Goal: Task Accomplishment & Management: Manage account settings

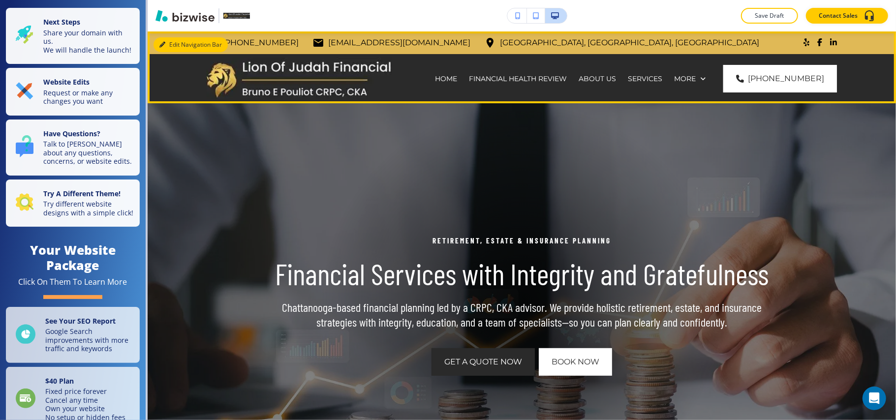
click at [165, 45] on button "Edit Navigation Bar" at bounding box center [190, 44] width 74 height 15
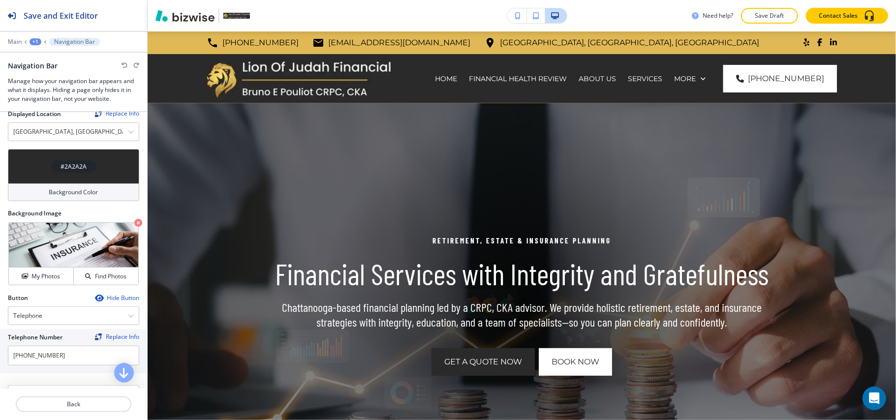
scroll to position [262, 0]
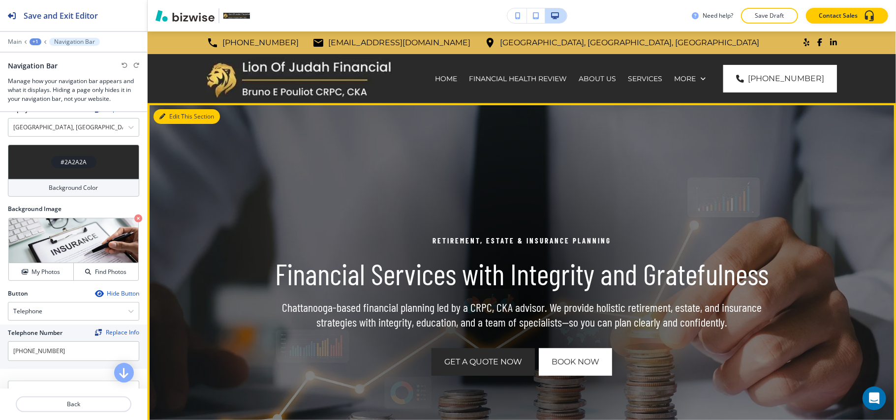
click at [178, 113] on button "Edit This Section" at bounding box center [186, 116] width 66 height 15
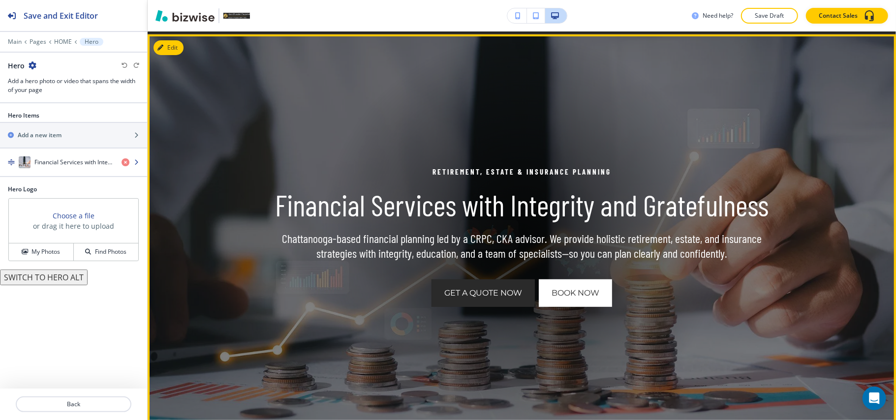
scroll to position [72, 0]
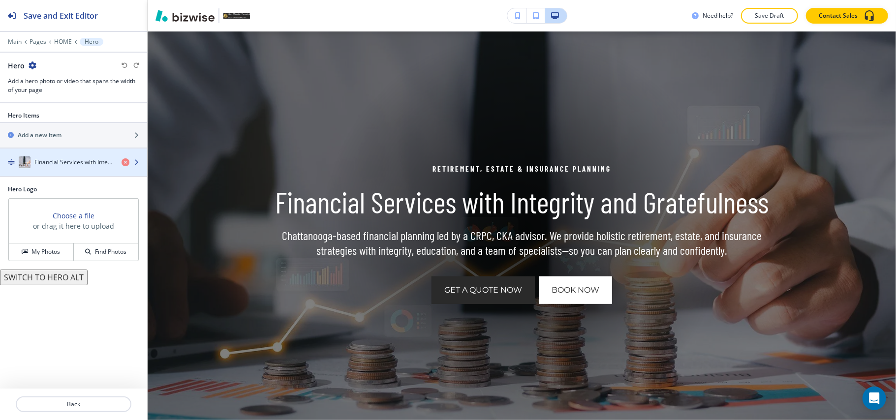
click at [77, 166] on h4 "Financial Services with Integrity and Gratefulness" at bounding box center [73, 162] width 79 height 9
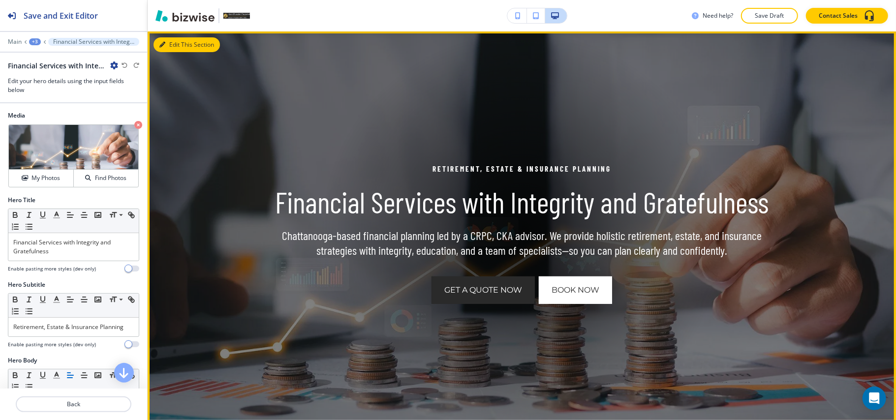
click at [178, 42] on button "Edit This Section" at bounding box center [186, 44] width 66 height 15
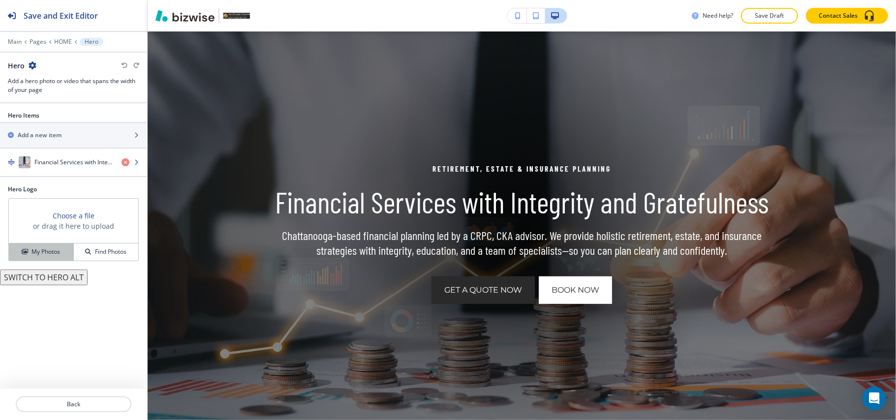
click at [56, 246] on button "My Photos" at bounding box center [41, 251] width 65 height 17
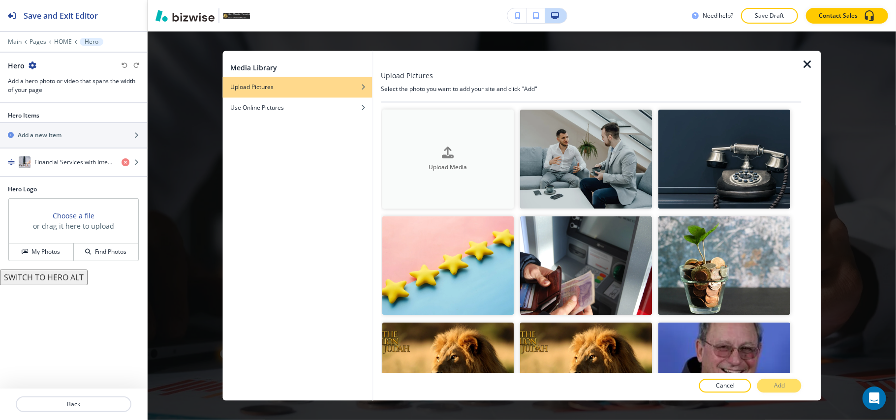
click at [494, 142] on button "Upload Media" at bounding box center [448, 159] width 132 height 99
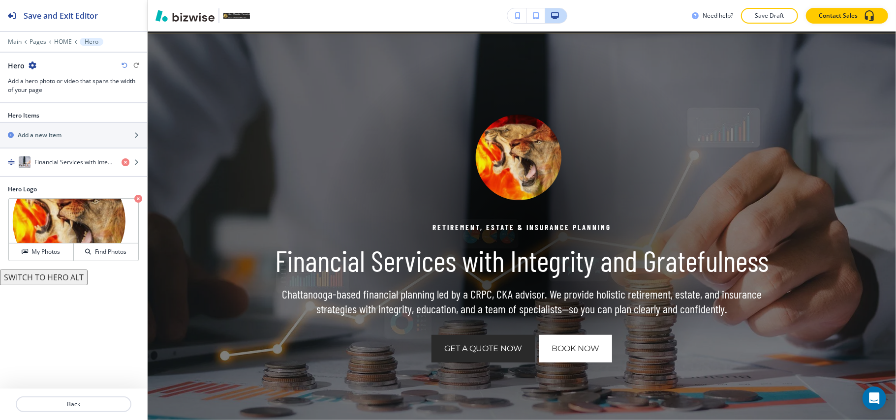
scroll to position [0, 0]
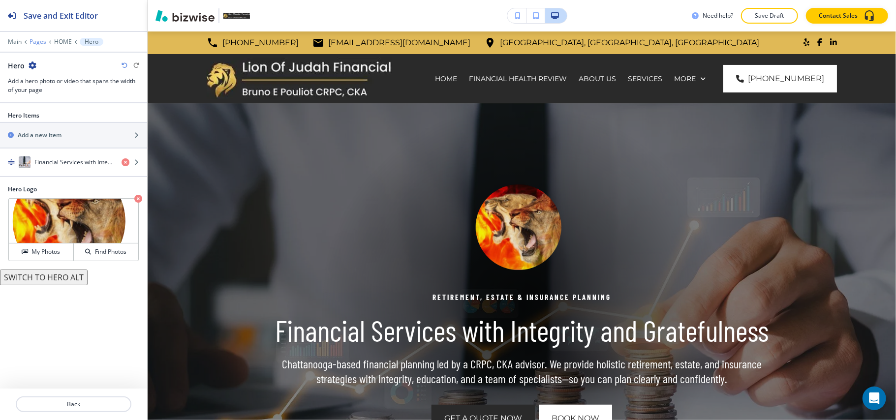
click at [44, 41] on p "Pages" at bounding box center [38, 41] width 17 height 7
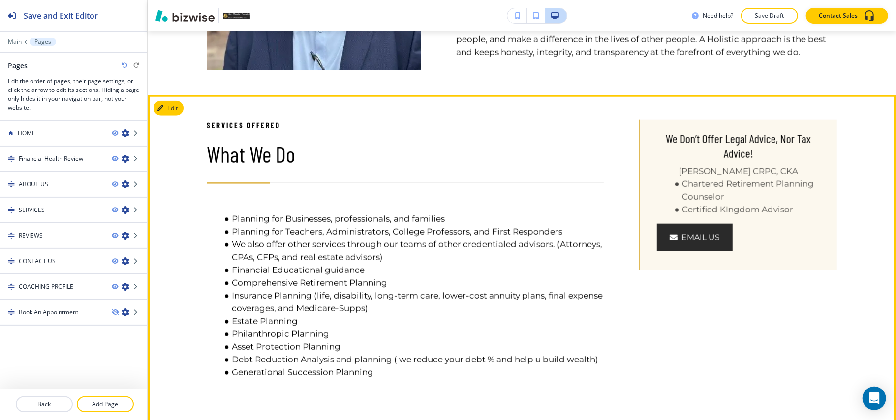
scroll to position [721, 0]
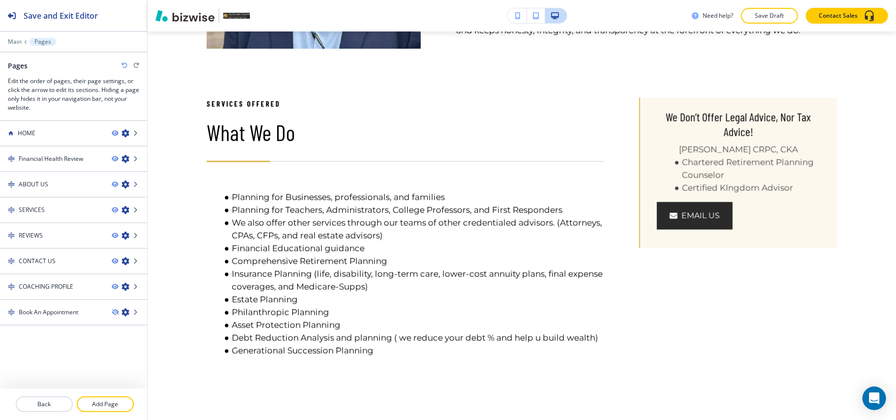
click at [83, 395] on div at bounding box center [73, 393] width 147 height 8
click at [91, 402] on p "Add Page" at bounding box center [105, 404] width 55 height 9
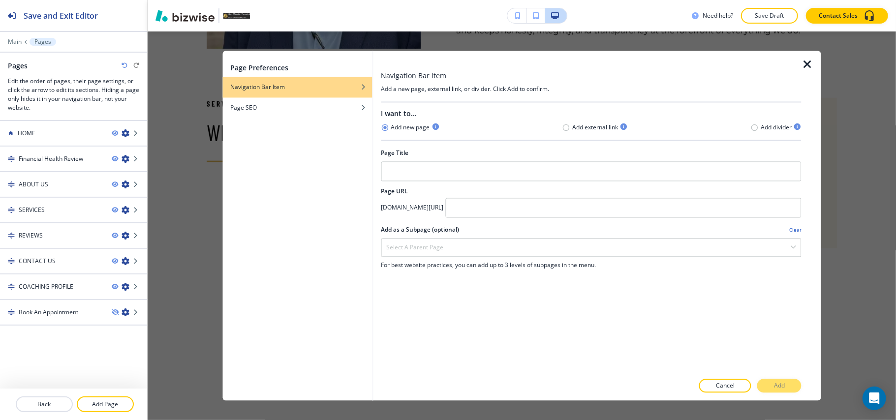
click at [809, 61] on icon "button" at bounding box center [807, 65] width 12 height 12
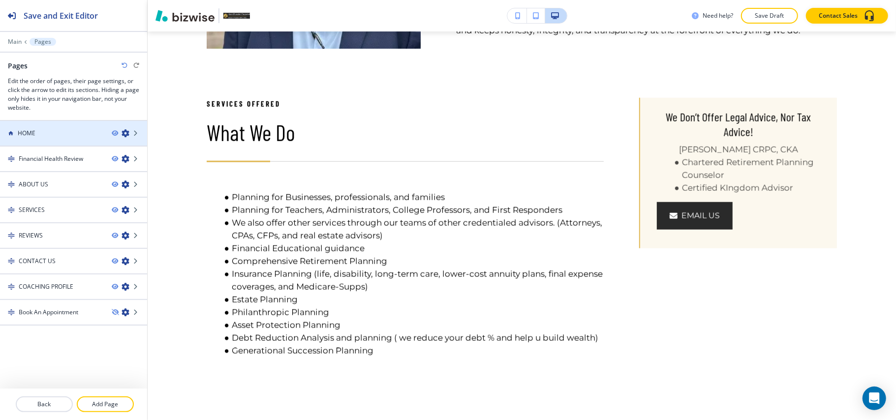
click at [41, 128] on div at bounding box center [73, 125] width 147 height 8
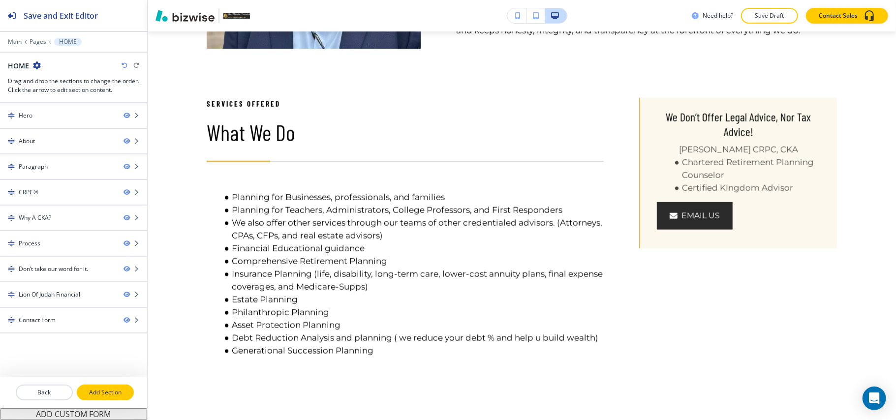
click at [109, 394] on p "Add Section" at bounding box center [105, 392] width 55 height 9
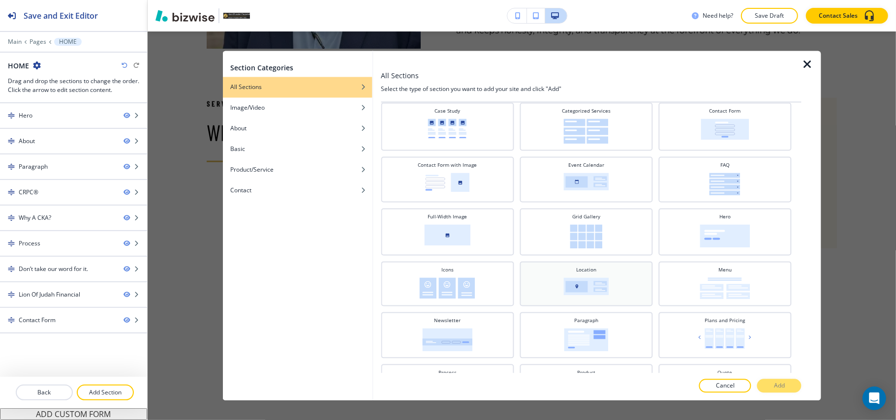
scroll to position [0, 0]
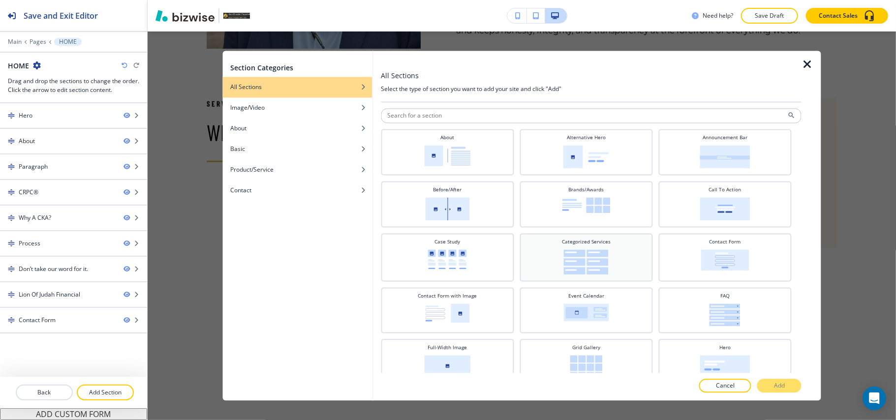
click at [593, 258] on img at bounding box center [586, 262] width 45 height 25
click at [776, 381] on button "Add" at bounding box center [779, 386] width 44 height 14
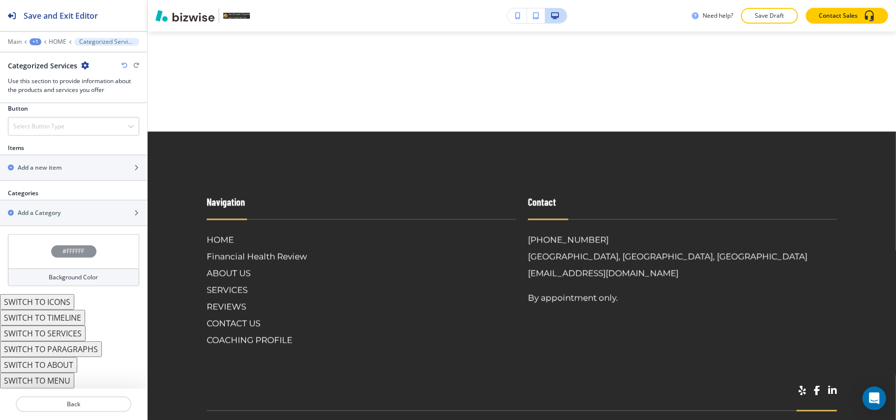
scroll to position [354, 0]
click at [44, 164] on h2 "Add a new item" at bounding box center [40, 167] width 44 height 9
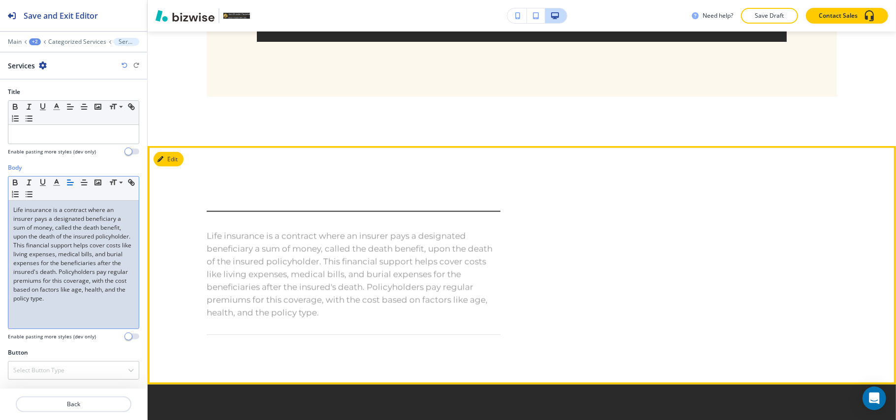
scroll to position [3786, 0]
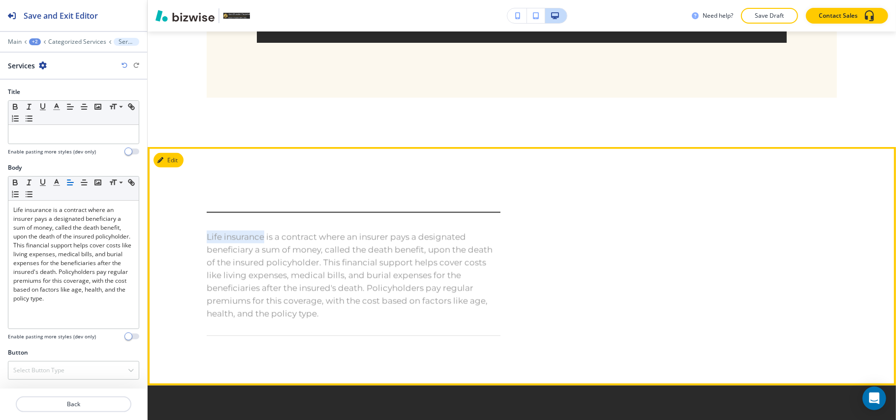
drag, startPoint x: 195, startPoint y: 233, endPoint x: 265, endPoint y: 235, distance: 69.9
click at [265, 235] on div "Life insurance is a contract where an insurer pays a designated beneficiary a s…" at bounding box center [331, 266] width 337 height 140
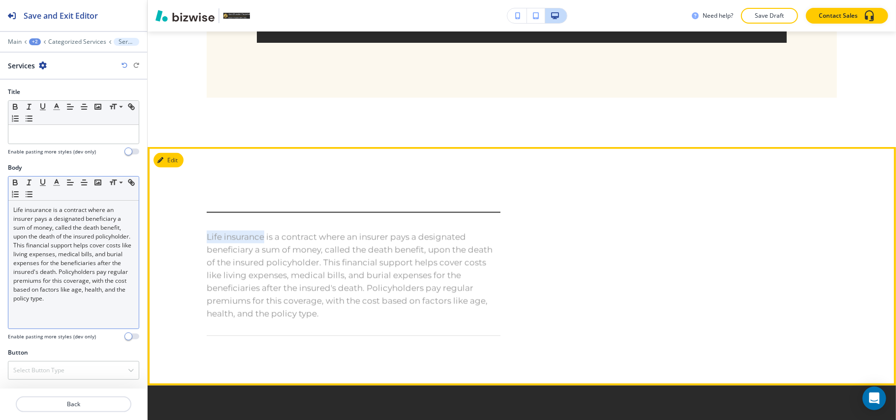
copy span "Life insurance"
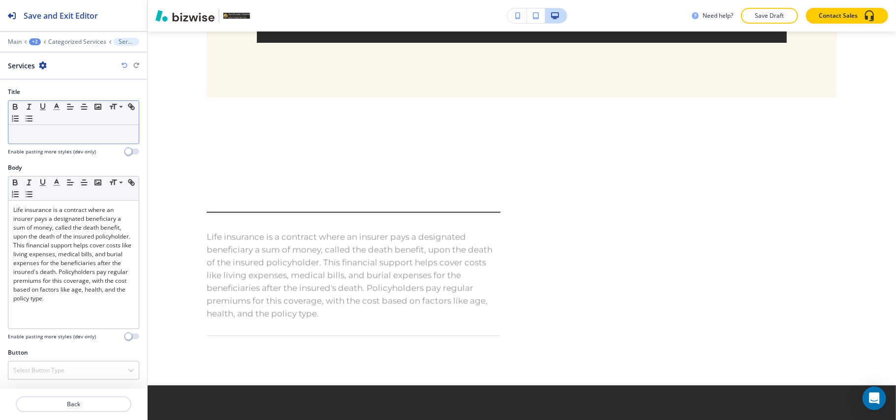
click at [62, 125] on div "Small Normal Large Huge" at bounding box center [73, 113] width 130 height 24
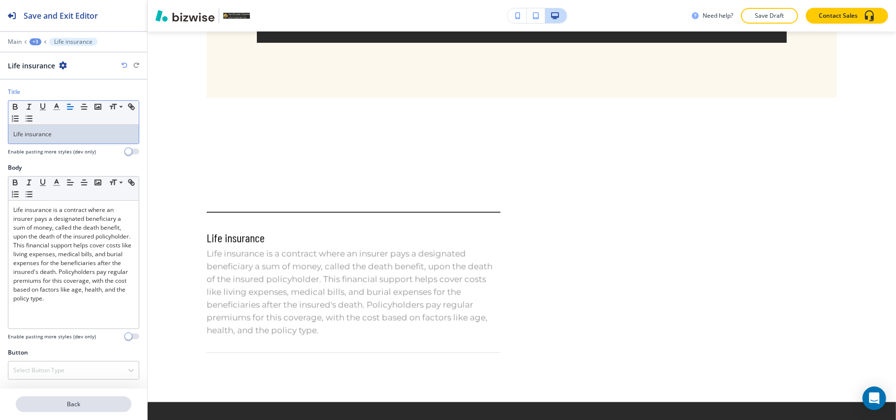
click at [73, 399] on button "Back" at bounding box center [74, 404] width 116 height 16
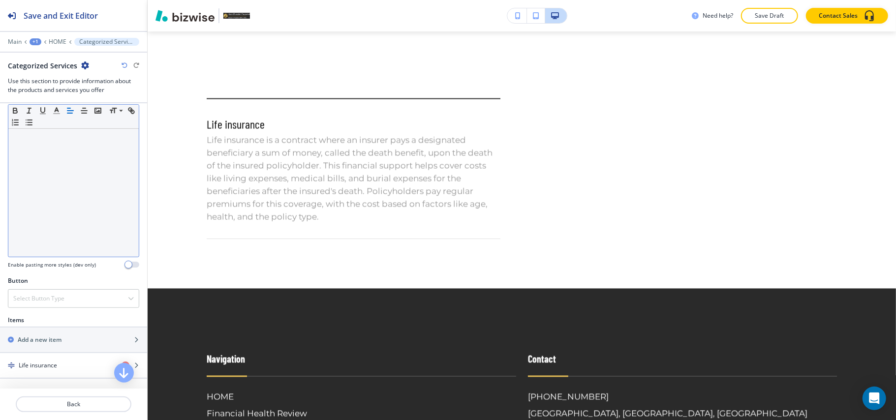
scroll to position [197, 0]
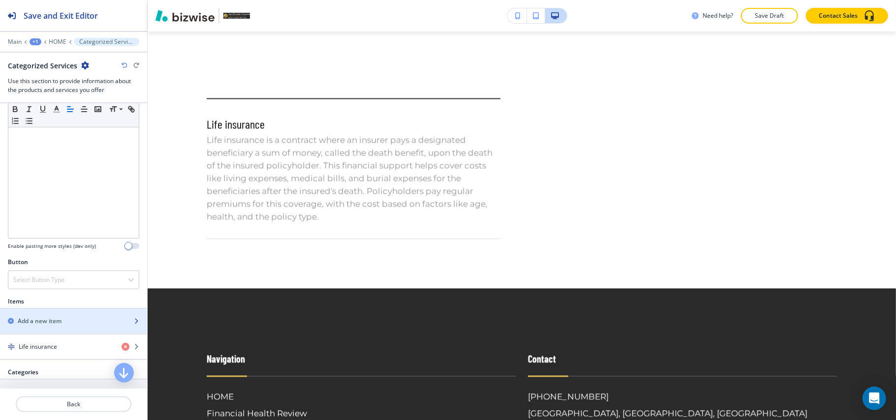
click at [50, 321] on h2 "Add a new item" at bounding box center [40, 321] width 44 height 9
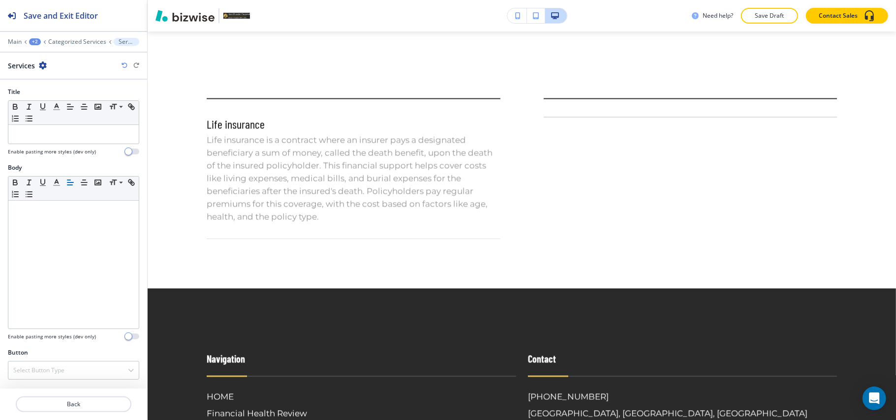
scroll to position [3983, 0]
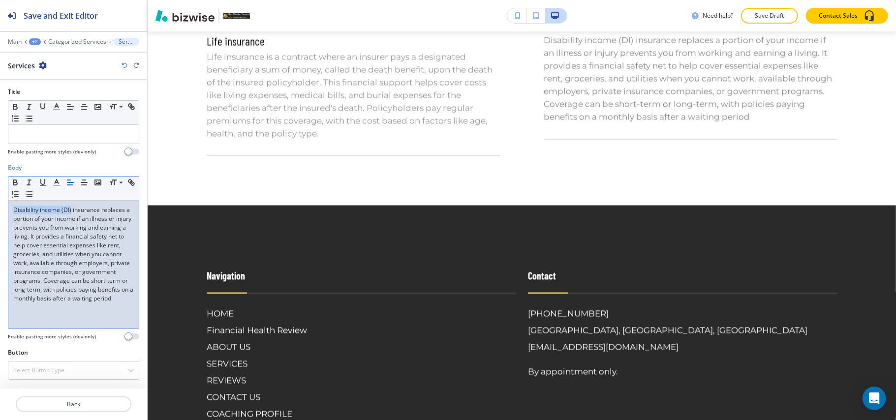
drag, startPoint x: 12, startPoint y: 213, endPoint x: 71, endPoint y: 215, distance: 59.0
click at [71, 215] on div "Disability income (DI) insurance replaces a portion of your income if an illnes…" at bounding box center [73, 265] width 130 height 128
copy p "Disability income (DI)"
click at [33, 138] on p at bounding box center [73, 134] width 120 height 9
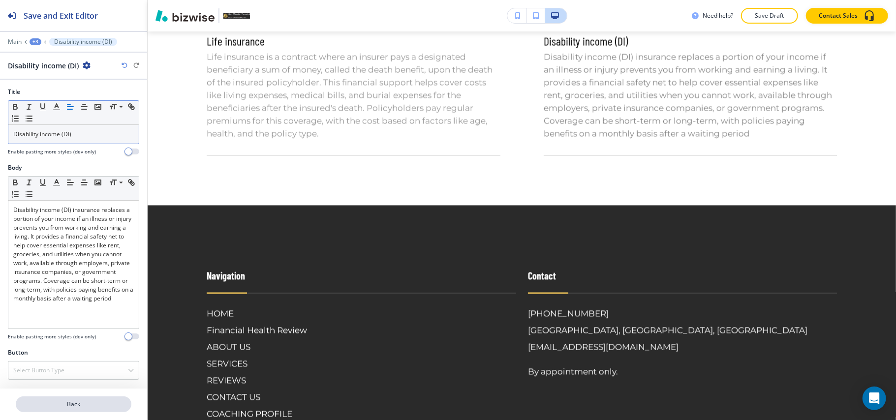
click at [87, 403] on p "Back" at bounding box center [74, 404] width 114 height 9
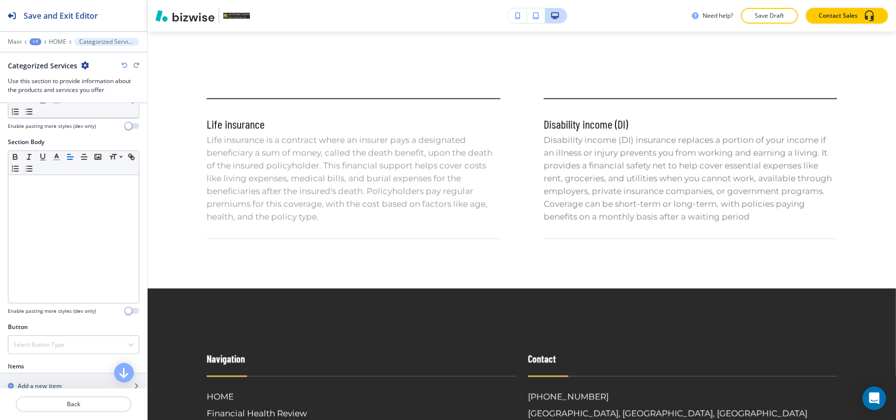
scroll to position [197, 0]
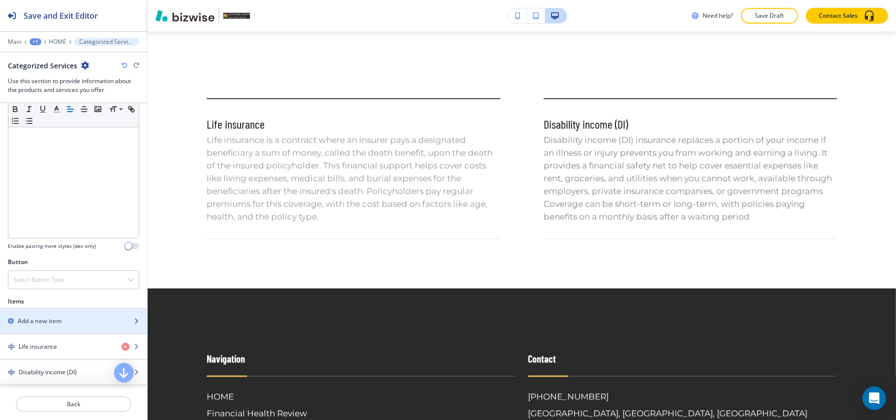
click at [41, 323] on h2 "Add a new item" at bounding box center [40, 321] width 44 height 9
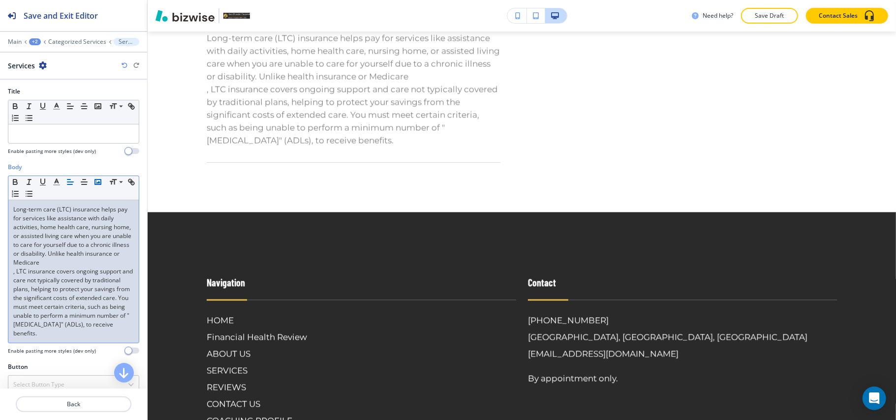
scroll to position [0, 0]
drag, startPoint x: 5, startPoint y: 209, endPoint x: 71, endPoint y: 211, distance: 66.4
click at [71, 211] on div "Body Small Normal Large Huge Long-term care (LTC) insurance helps pay for servi…" at bounding box center [73, 263] width 147 height 200
copy p "Long-term care (LTC)"
click at [47, 135] on p at bounding box center [73, 133] width 120 height 9
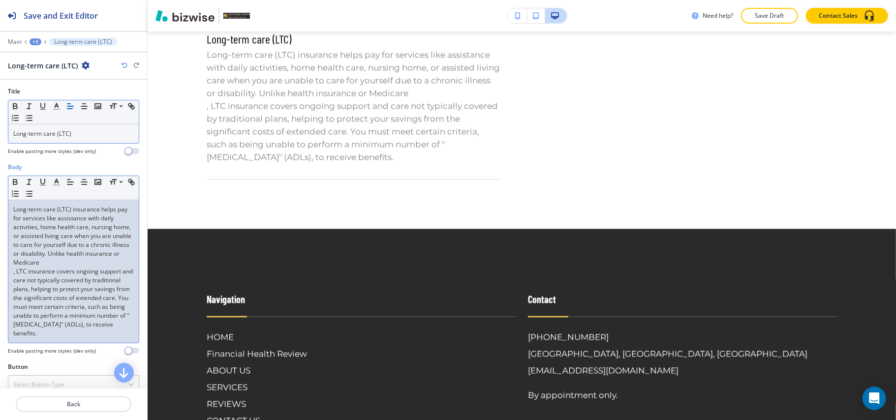
click at [16, 282] on p ", LTC insurance covers ongoing support and care not typically covered by tradit…" at bounding box center [73, 302] width 120 height 71
drag, startPoint x: 18, startPoint y: 282, endPoint x: 0, endPoint y: 282, distance: 18.2
click at [0, 282] on div "Body Small Normal Large Huge Long-term care (LTC) insurance helps pay for servi…" at bounding box center [73, 263] width 147 height 200
click at [25, 283] on p ", LTC insurance covers ongoing support and care not typically covered by tradit…" at bounding box center [73, 302] width 120 height 71
click at [13, 283] on p ", LTC insurance covers ongoing support and care not typically covered by tradit…" at bounding box center [73, 302] width 120 height 71
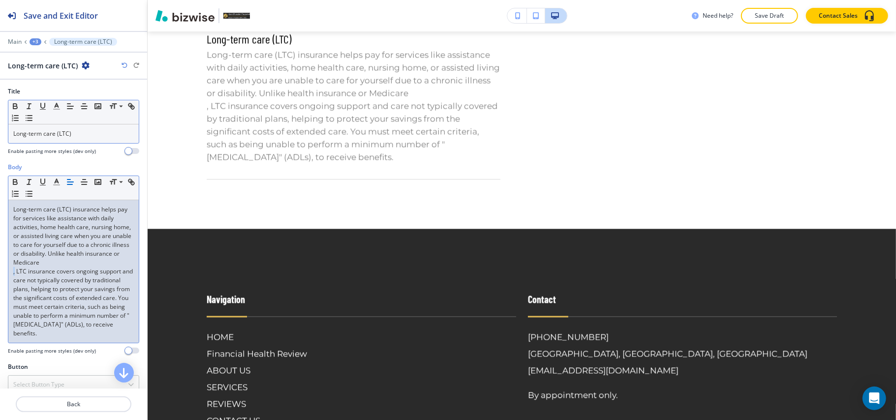
click at [12, 283] on div "Long-term care (LTC) insurance helps pay for services like assistance with dail…" at bounding box center [73, 271] width 130 height 143
drag, startPoint x: 17, startPoint y: 282, endPoint x: 3, endPoint y: 284, distance: 13.9
click at [3, 284] on div "Body Small Normal Large Huge Long-term care (LTC) insurance helps pay for servi…" at bounding box center [73, 263] width 147 height 200
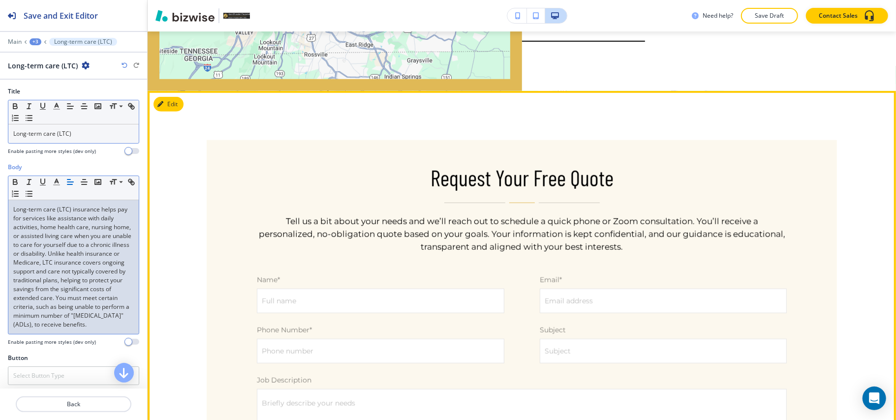
scroll to position [3597, 0]
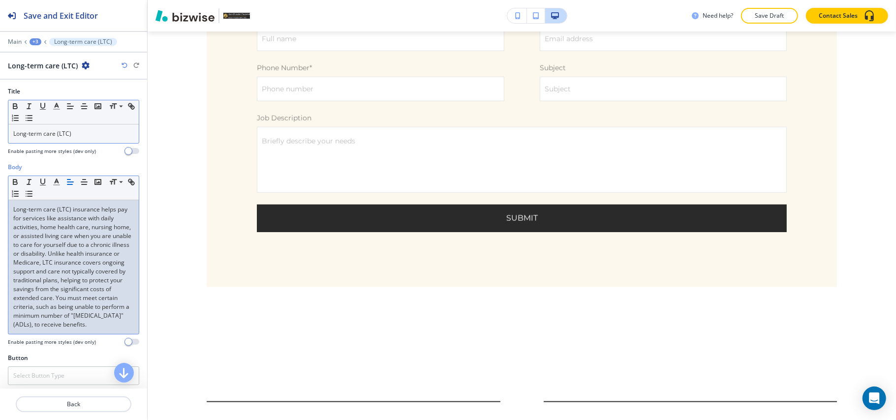
click at [35, 44] on div "+3" at bounding box center [36, 41] width 12 height 7
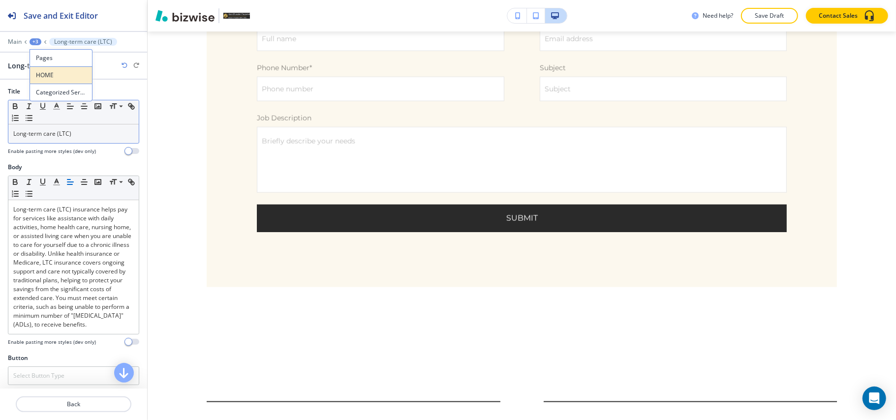
click at [62, 80] on button "HOME" at bounding box center [61, 74] width 63 height 17
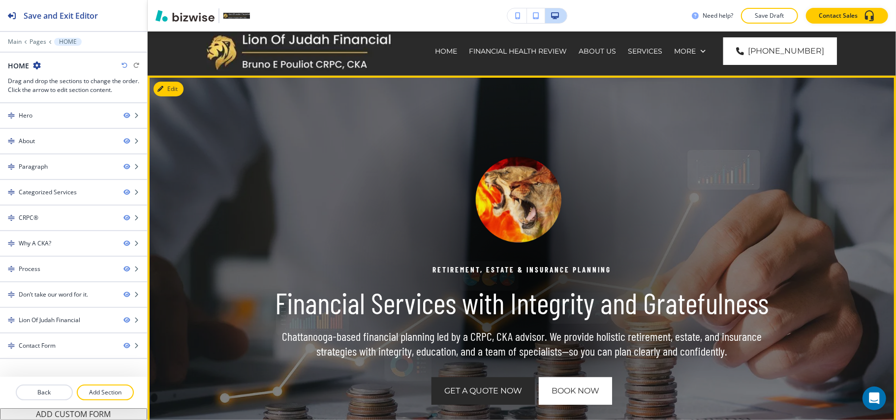
scroll to position [0, 0]
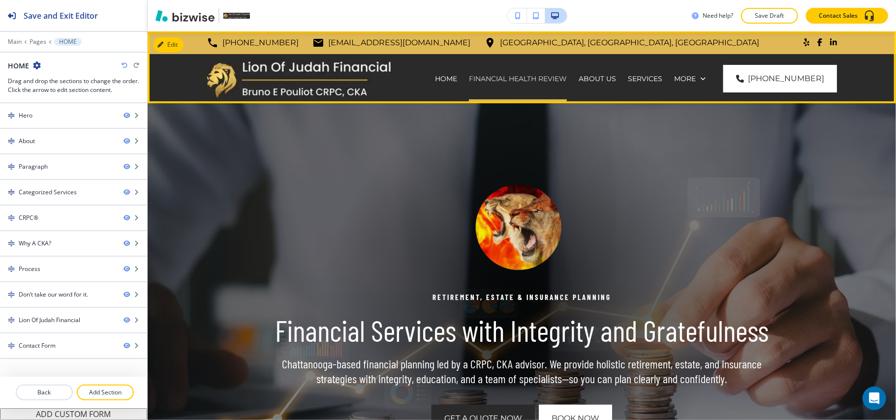
click at [527, 74] on p "Financial Health Review" at bounding box center [518, 79] width 98 height 10
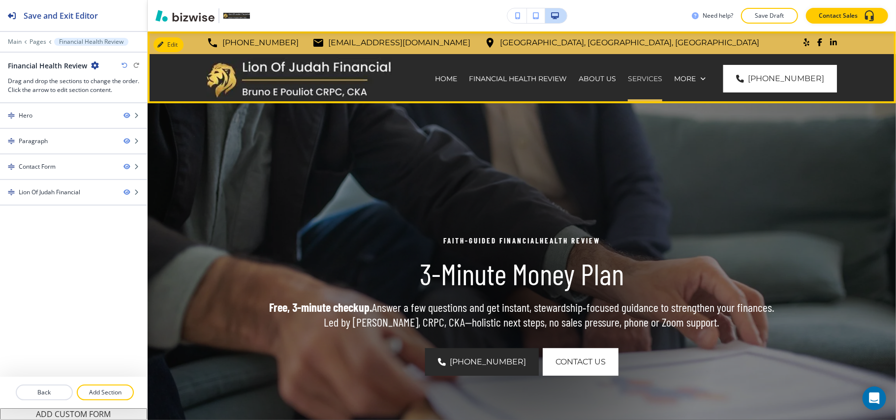
click at [647, 77] on p "SERVICES" at bounding box center [645, 79] width 34 height 10
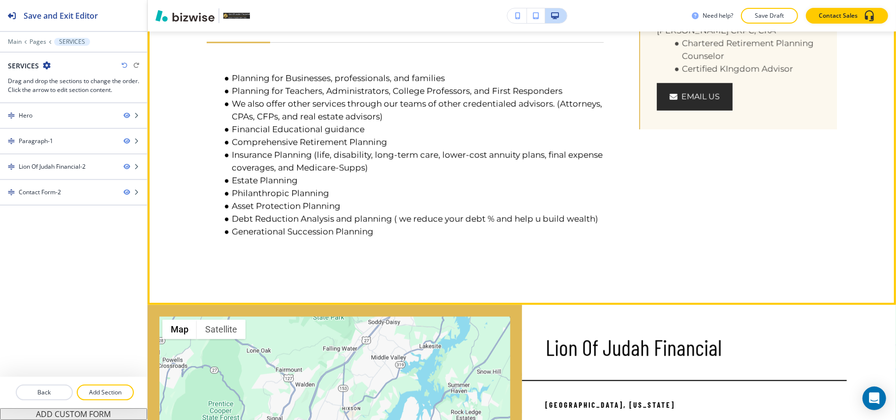
scroll to position [656, 0]
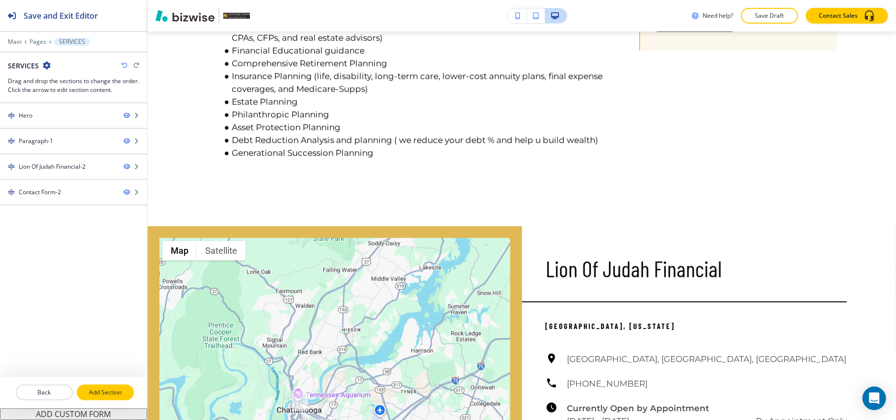
click at [105, 396] on p "Add Section" at bounding box center [105, 392] width 55 height 9
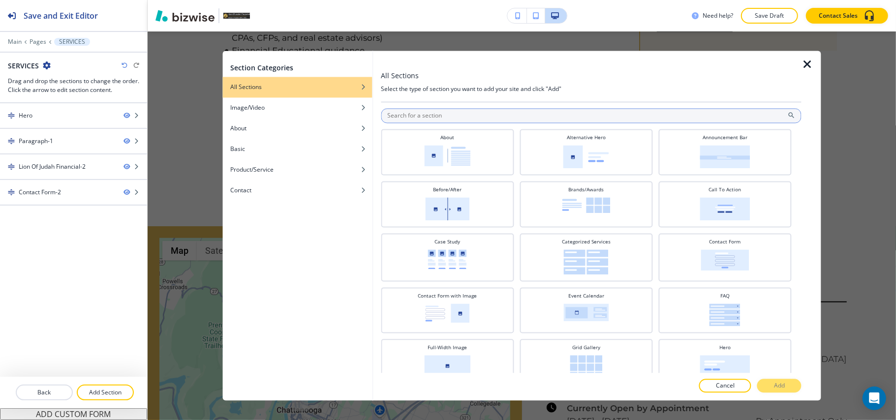
click at [510, 113] on input "text" at bounding box center [591, 116] width 421 height 15
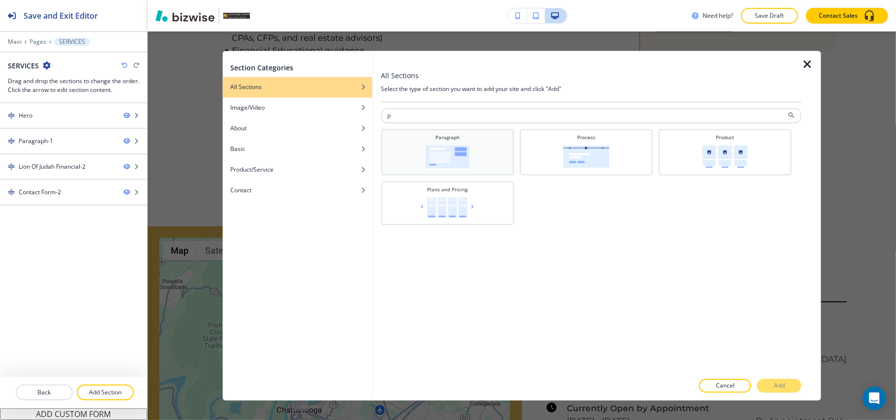
type input "p"
click at [461, 150] on img at bounding box center [447, 157] width 44 height 23
click at [782, 382] on p "Add" at bounding box center [779, 386] width 11 height 9
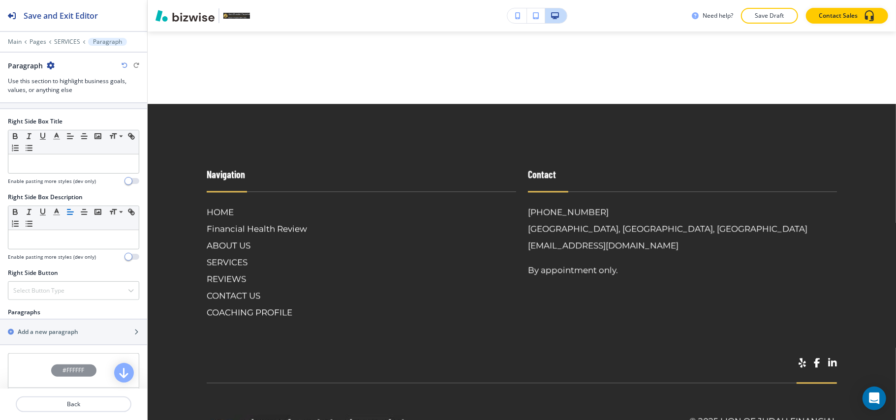
scroll to position [393, 0]
click at [48, 335] on h2 "Add a new paragraph" at bounding box center [48, 331] width 60 height 9
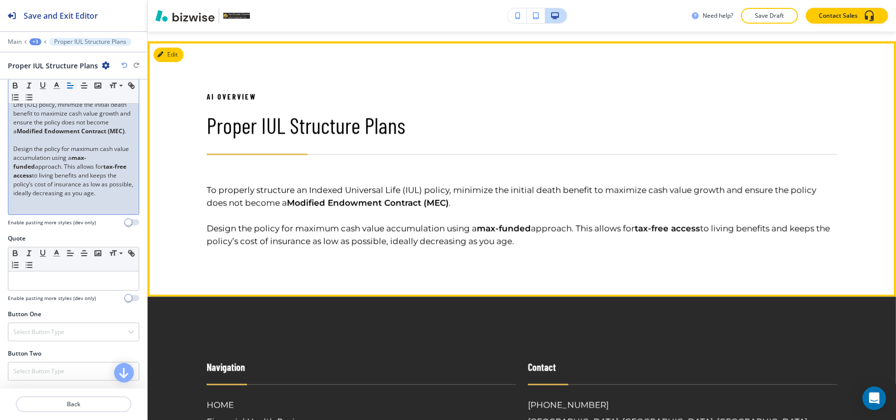
scroll to position [1594, 0]
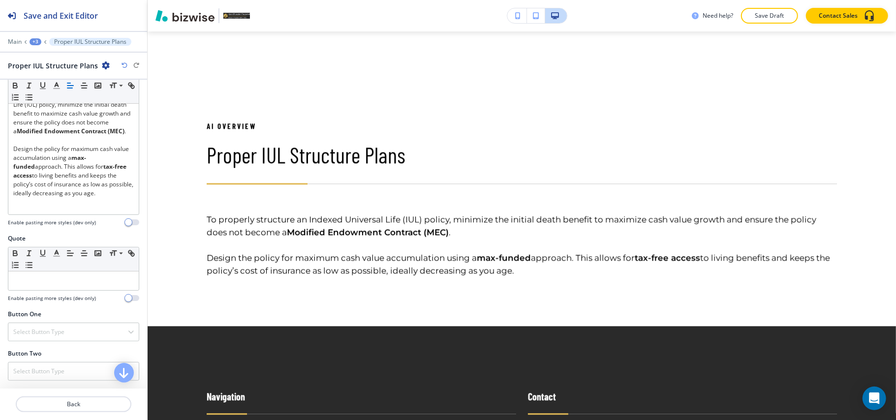
click at [35, 38] on div "+3" at bounding box center [36, 41] width 12 height 7
click at [61, 77] on p "SERVICES" at bounding box center [61, 75] width 50 height 9
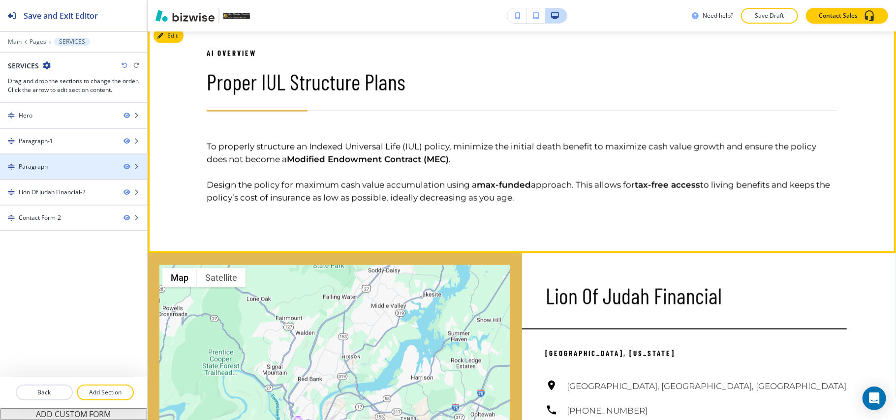
scroll to position [850, 0]
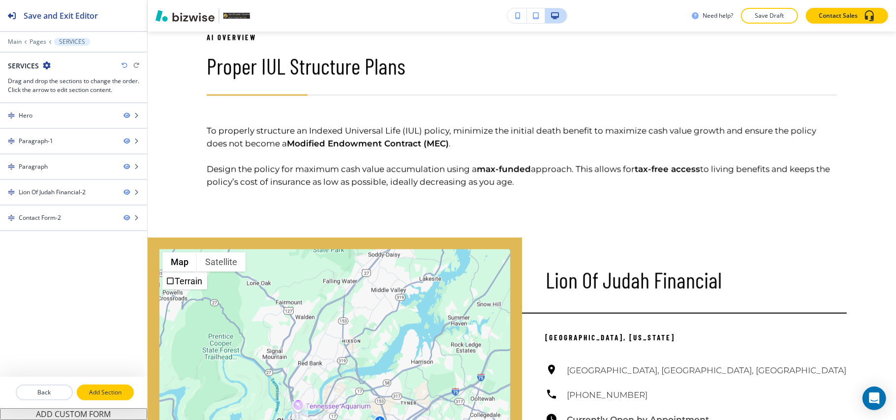
click at [107, 394] on p "Add Section" at bounding box center [105, 392] width 55 height 9
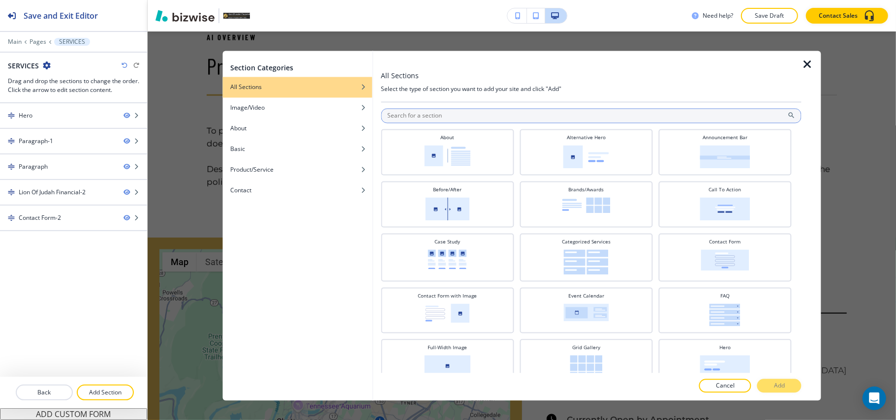
click at [452, 113] on input "text" at bounding box center [591, 116] width 421 height 15
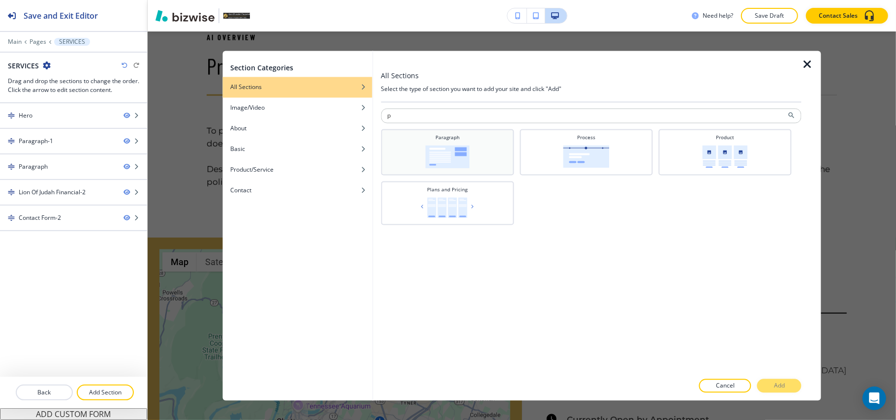
type input "p"
click at [450, 146] on img at bounding box center [447, 157] width 44 height 23
click at [591, 158] on img at bounding box center [586, 157] width 46 height 23
click at [781, 386] on p "Add" at bounding box center [779, 386] width 11 height 9
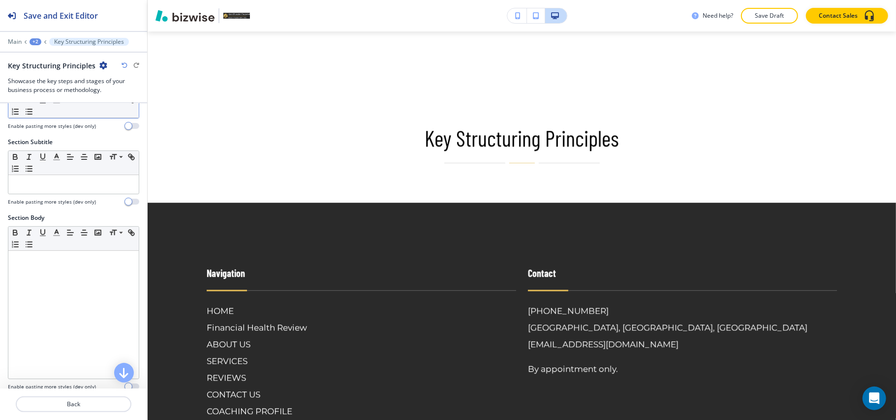
scroll to position [189, 0]
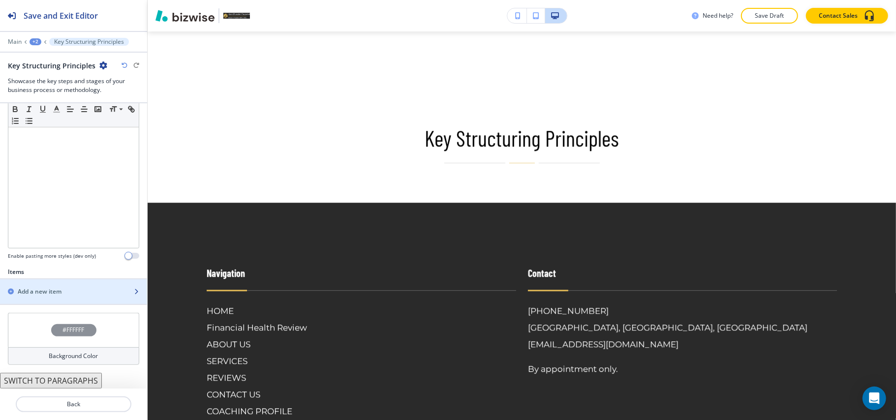
click at [57, 300] on div "button" at bounding box center [73, 300] width 147 height 8
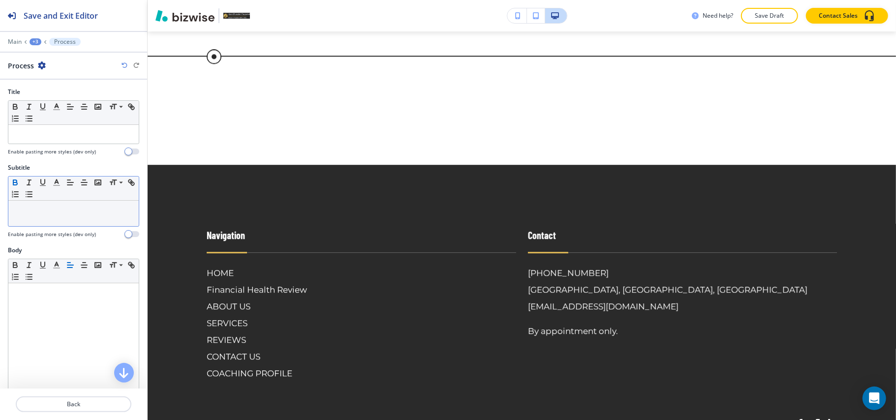
scroll to position [1991, 0]
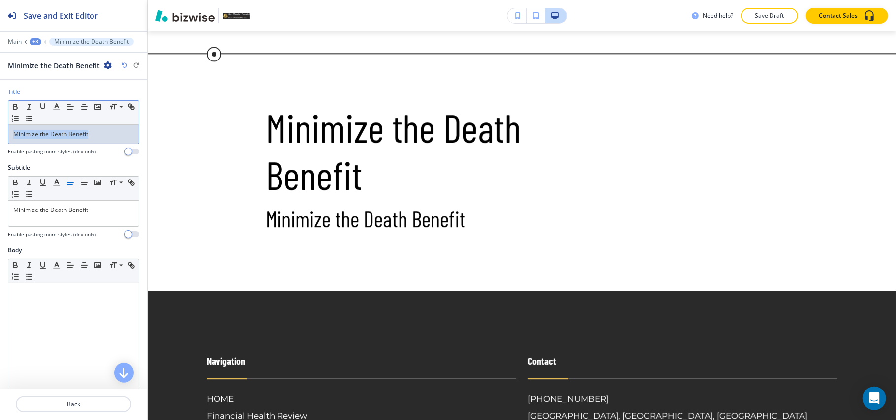
drag, startPoint x: 105, startPoint y: 141, endPoint x: 0, endPoint y: 138, distance: 104.8
click at [0, 138] on div "Title Small Normal Large Huge Minimize the Death Benefit Enable pasting more st…" at bounding box center [73, 126] width 147 height 76
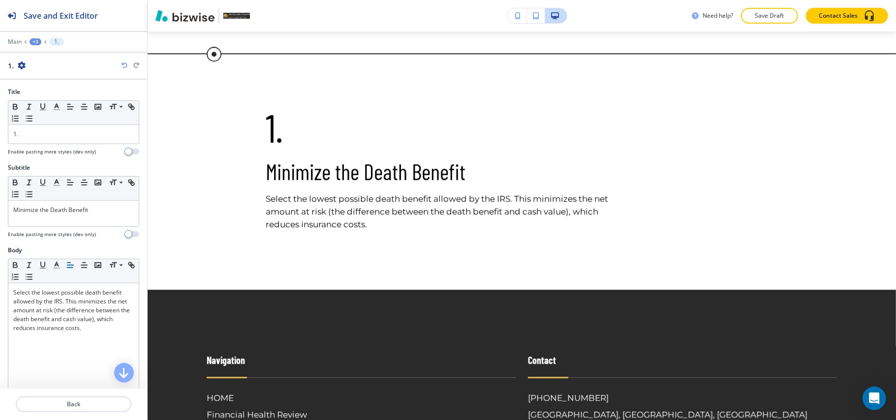
drag, startPoint x: 84, startPoint y: 394, endPoint x: 85, endPoint y: 402, distance: 7.4
click at [84, 396] on div at bounding box center [73, 393] width 147 height 8
click at [85, 402] on p "Back" at bounding box center [74, 404] width 114 height 9
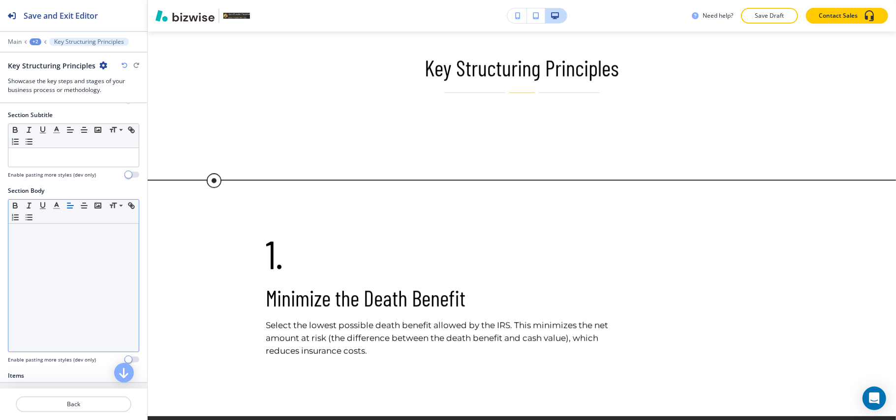
scroll to position [197, 0]
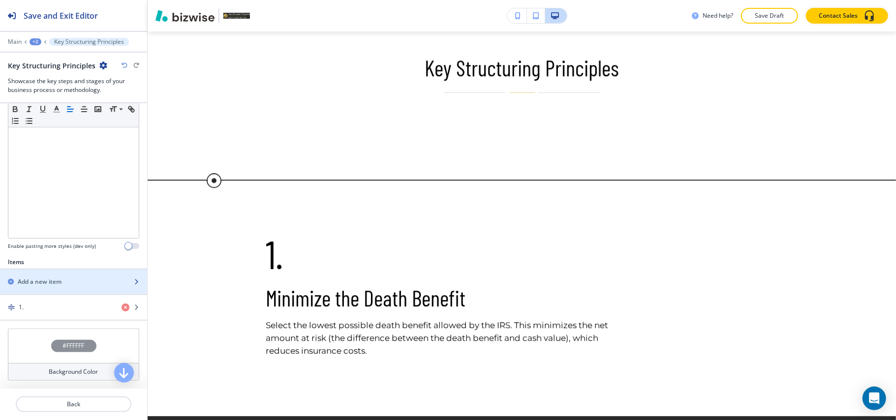
click at [43, 277] on div "button" at bounding box center [73, 274] width 147 height 8
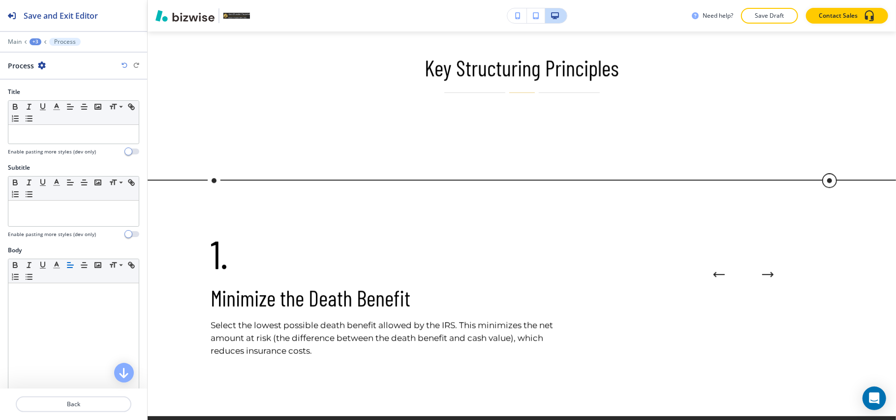
scroll to position [1991, 0]
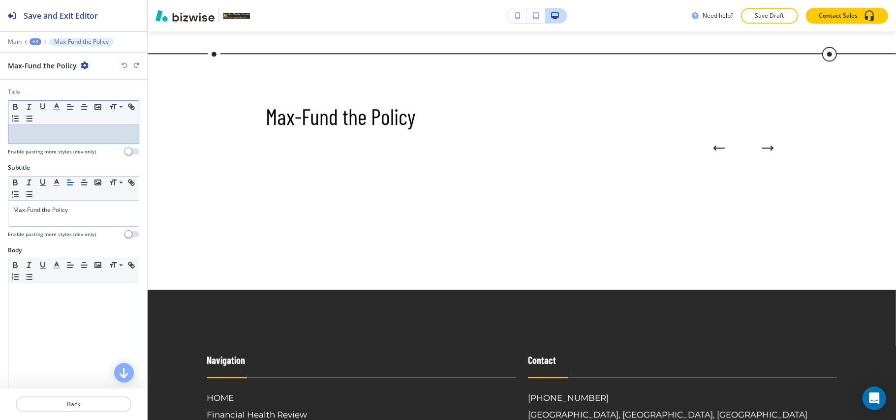
click at [38, 138] on p at bounding box center [73, 134] width 120 height 9
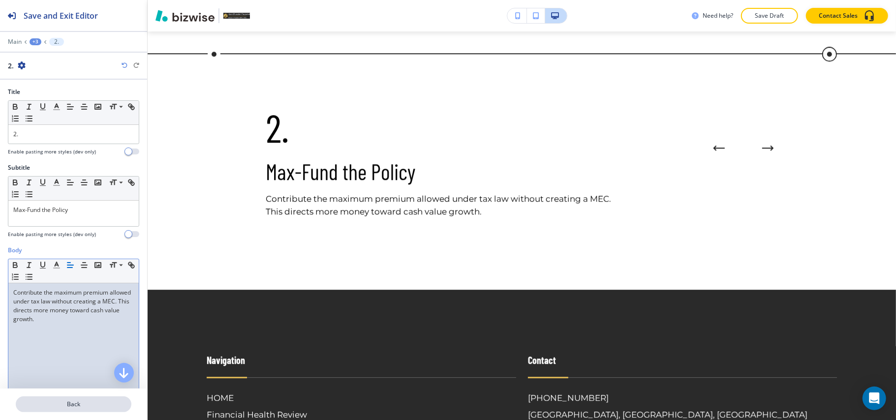
click at [85, 400] on p "Back" at bounding box center [74, 404] width 114 height 9
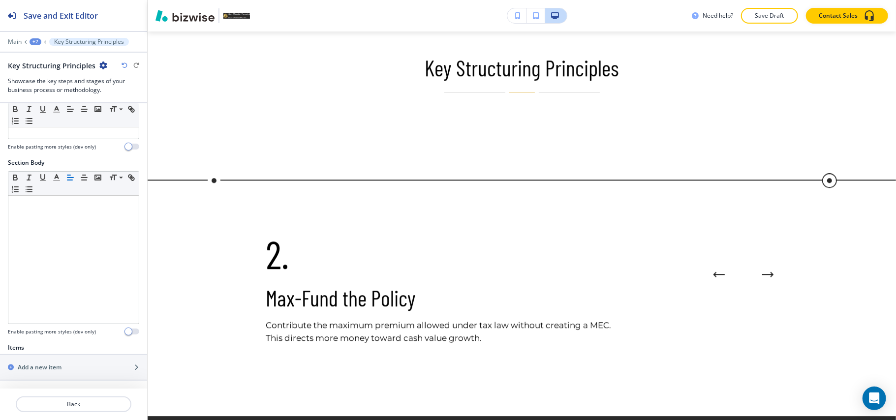
scroll to position [241, 0]
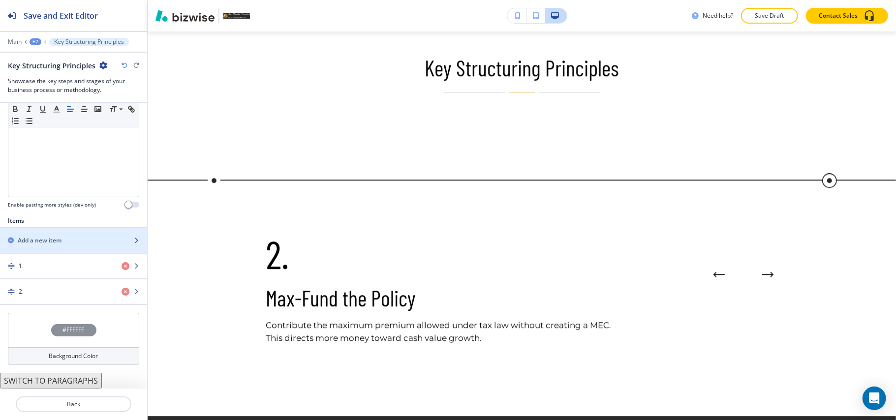
click at [59, 250] on div "button" at bounding box center [73, 249] width 147 height 8
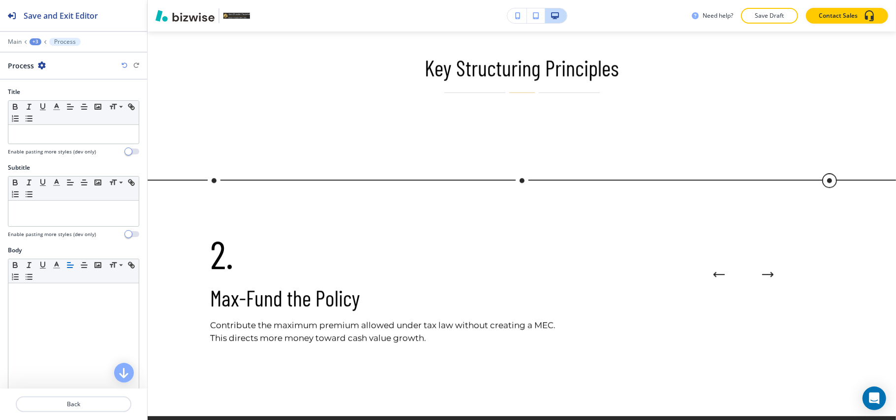
scroll to position [1991, 0]
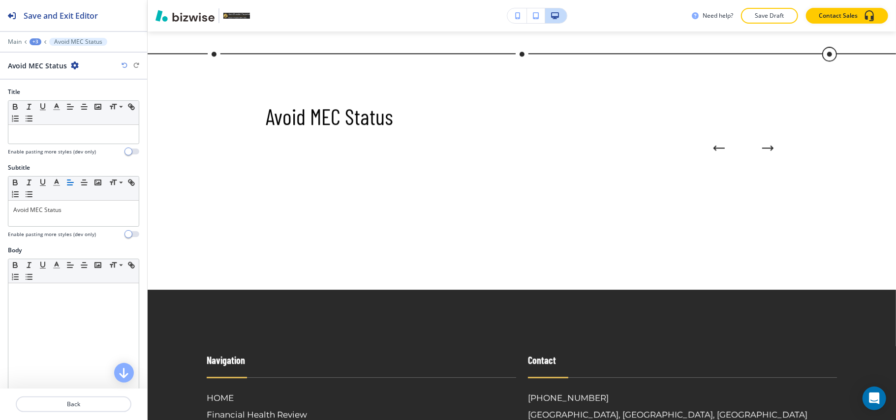
click at [60, 147] on div at bounding box center [73, 146] width 131 height 4
click at [60, 143] on div at bounding box center [73, 134] width 130 height 19
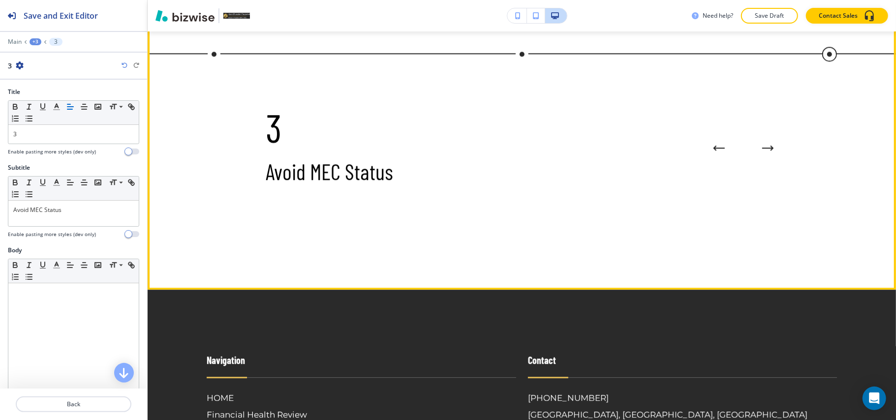
click at [342, 243] on div "3 Avoid MEC Status" at bounding box center [443, 125] width 354 height 238
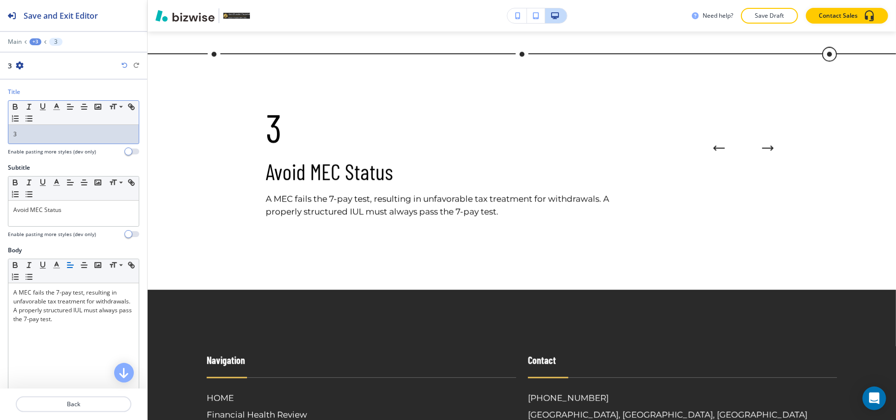
click at [50, 134] on p "3" at bounding box center [73, 134] width 120 height 9
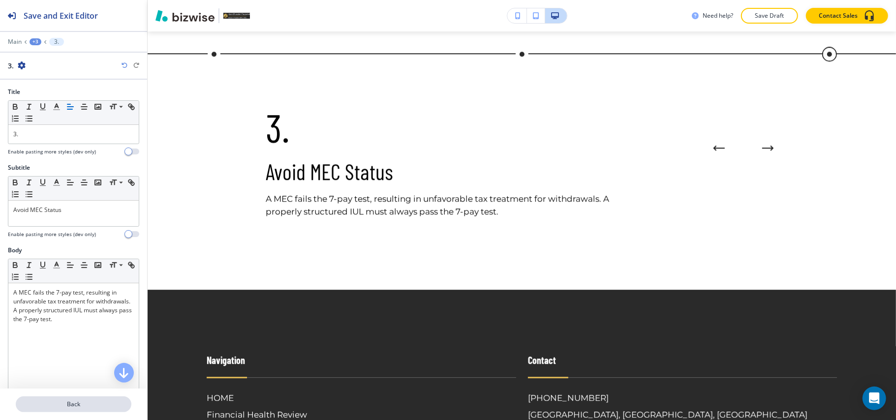
click at [76, 400] on p "Back" at bounding box center [74, 404] width 114 height 9
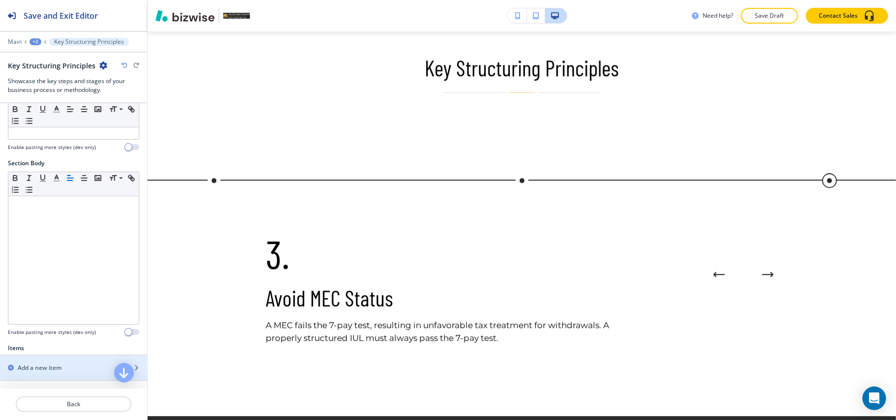
scroll to position [262, 0]
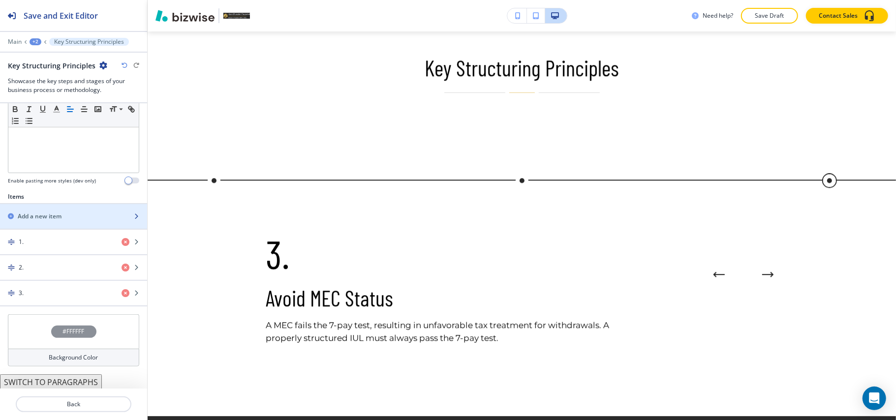
click at [53, 221] on h2 "Add a new item" at bounding box center [40, 216] width 44 height 9
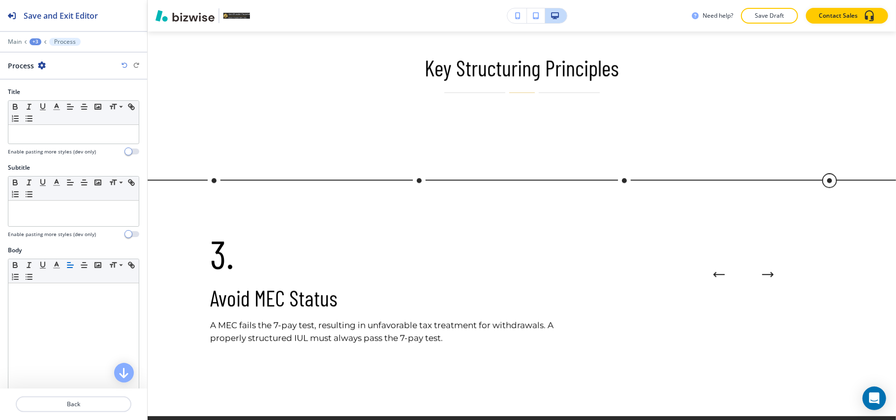
scroll to position [1991, 0]
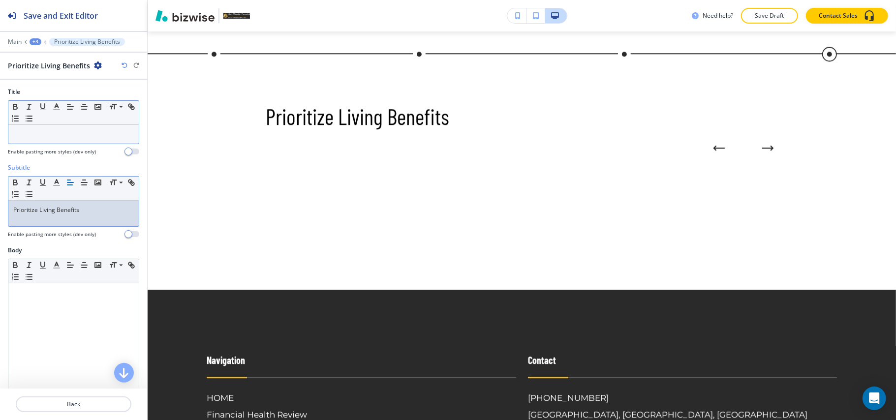
click at [46, 134] on p at bounding box center [73, 134] width 120 height 9
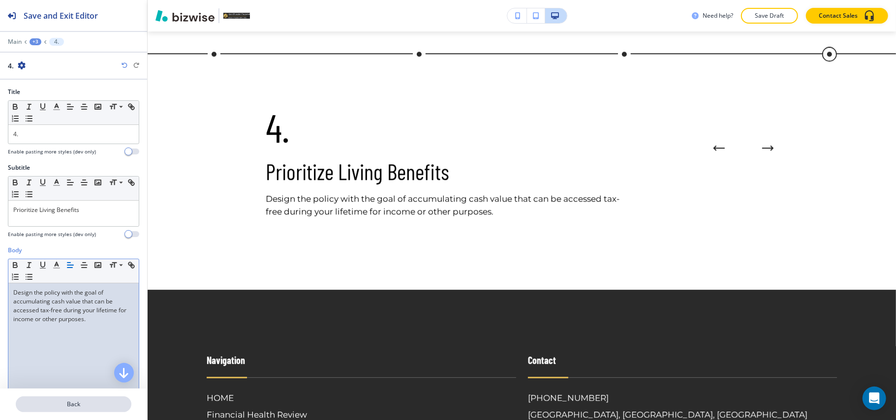
click at [87, 410] on button "Back" at bounding box center [74, 404] width 116 height 16
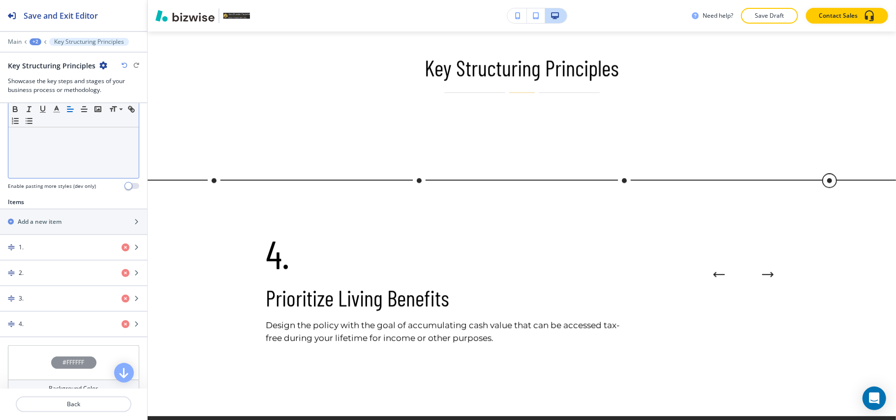
scroll to position [262, 0]
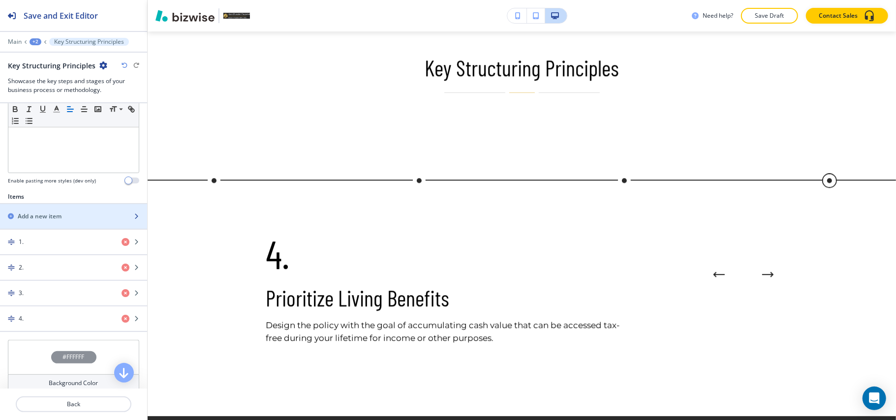
click at [52, 212] on div "button" at bounding box center [73, 208] width 147 height 8
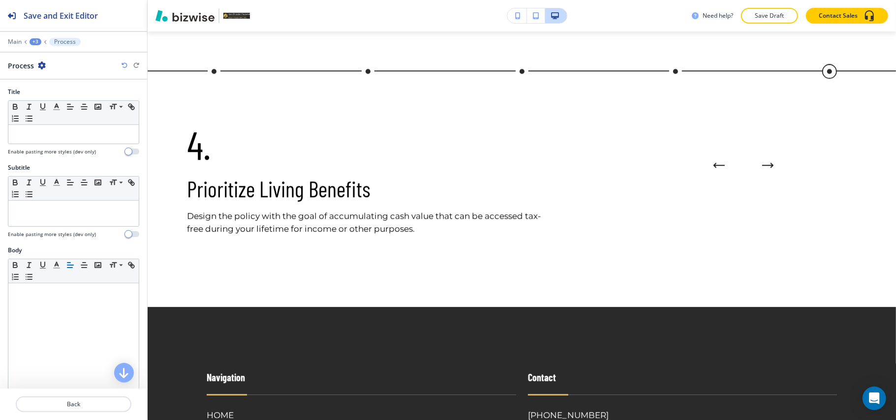
scroll to position [1991, 0]
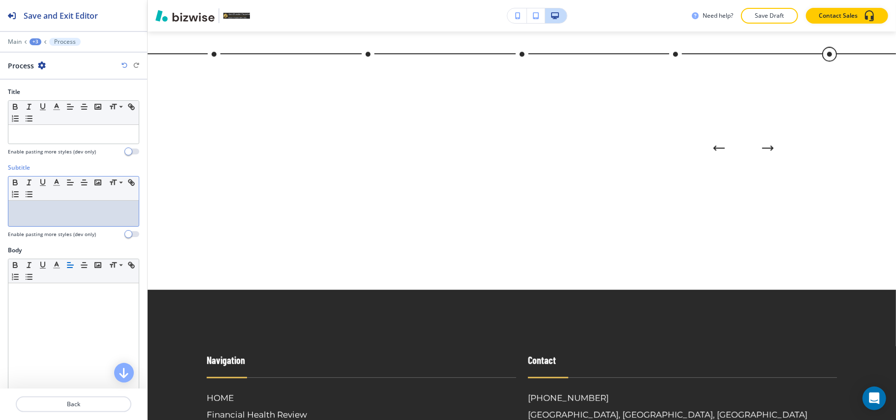
drag, startPoint x: 60, startPoint y: 314, endPoint x: 43, endPoint y: 215, distance: 100.3
click at [43, 214] on p at bounding box center [73, 210] width 120 height 9
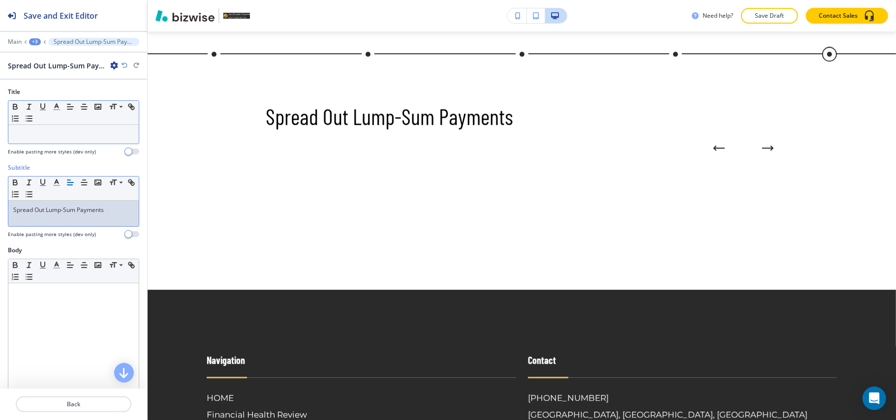
click at [54, 138] on p at bounding box center [73, 134] width 120 height 9
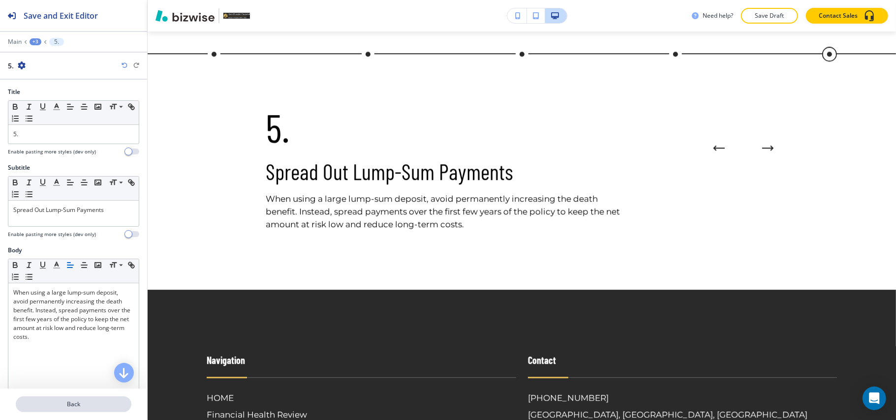
click at [93, 398] on button "Back" at bounding box center [74, 404] width 116 height 16
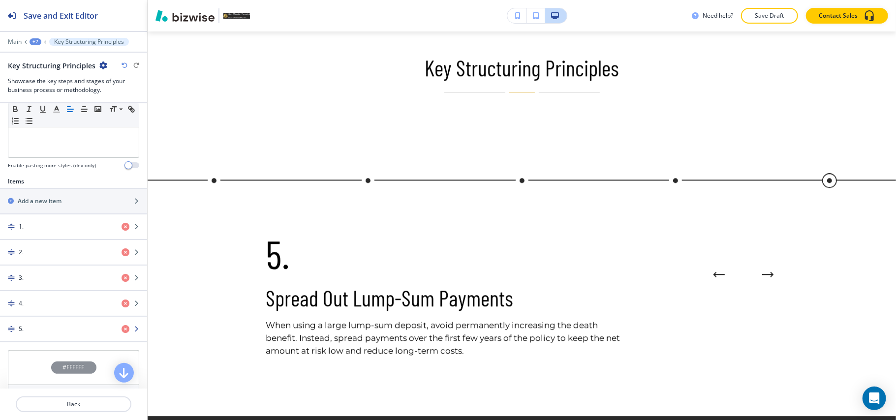
scroll to position [319, 0]
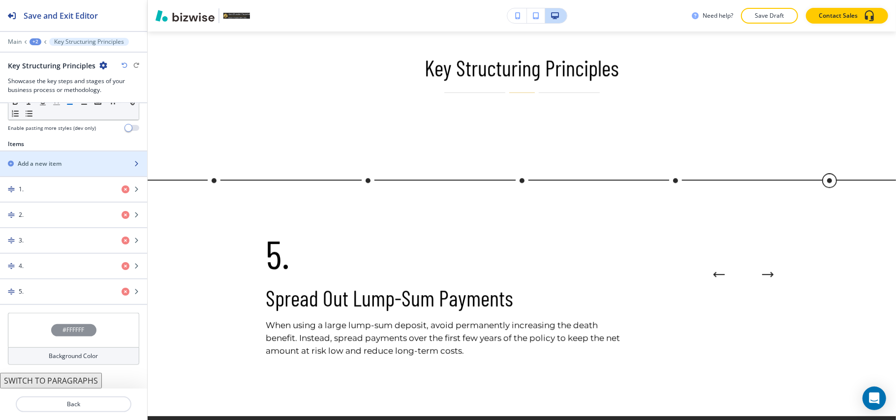
click at [51, 156] on div "button" at bounding box center [73, 155] width 147 height 8
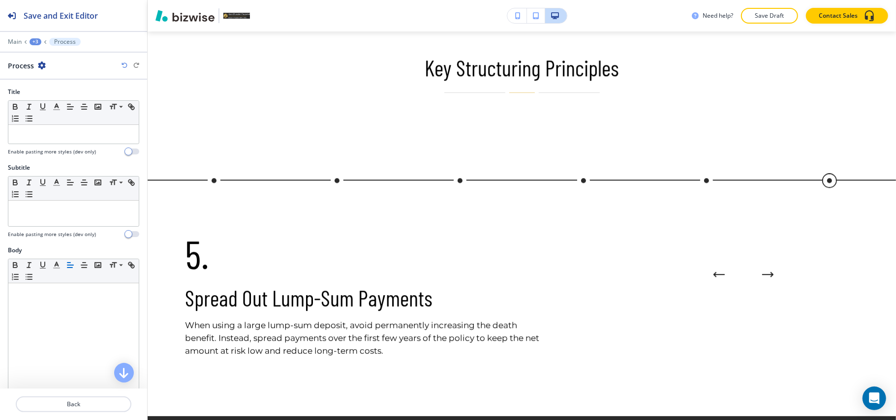
scroll to position [1991, 0]
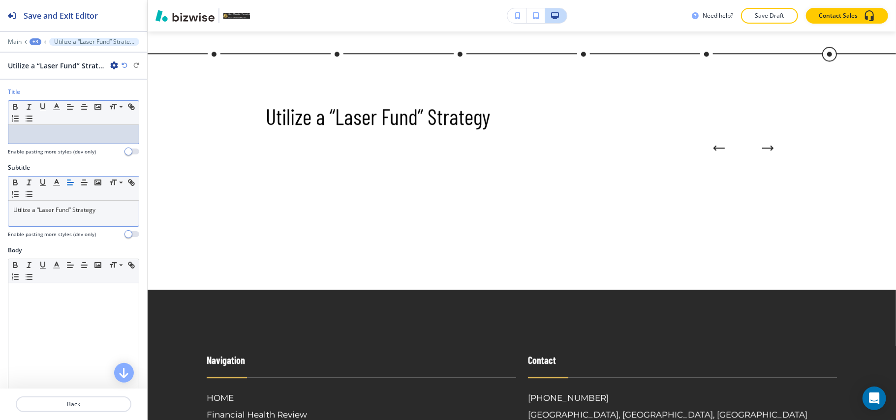
click at [41, 134] on p at bounding box center [73, 134] width 120 height 9
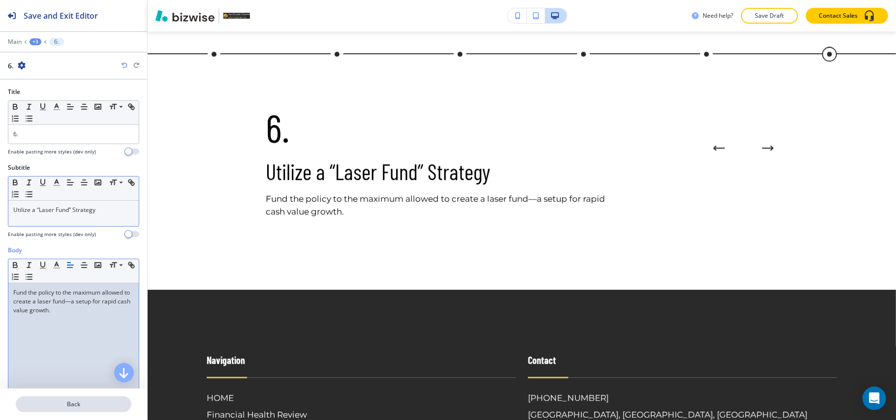
click at [87, 402] on p "Back" at bounding box center [74, 404] width 114 height 9
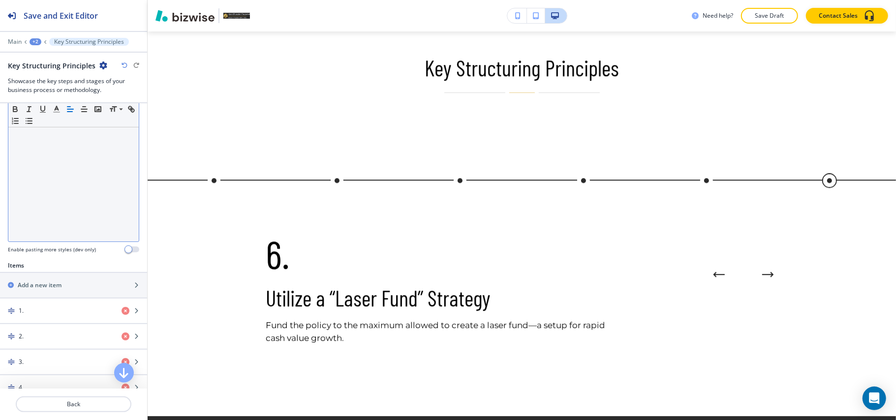
scroll to position [197, 0]
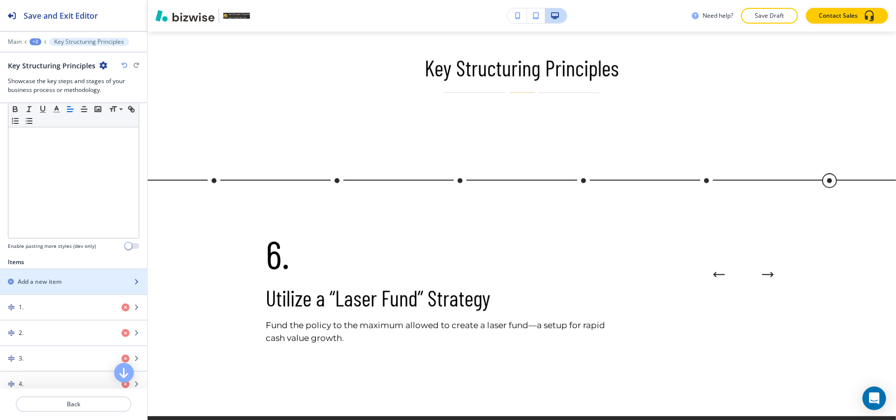
click at [52, 280] on h2 "Add a new item" at bounding box center [40, 281] width 44 height 9
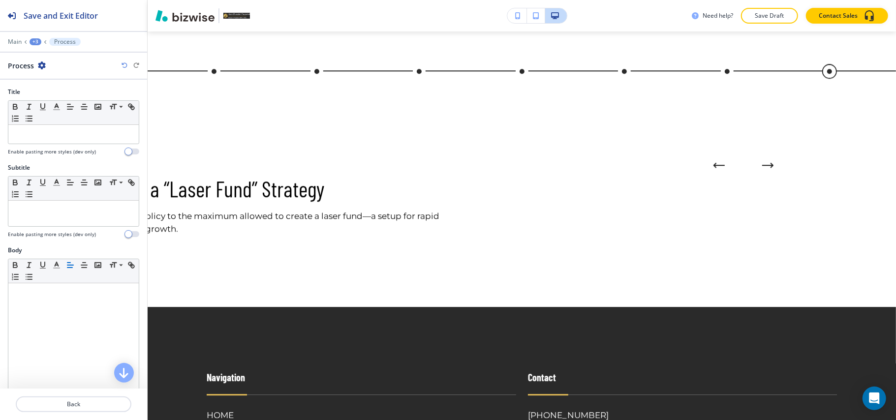
scroll to position [1991, 0]
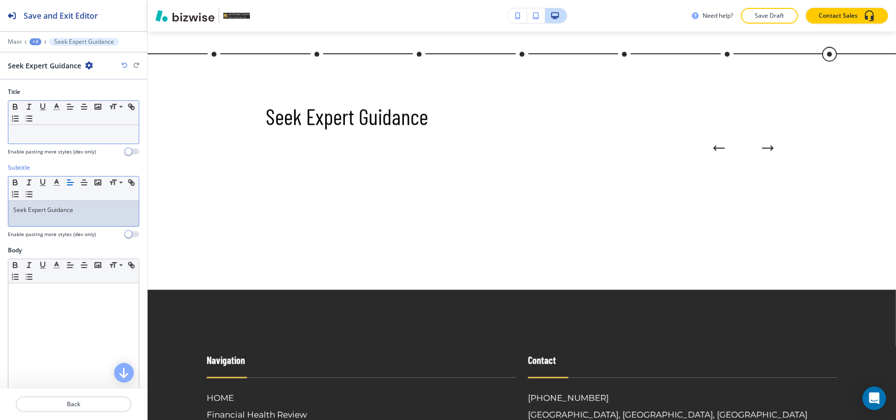
click at [55, 139] on p at bounding box center [73, 134] width 120 height 9
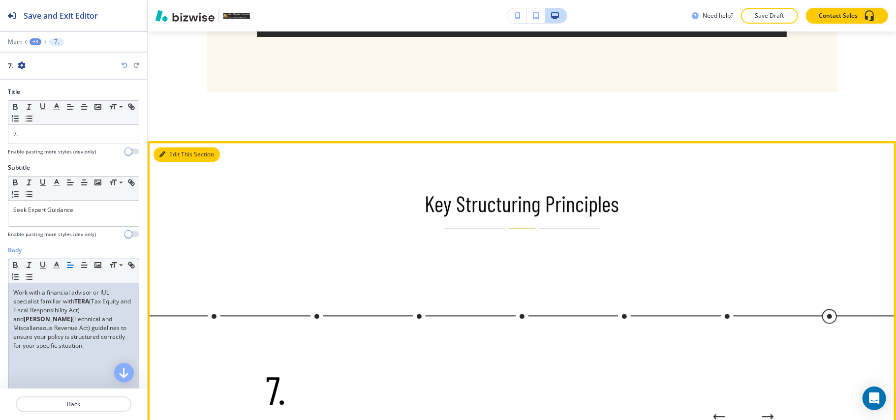
click at [174, 162] on button "Edit This Section" at bounding box center [186, 154] width 66 height 15
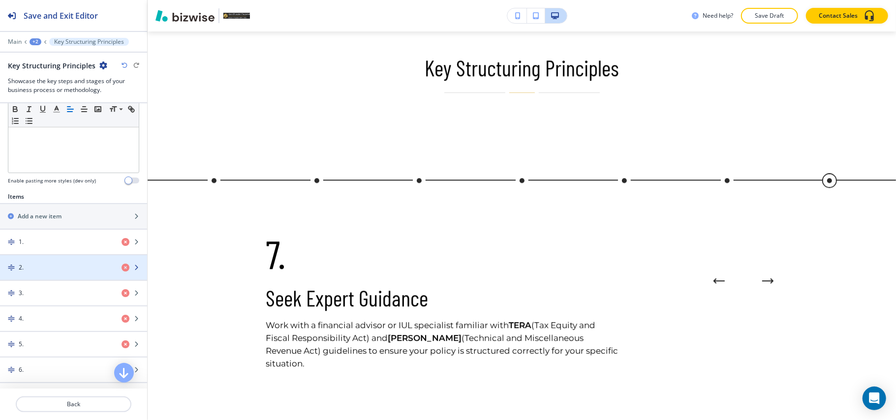
scroll to position [371, 0]
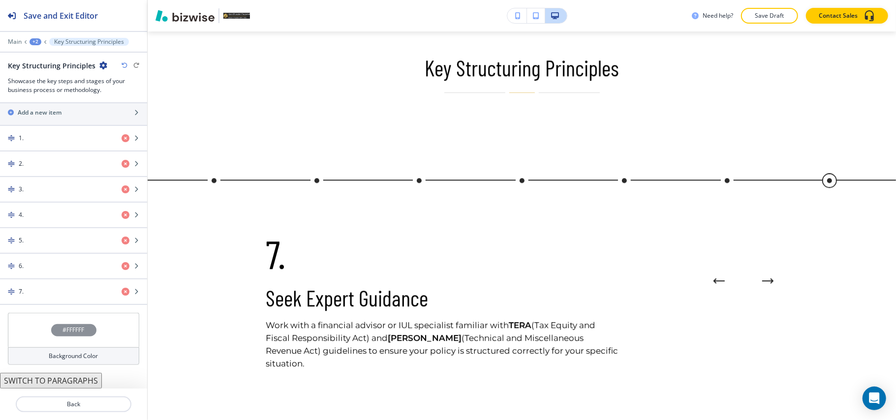
click at [8, 326] on div "#FFFFFF" at bounding box center [73, 330] width 131 height 34
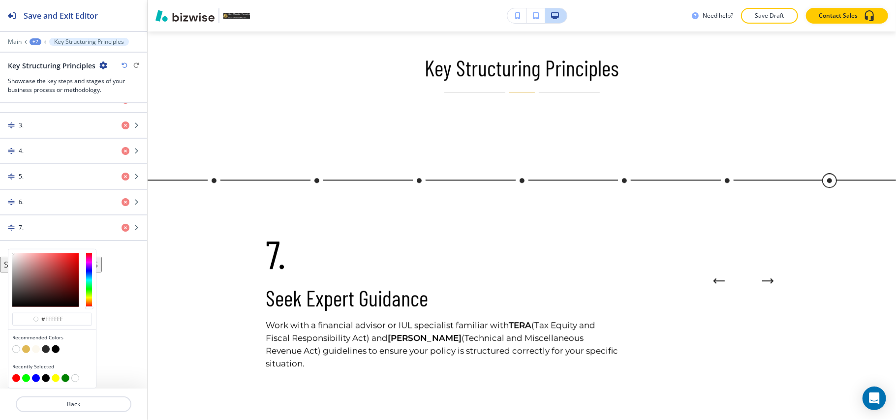
click at [37, 351] on button "button" at bounding box center [36, 349] width 8 height 8
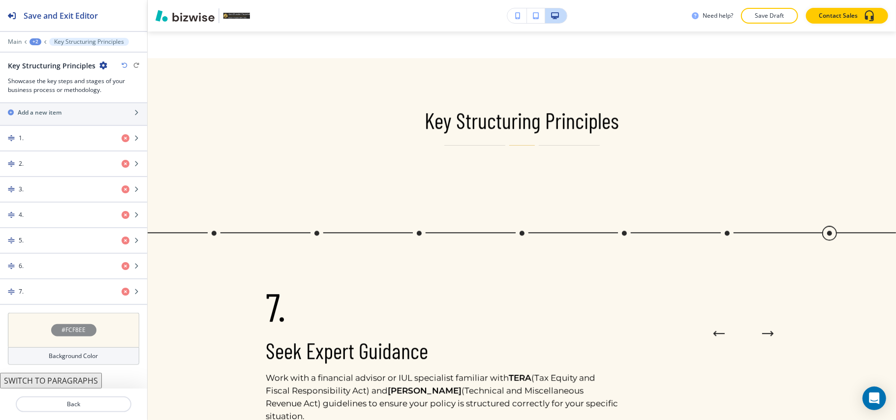
scroll to position [1734, 0]
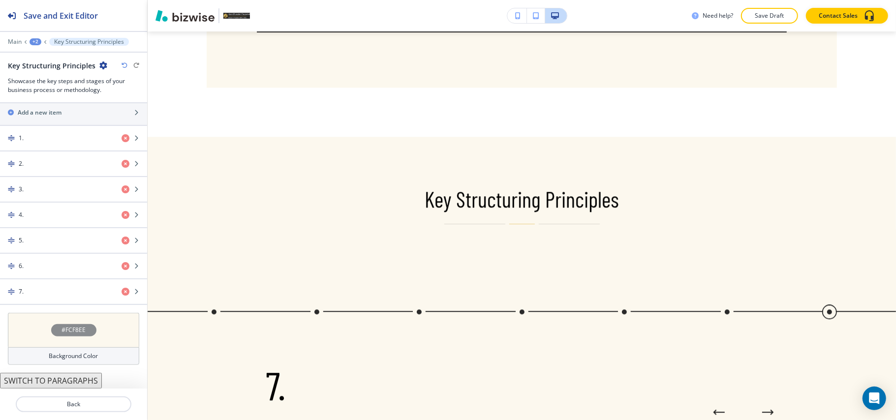
click at [34, 36] on div at bounding box center [73, 35] width 147 height 6
click at [34, 42] on div "+2" at bounding box center [36, 41] width 12 height 7
click at [56, 75] on p "SERVICES" at bounding box center [61, 75] width 50 height 9
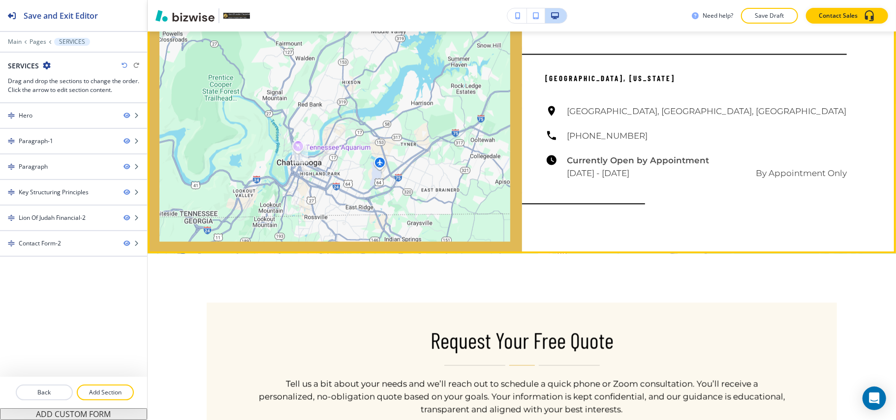
scroll to position [1540, 0]
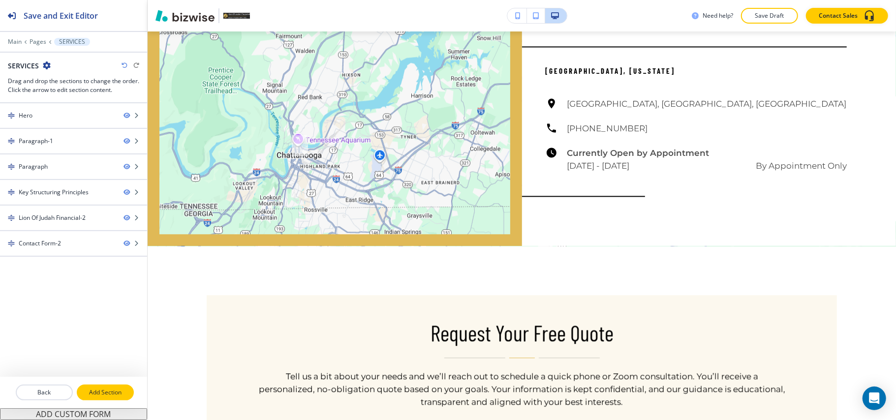
click at [105, 395] on p "Add Section" at bounding box center [105, 392] width 55 height 9
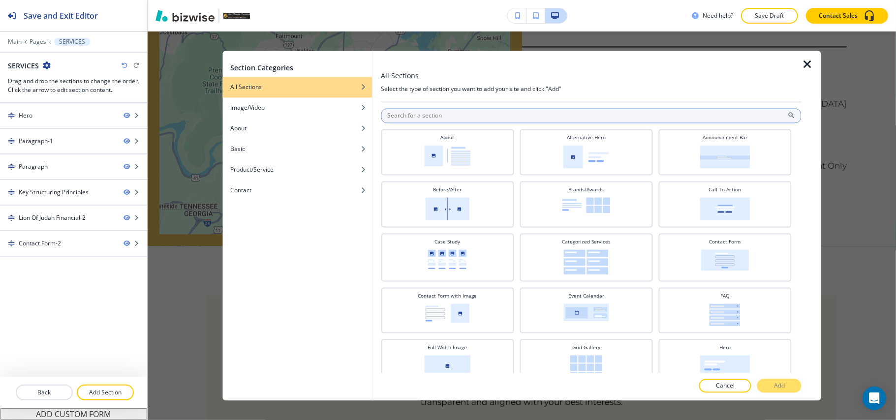
click at [465, 111] on input "text" at bounding box center [591, 116] width 421 height 15
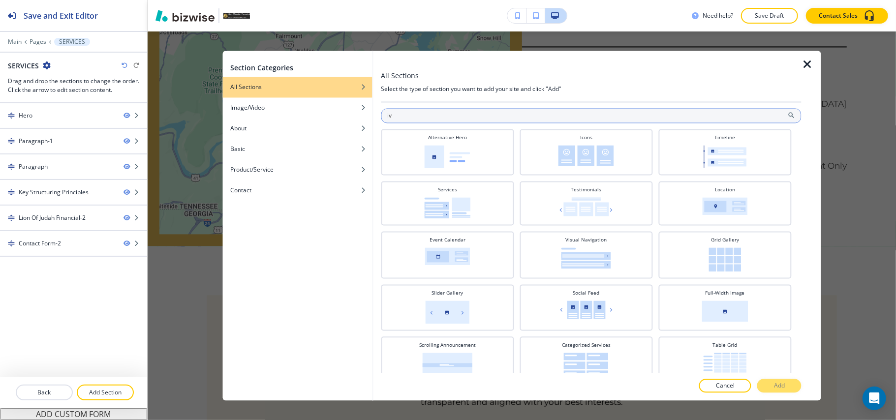
drag, startPoint x: 418, startPoint y: 117, endPoint x: 406, endPoint y: 119, distance: 11.5
click at [406, 119] on input "iv" at bounding box center [591, 116] width 421 height 15
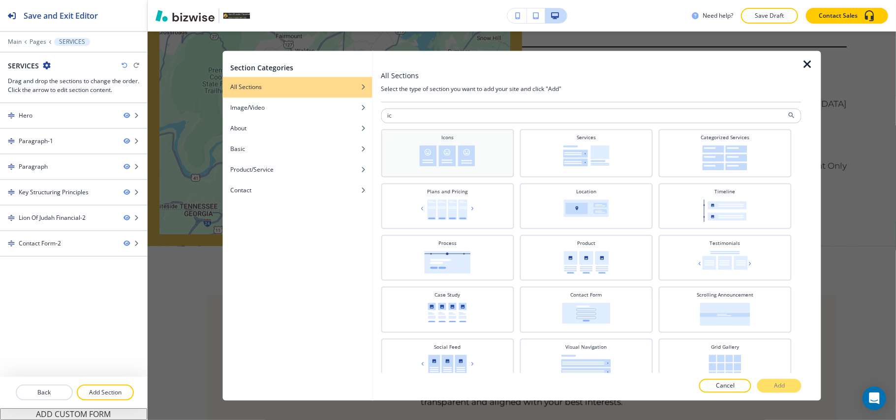
type input "ic"
click at [439, 157] on img at bounding box center [448, 156] width 56 height 21
drag, startPoint x: 768, startPoint y: 382, endPoint x: 760, endPoint y: 340, distance: 42.5
click at [768, 382] on button "Add" at bounding box center [779, 386] width 44 height 14
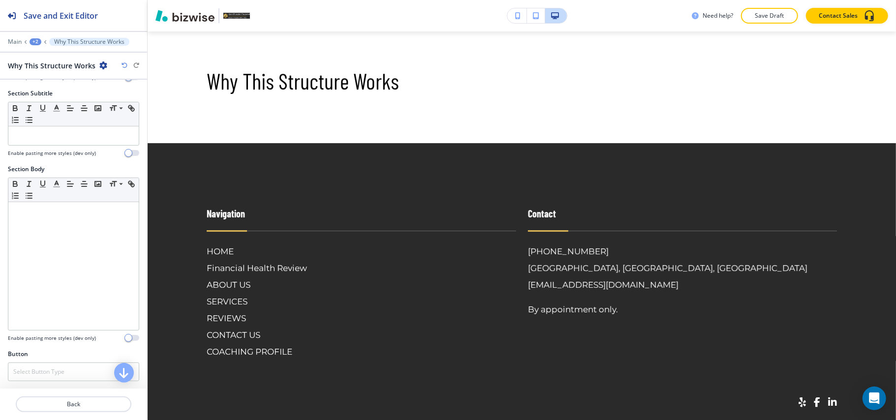
scroll to position [256, 0]
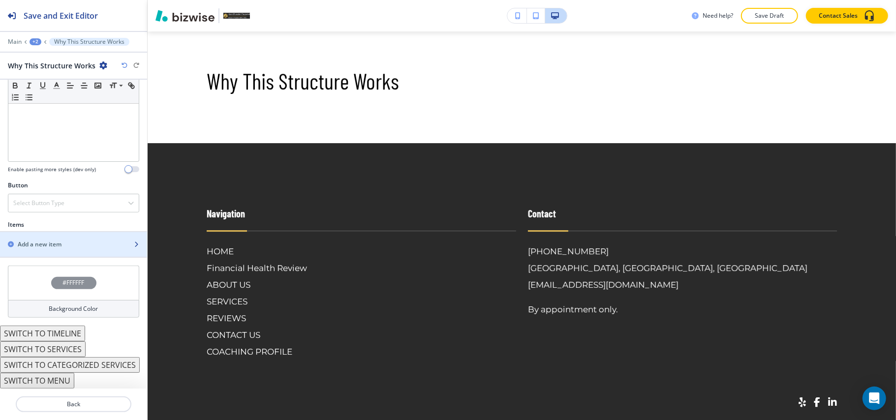
click at [47, 240] on h2 "Add a new item" at bounding box center [40, 244] width 44 height 9
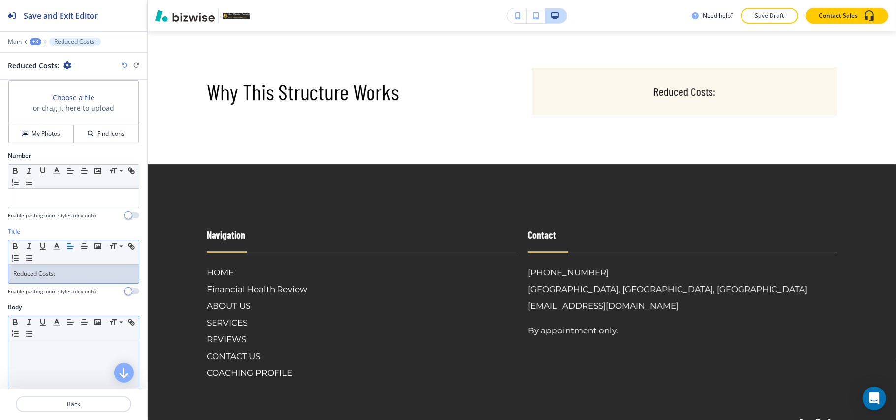
scroll to position [131, 0]
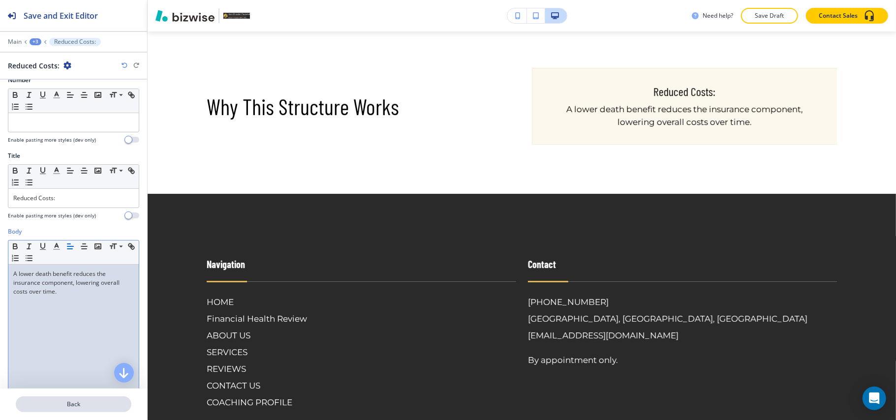
click at [93, 400] on p "Back" at bounding box center [74, 404] width 114 height 9
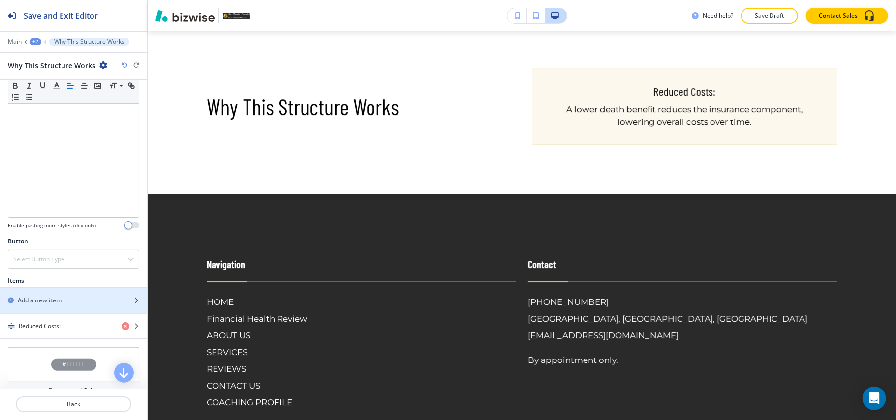
scroll to position [197, 0]
click at [56, 290] on div "button" at bounding box center [73, 289] width 147 height 8
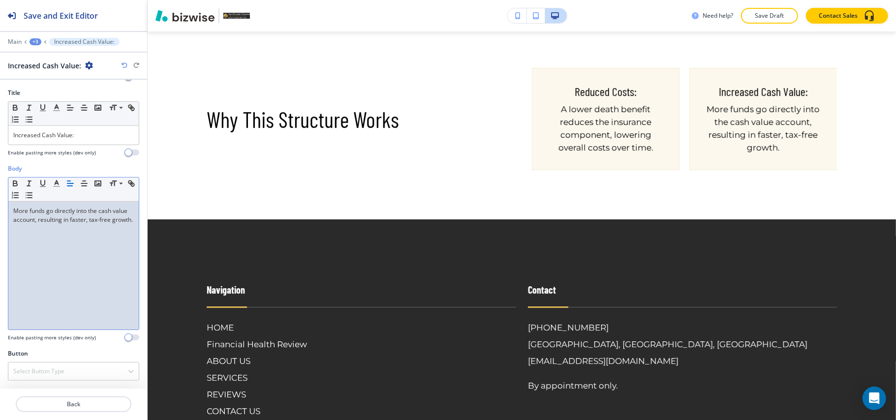
scroll to position [197, 0]
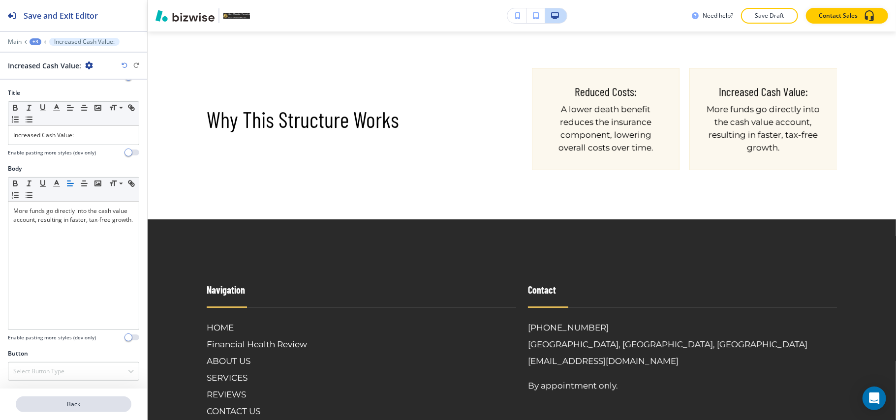
click at [81, 402] on p "Back" at bounding box center [74, 404] width 114 height 9
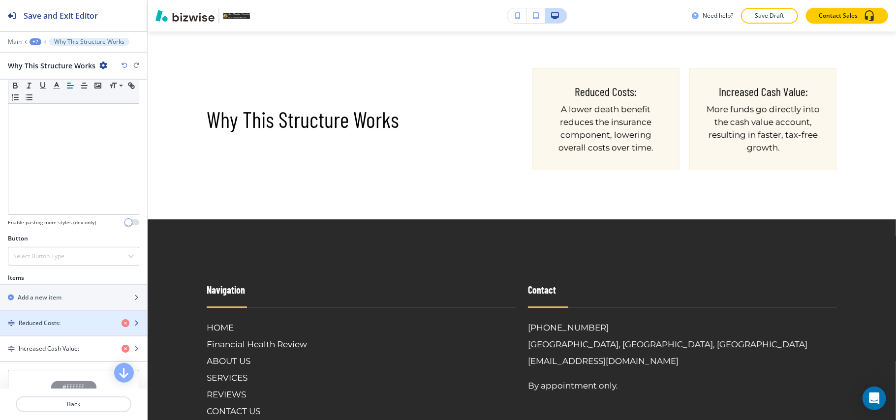
scroll to position [307, 0]
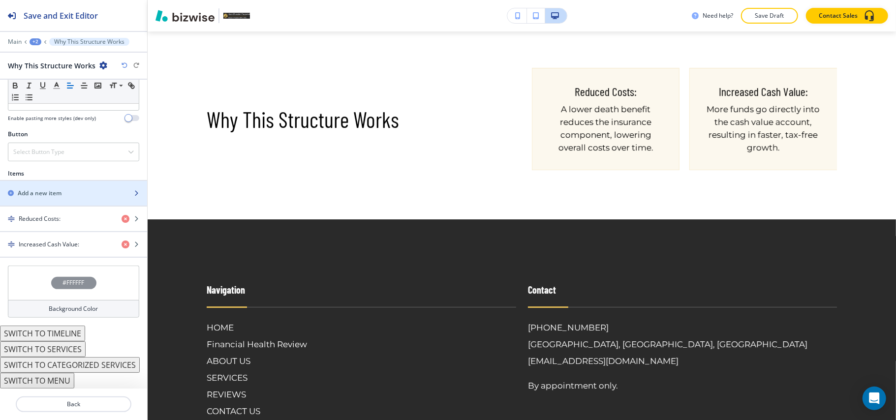
click at [60, 183] on div "button" at bounding box center [73, 185] width 147 height 8
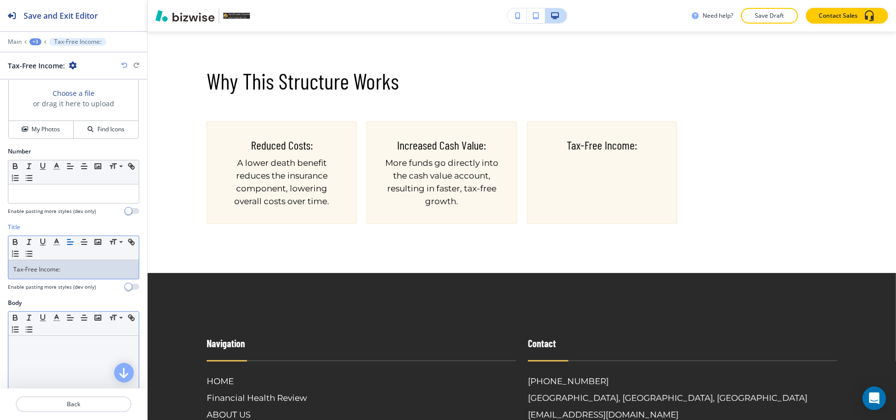
scroll to position [131, 0]
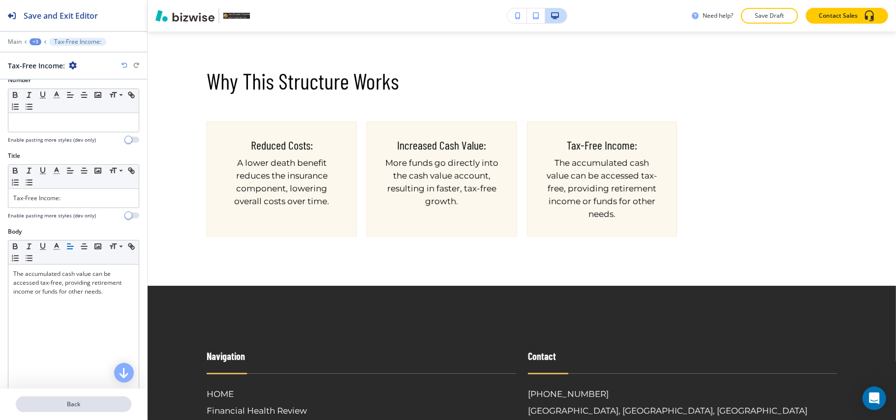
click at [108, 403] on p "Back" at bounding box center [74, 404] width 114 height 9
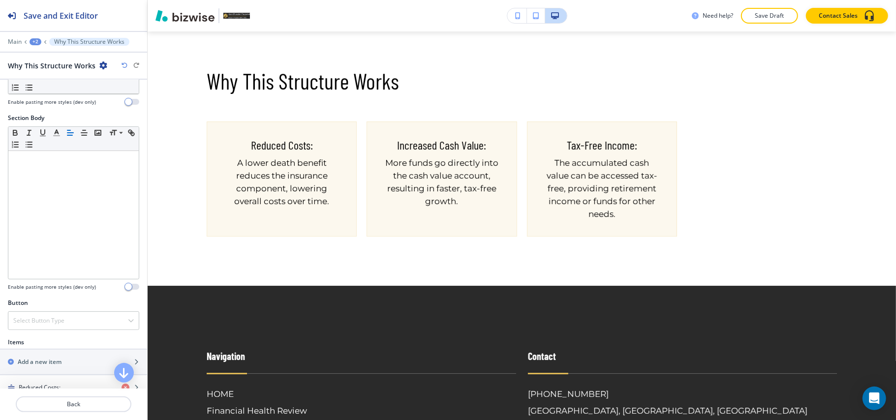
scroll to position [262, 0]
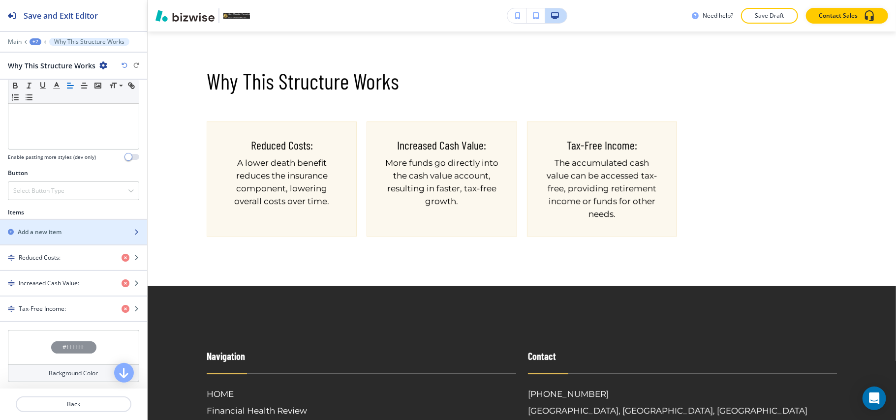
click at [66, 234] on div "Add a new item" at bounding box center [62, 232] width 125 height 9
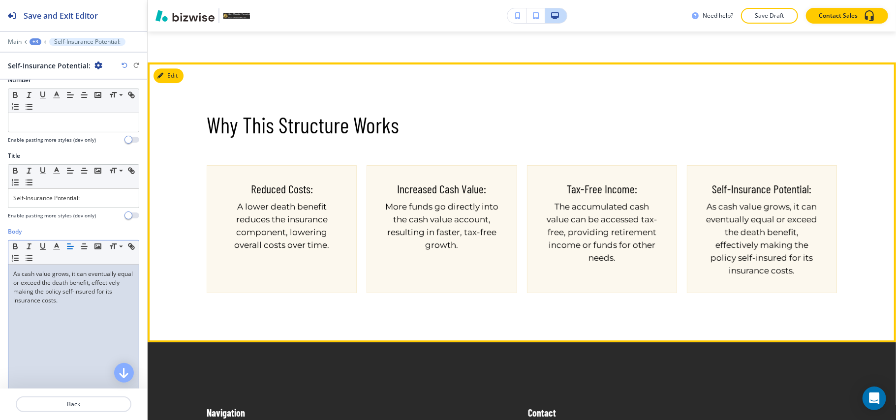
scroll to position [2144, 0]
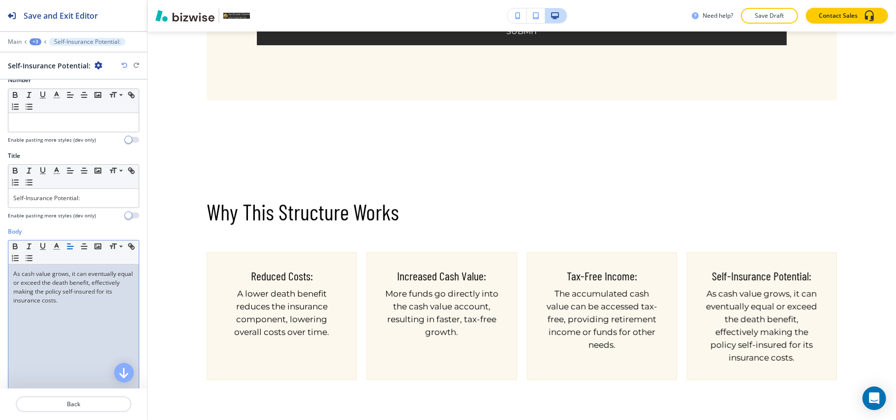
click at [36, 38] on div "+3" at bounding box center [36, 41] width 12 height 7
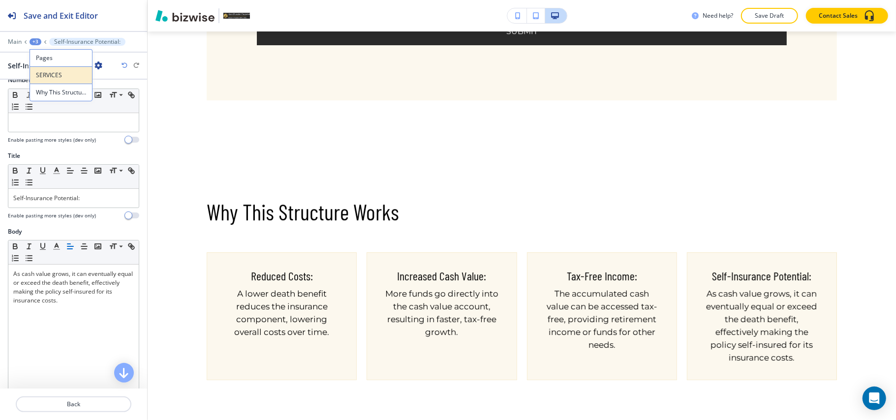
click at [43, 77] on p "SERVICES" at bounding box center [61, 75] width 50 height 9
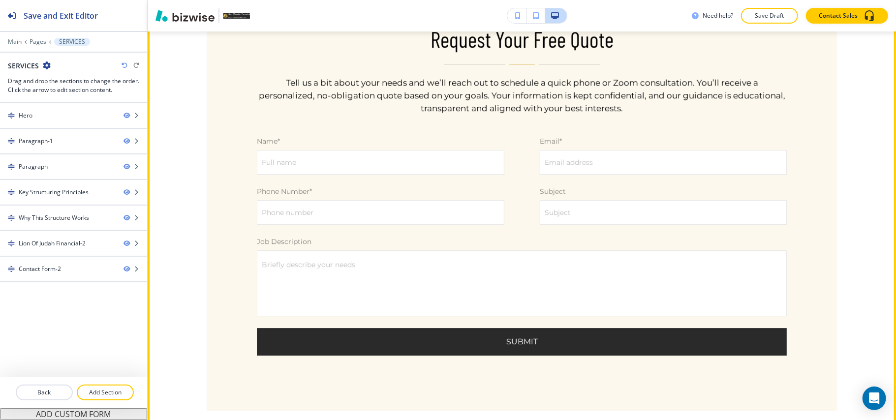
scroll to position [2017, 0]
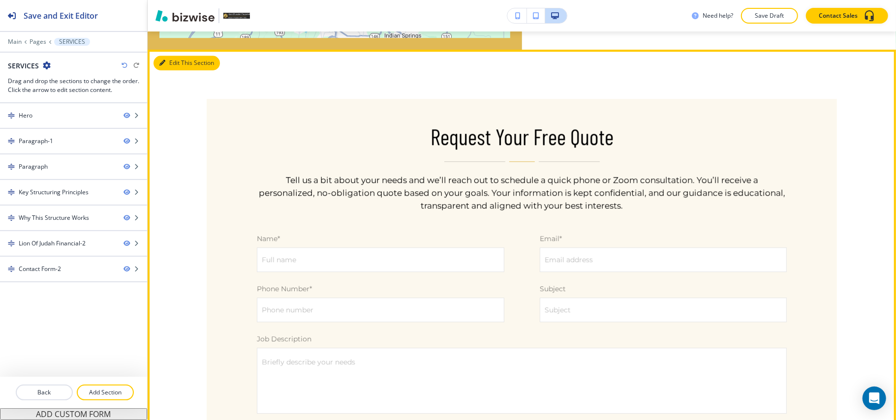
click at [168, 70] on button "Edit This Section" at bounding box center [186, 63] width 66 height 15
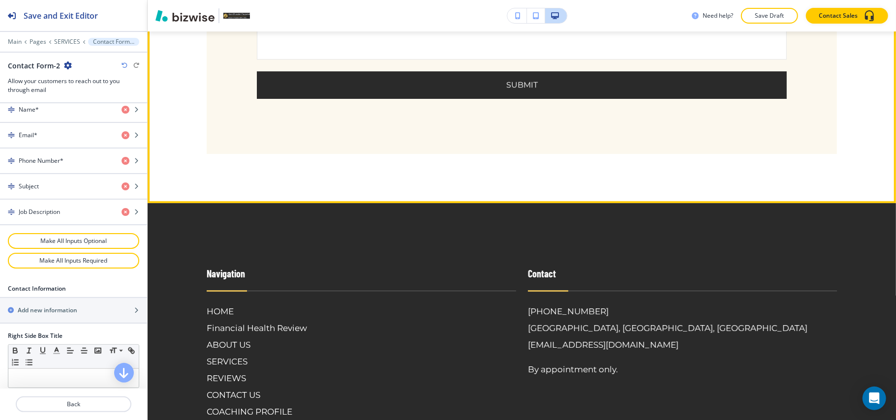
scroll to position [2505, 0]
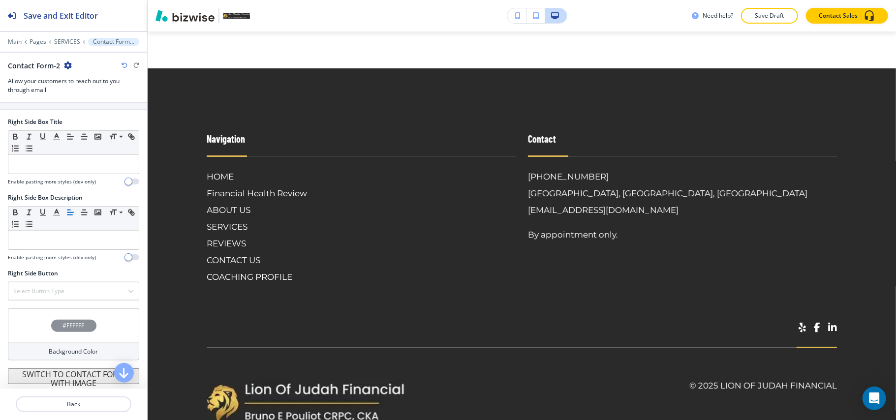
click at [17, 309] on div "#FFFFFF" at bounding box center [73, 325] width 131 height 34
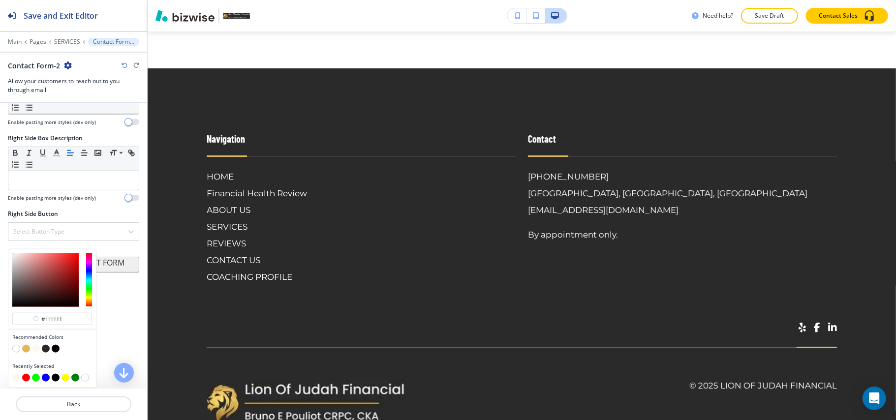
click at [26, 346] on button "button" at bounding box center [26, 349] width 8 height 8
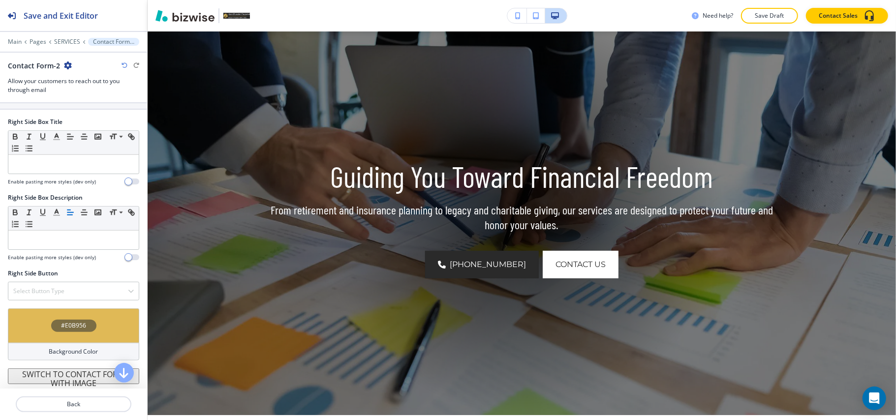
scroll to position [0, 0]
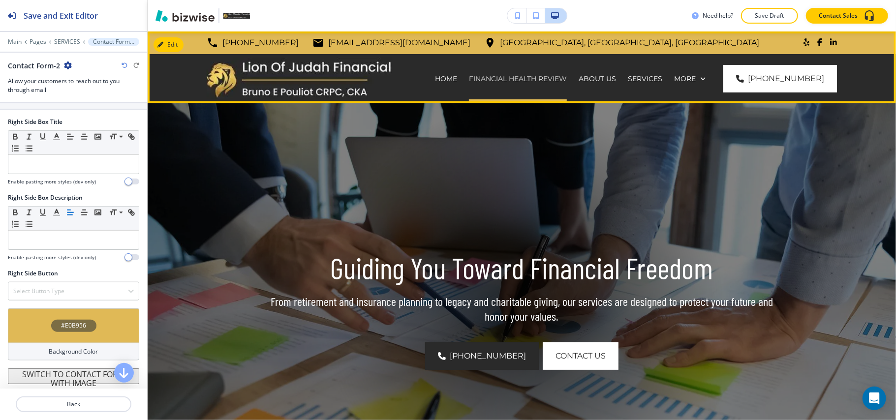
click at [527, 75] on p "Financial Health Review" at bounding box center [518, 79] width 98 height 10
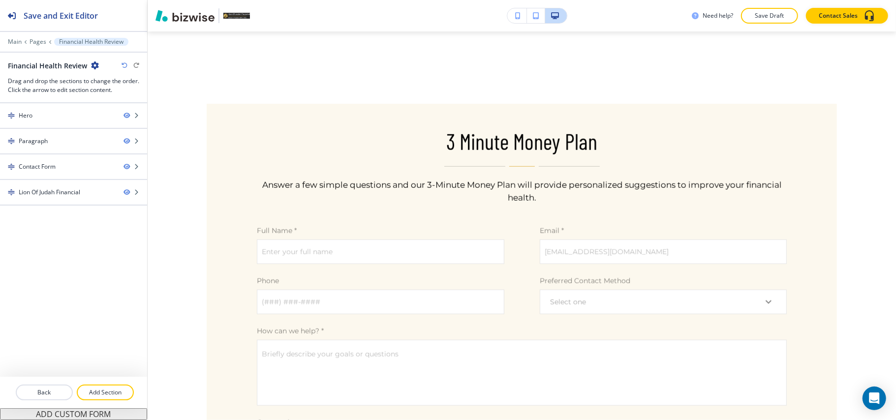
scroll to position [637, 0]
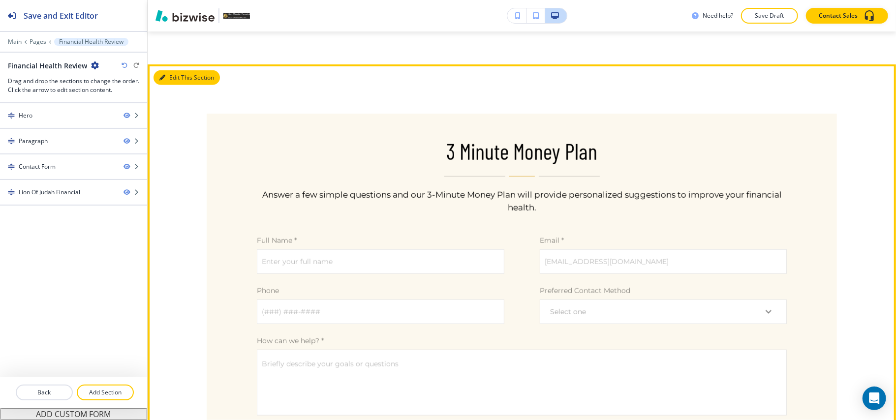
click at [172, 74] on button "Edit This Section" at bounding box center [186, 77] width 66 height 15
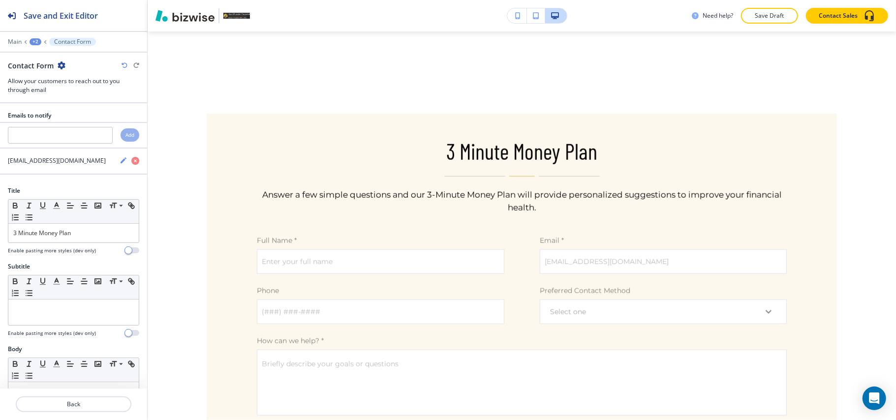
scroll to position [670, 0]
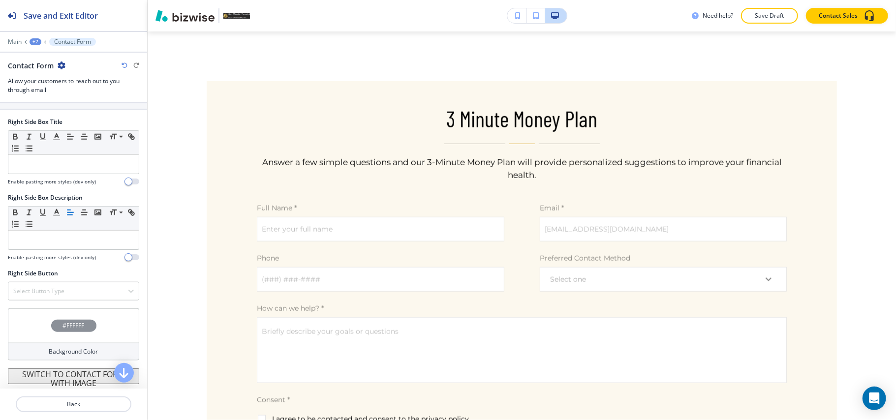
click at [34, 331] on div "#FFFFFF" at bounding box center [73, 325] width 131 height 34
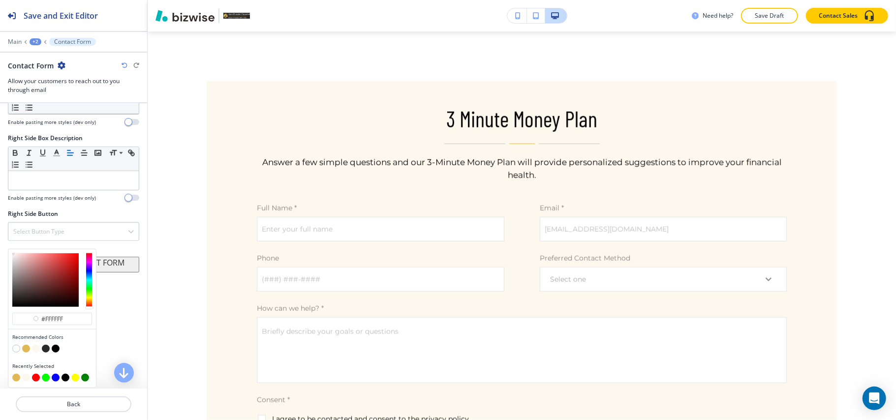
click at [26, 350] on button "button" at bounding box center [26, 349] width 8 height 8
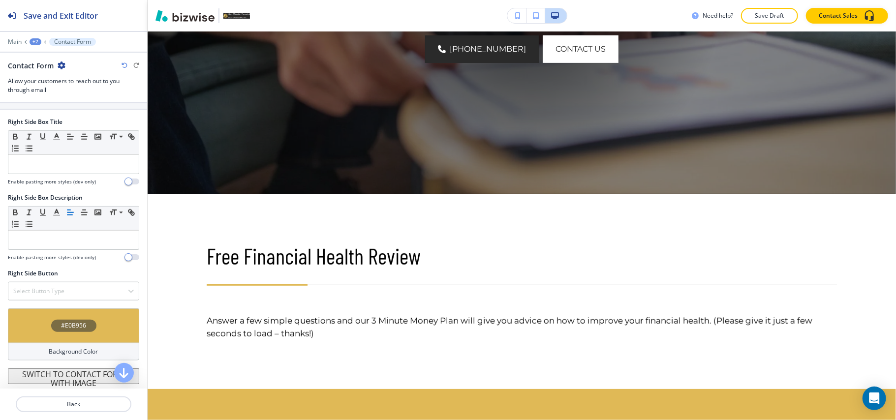
scroll to position [0, 0]
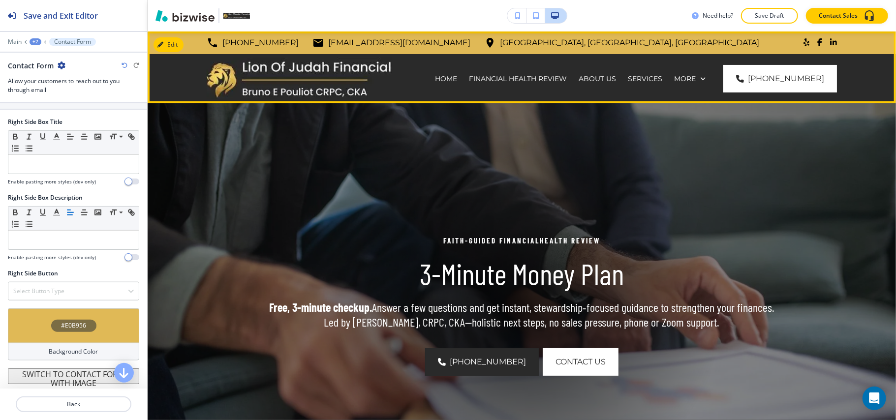
click at [614, 85] on div "ABOUT US" at bounding box center [596, 78] width 49 height 49
click at [614, 77] on p "ABOUT US" at bounding box center [596, 79] width 37 height 10
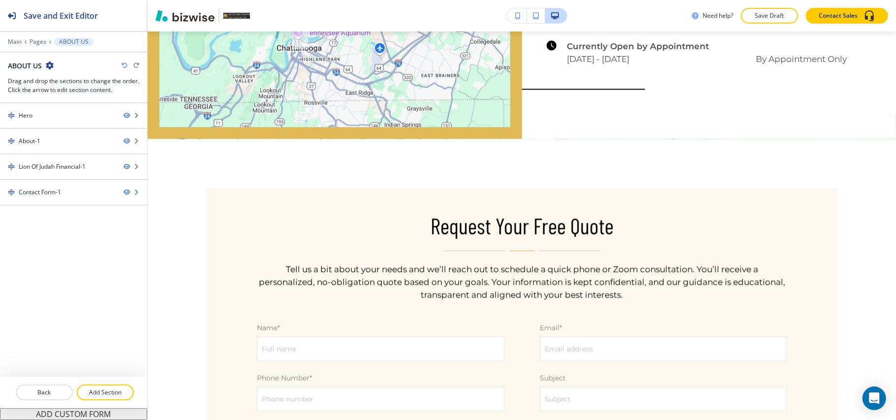
scroll to position [1170, 0]
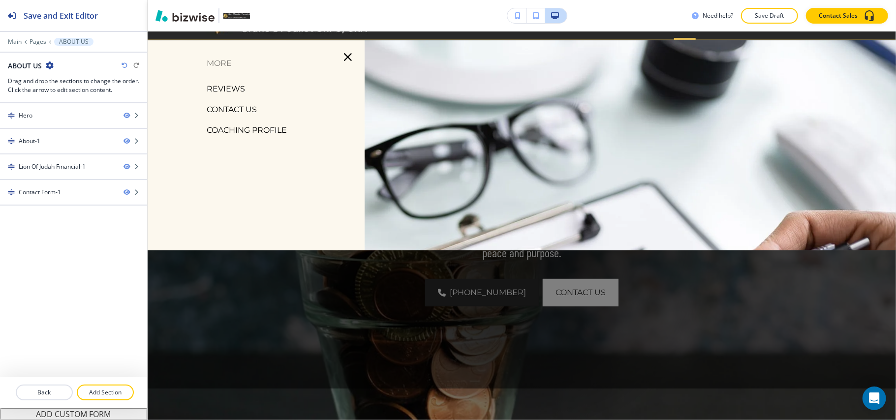
scroll to position [0, 0]
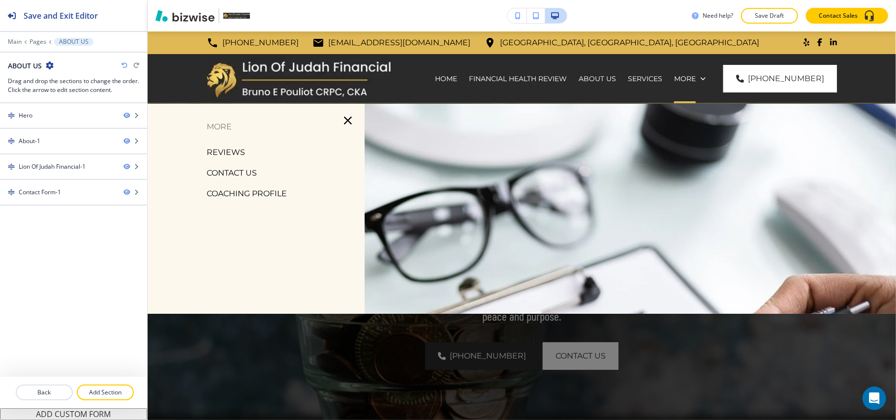
click at [341, 121] on icon "button" at bounding box center [348, 121] width 14 height 14
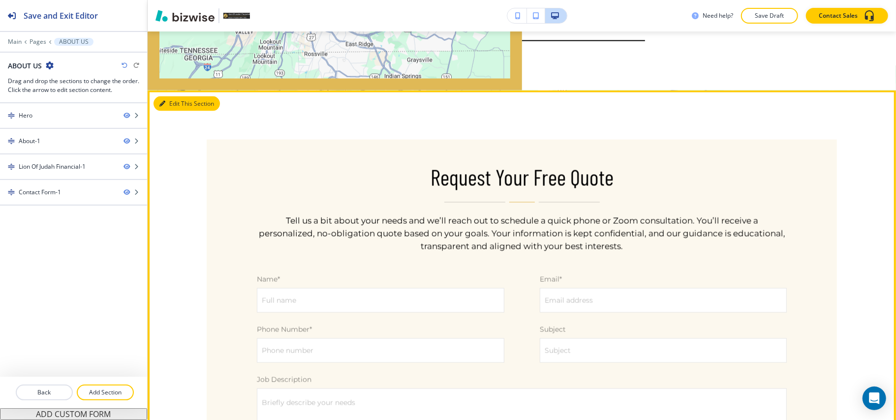
click at [166, 99] on button "Edit This Section" at bounding box center [186, 103] width 66 height 15
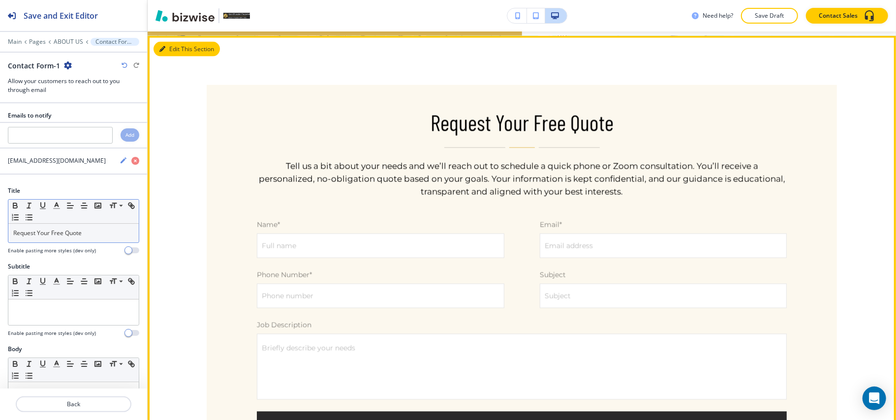
scroll to position [1258, 0]
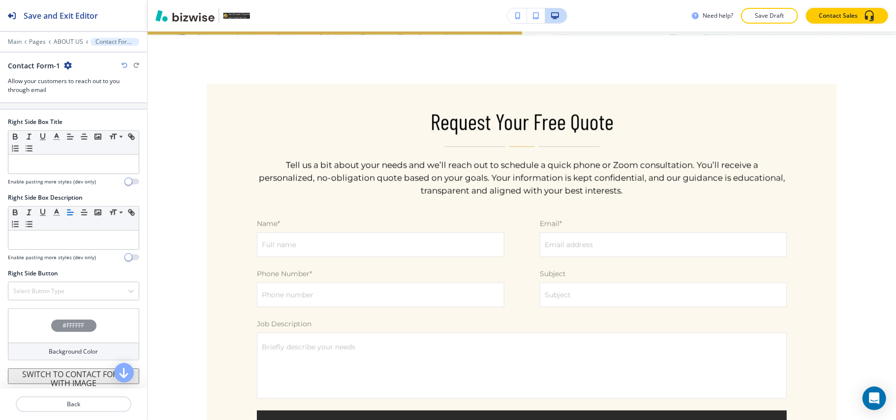
click at [30, 320] on div "#FFFFFF" at bounding box center [73, 325] width 131 height 34
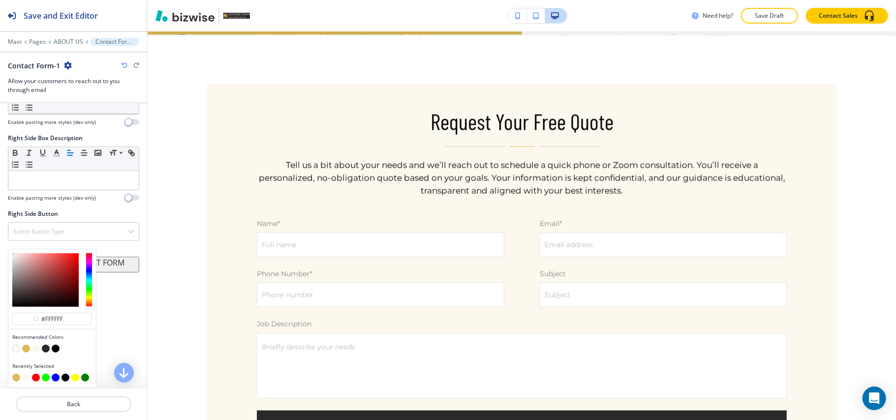
click at [27, 349] on button "button" at bounding box center [26, 349] width 8 height 8
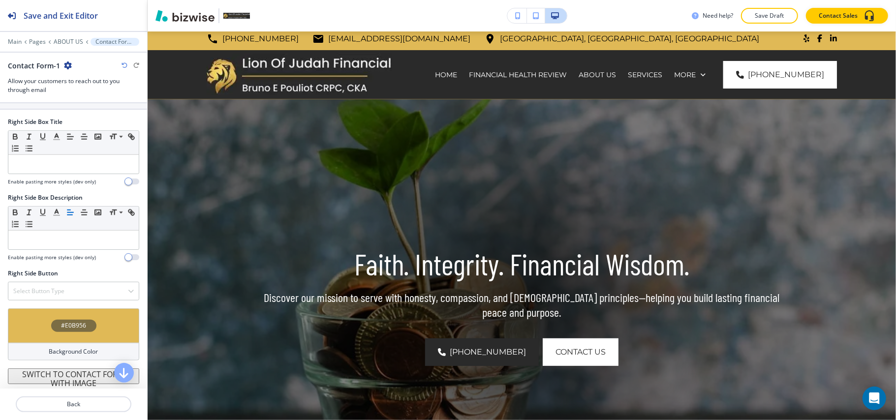
scroll to position [0, 0]
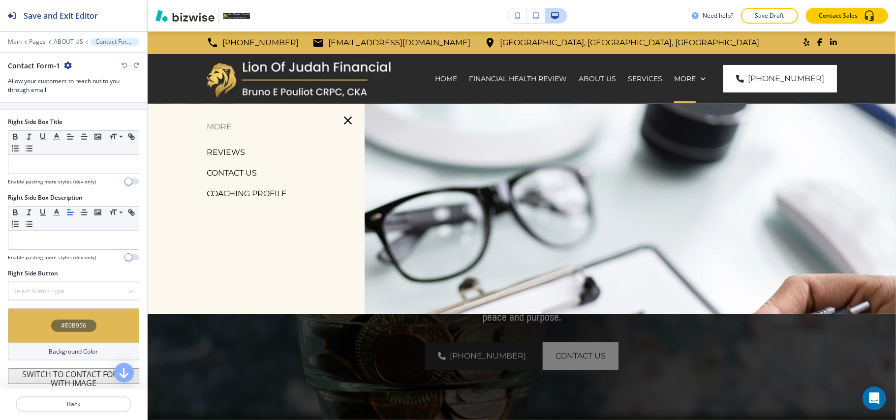
click at [223, 151] on p "REVIEWS" at bounding box center [226, 152] width 38 height 15
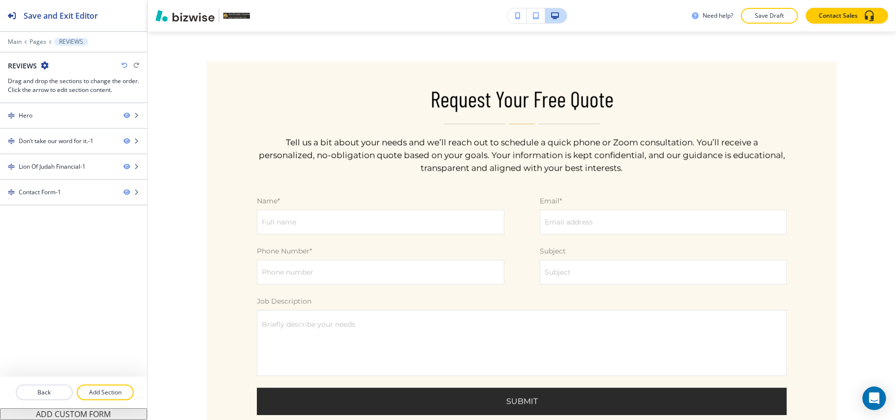
scroll to position [1269, 0]
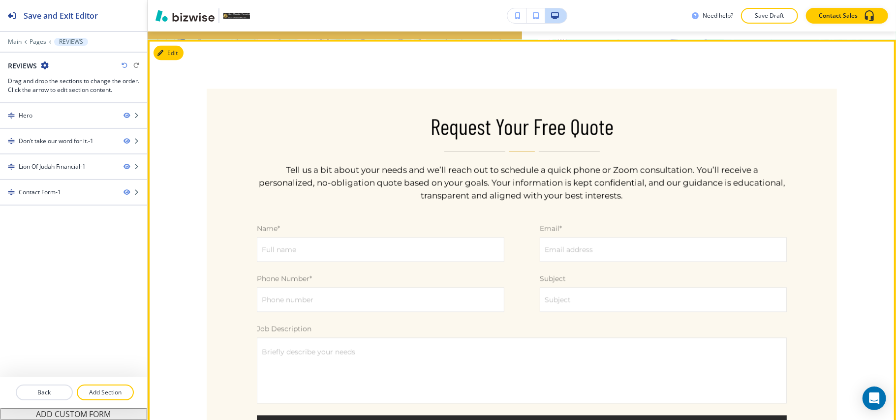
click at [165, 41] on div "Request Your Free Quote Tell us a bit about your needs and we’ll reach out to s…" at bounding box center [522, 294] width 748 height 508
click at [169, 49] on button "Edit" at bounding box center [168, 53] width 30 height 15
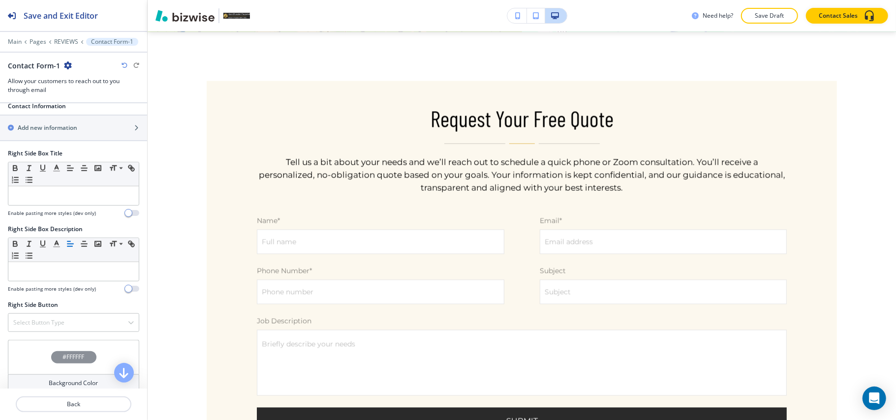
scroll to position [680, 0]
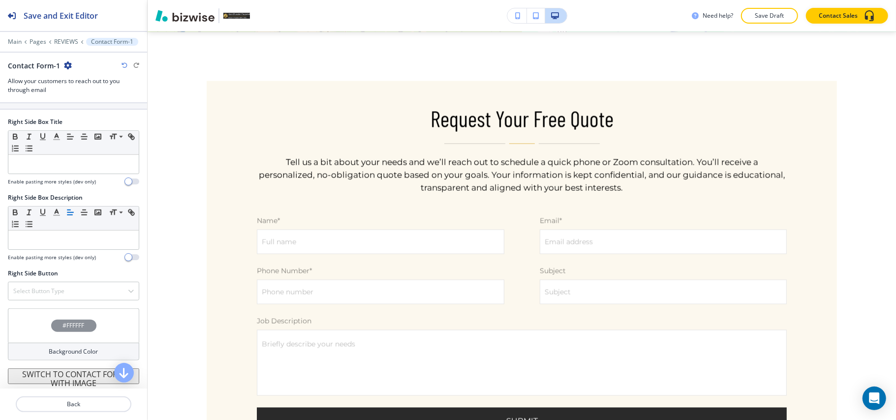
click at [34, 306] on div "Right Side Button Select Button Type Telephone External Link Social Media Email…" at bounding box center [73, 288] width 147 height 39
click at [34, 317] on div "#FFFFFF" at bounding box center [73, 325] width 131 height 34
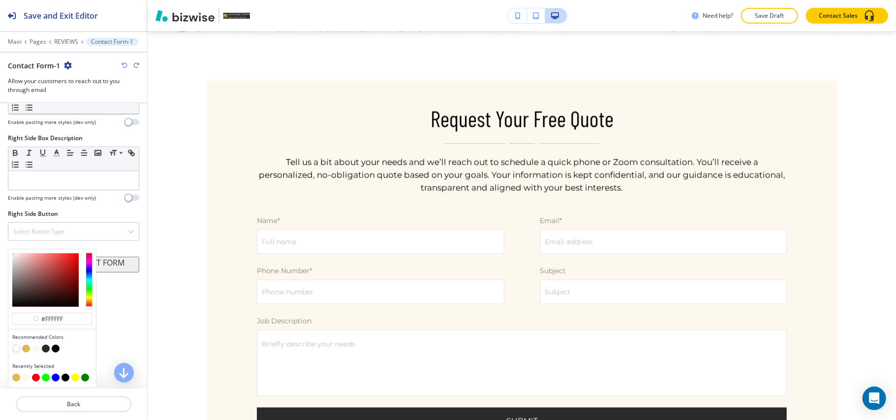
click at [24, 351] on button "button" at bounding box center [26, 349] width 8 height 8
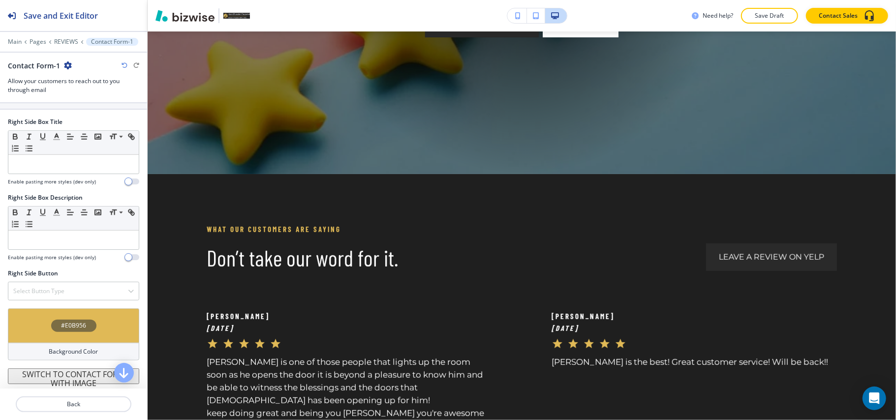
scroll to position [0, 0]
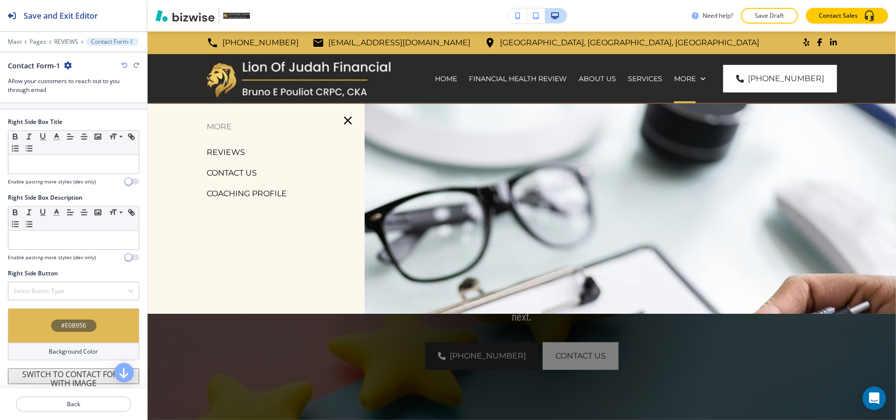
click at [235, 173] on p "CONTACT US" at bounding box center [232, 173] width 50 height 15
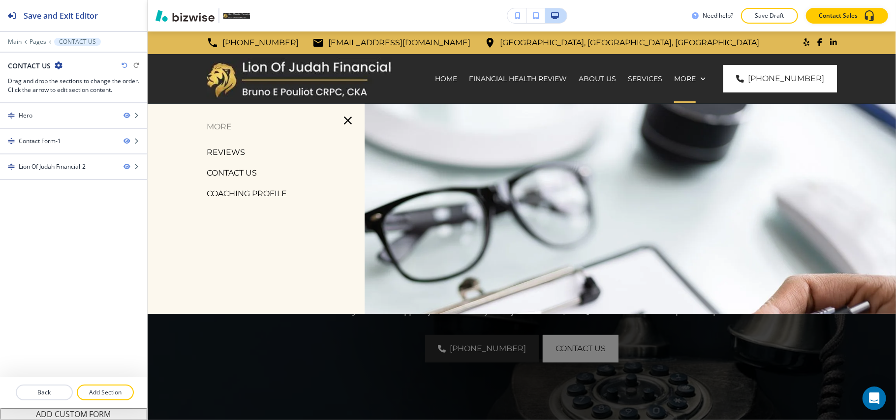
click at [215, 197] on p "COACHING PROFILE" at bounding box center [247, 193] width 80 height 15
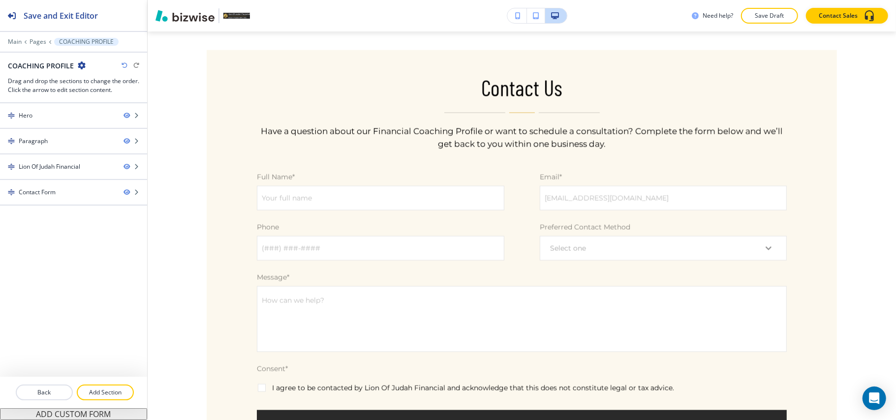
scroll to position [933, 0]
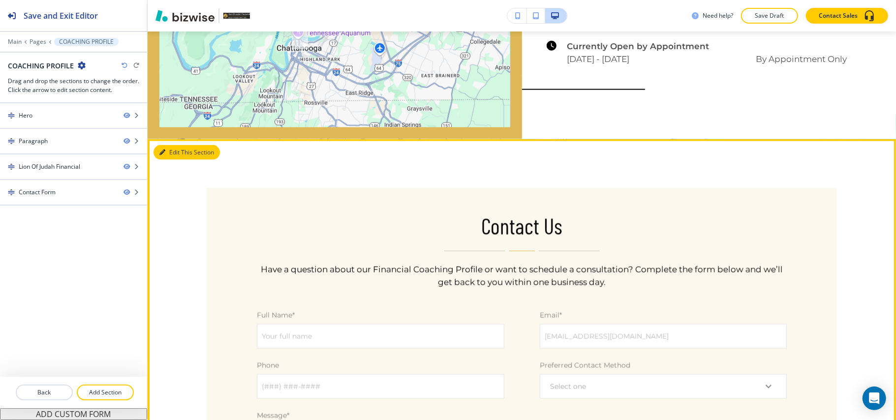
click at [154, 151] on button "Edit This Section" at bounding box center [186, 152] width 66 height 15
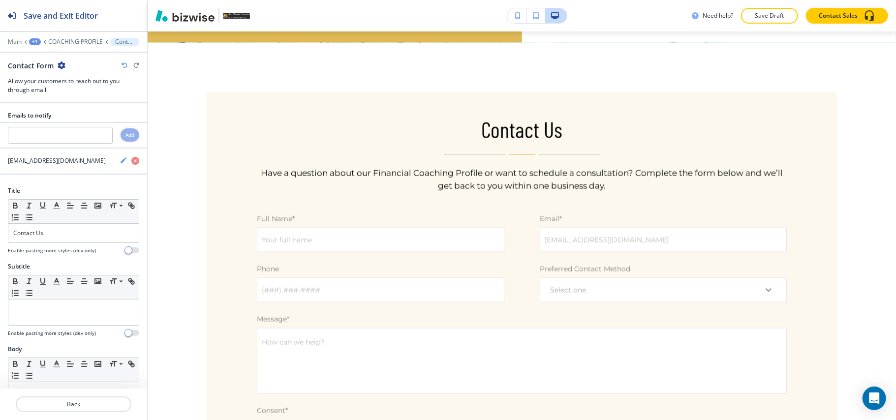
scroll to position [1041, 0]
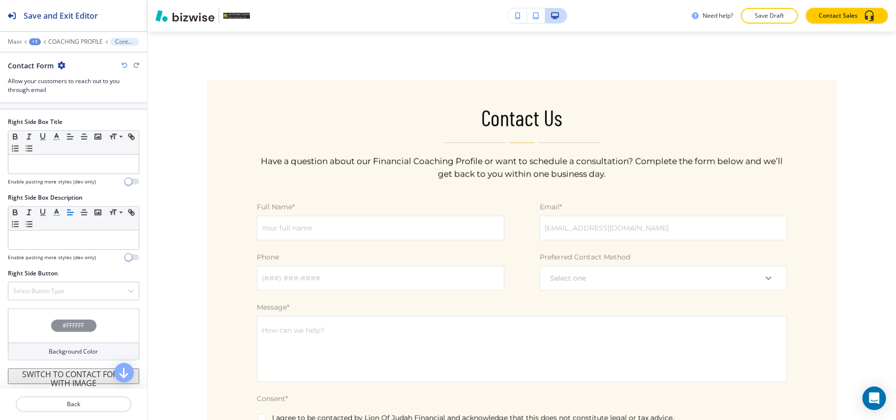
click at [20, 317] on div "#FFFFFF" at bounding box center [73, 325] width 131 height 34
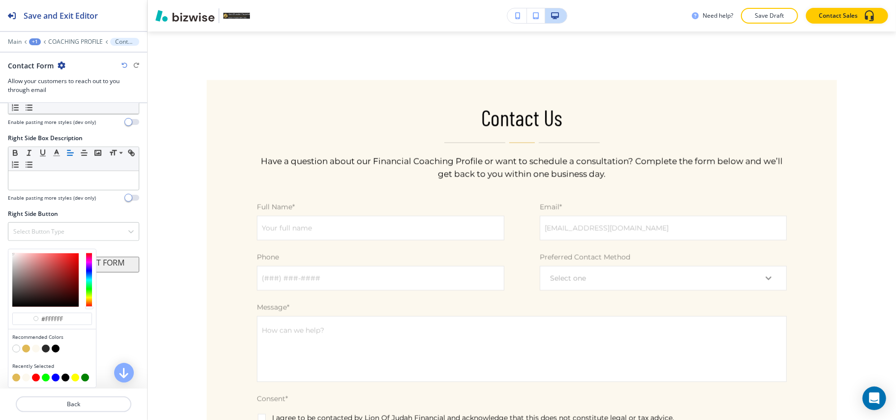
click at [26, 349] on button "button" at bounding box center [26, 349] width 8 height 8
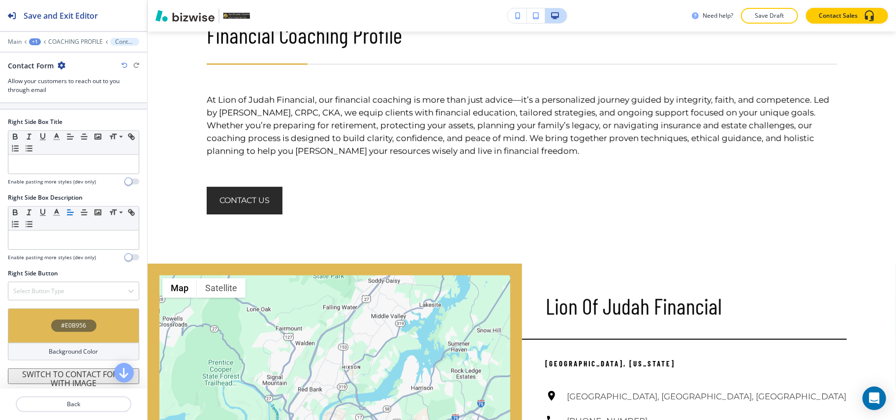
scroll to position [73, 0]
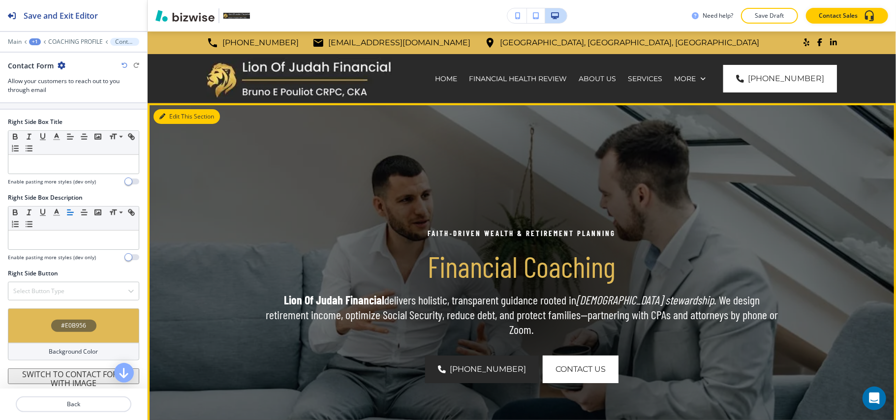
click at [166, 116] on button "Edit This Section" at bounding box center [186, 116] width 66 height 15
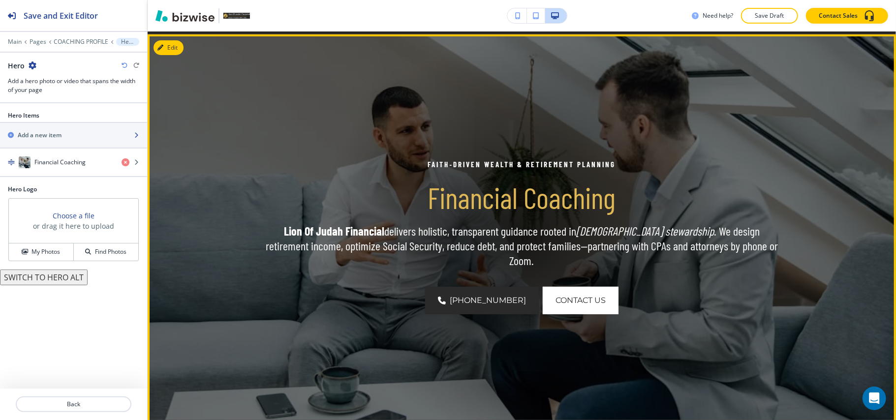
scroll to position [72, 0]
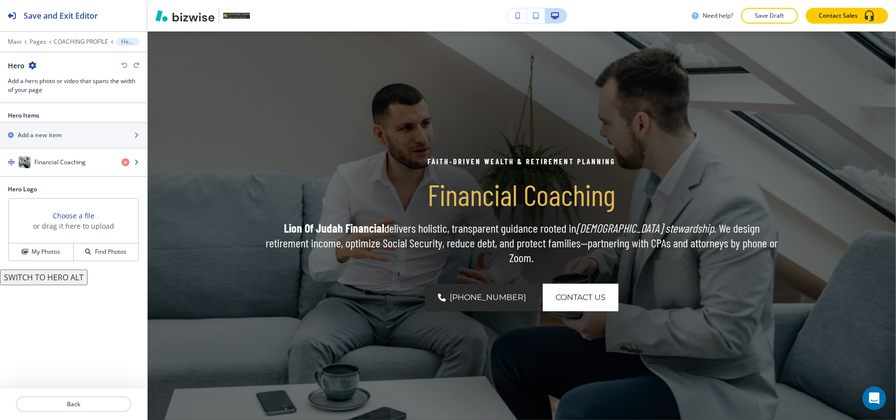
click at [72, 166] on h4 "Financial Coaching" at bounding box center [59, 162] width 51 height 9
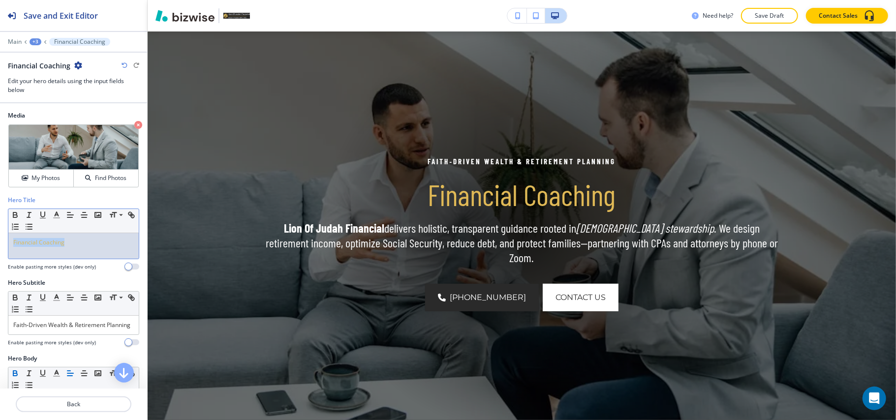
drag, startPoint x: 85, startPoint y: 243, endPoint x: 0, endPoint y: 242, distance: 85.1
click at [0, 242] on div "Hero Title Small Normal Large Huge Financial Coaching Enable pasting more style…" at bounding box center [73, 237] width 147 height 83
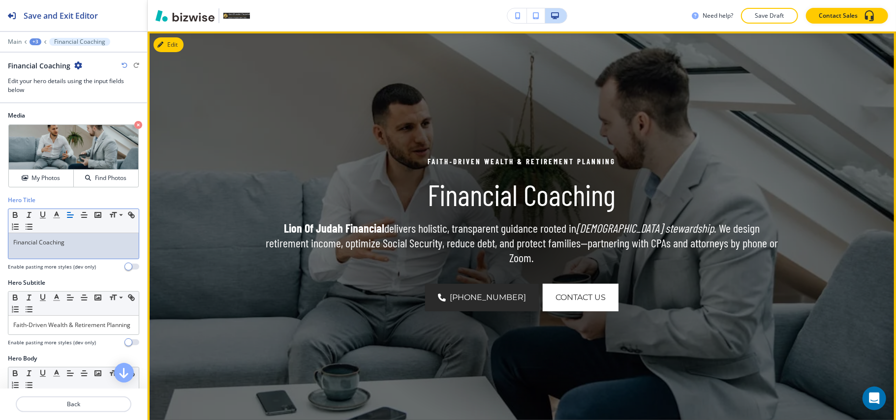
scroll to position [0, 0]
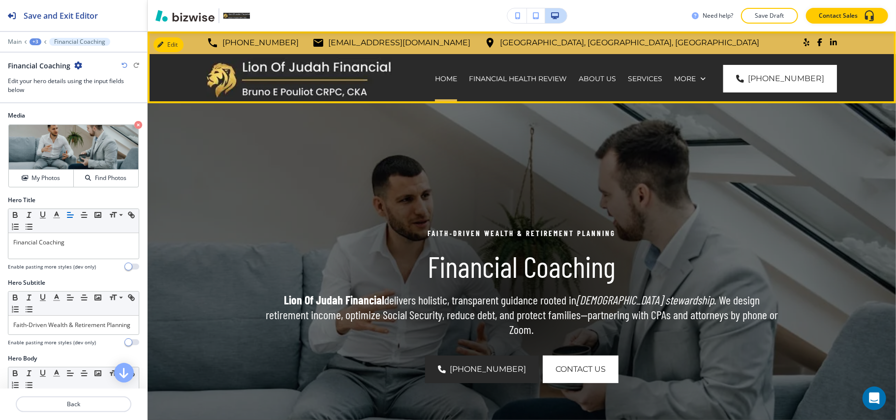
click at [463, 76] on div "HOME" at bounding box center [446, 79] width 34 height 10
click at [452, 78] on p "HOME" at bounding box center [446, 79] width 22 height 10
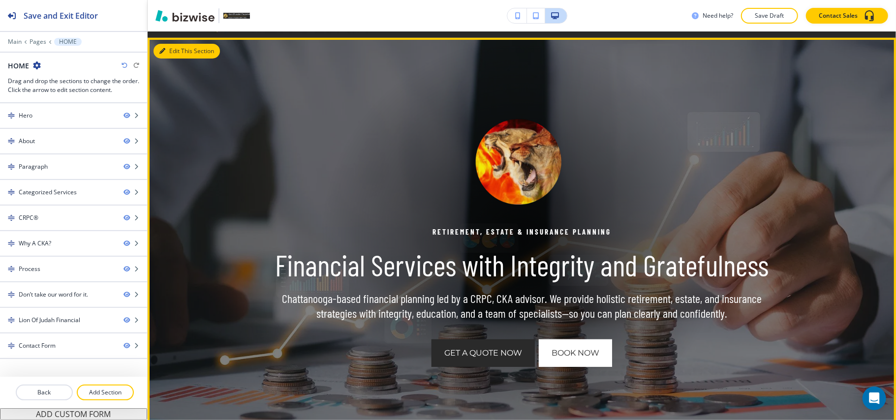
click at [170, 52] on button "Edit This Section" at bounding box center [186, 51] width 66 height 15
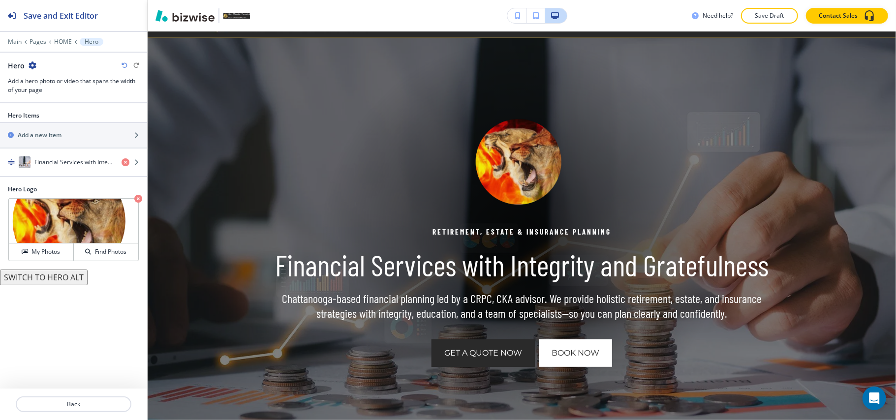
scroll to position [72, 0]
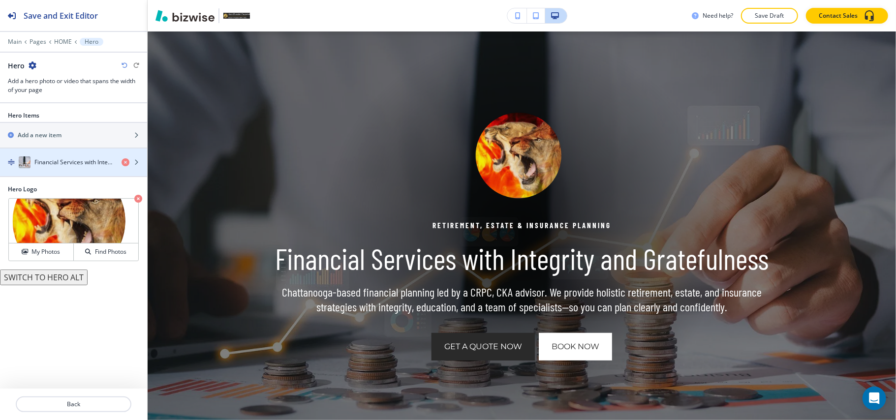
click at [53, 149] on div at bounding box center [73, 148] width 147 height 1
click at [52, 154] on div "button" at bounding box center [73, 153] width 147 height 8
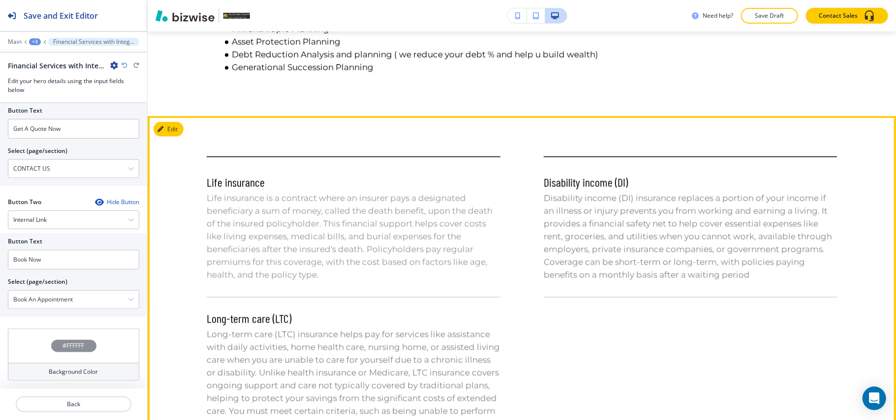
scroll to position [990, 0]
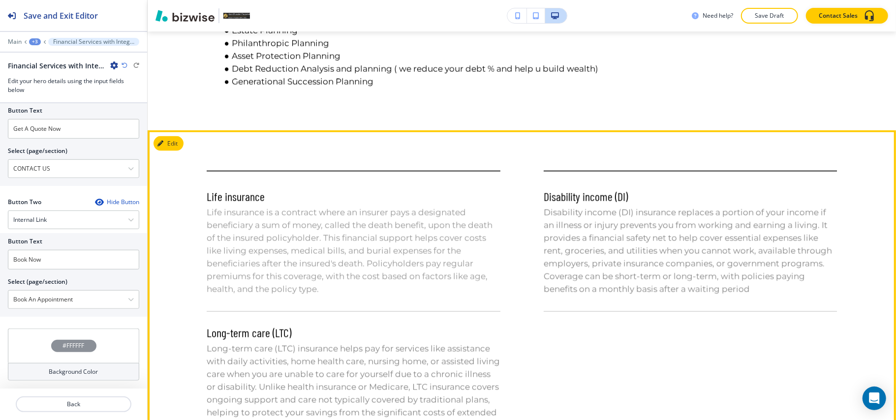
click at [155, 151] on div "Edit" at bounding box center [168, 143] width 30 height 15
click at [156, 151] on button "Edit This Section" at bounding box center [186, 143] width 66 height 15
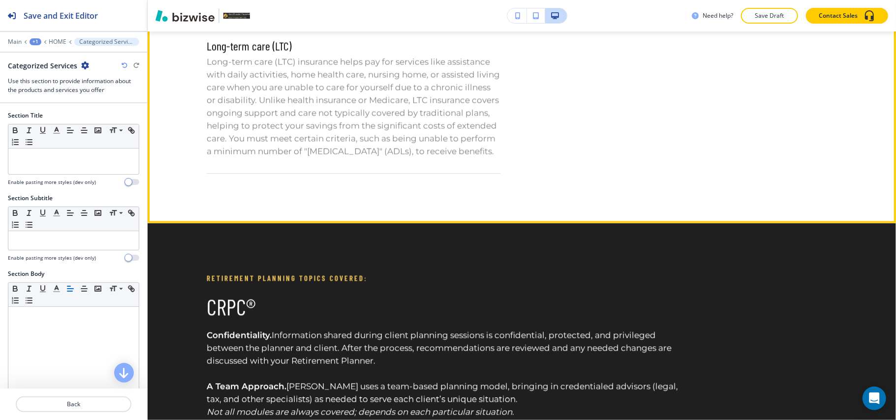
scroll to position [1372, 0]
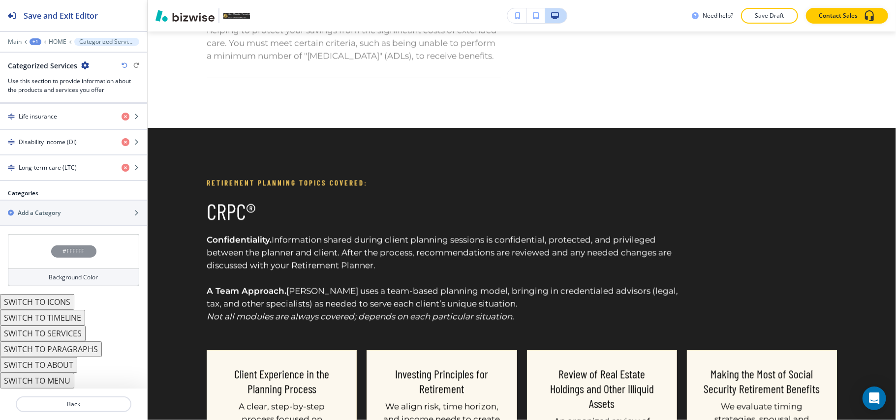
click at [20, 254] on div "#FFFFFF" at bounding box center [73, 251] width 131 height 34
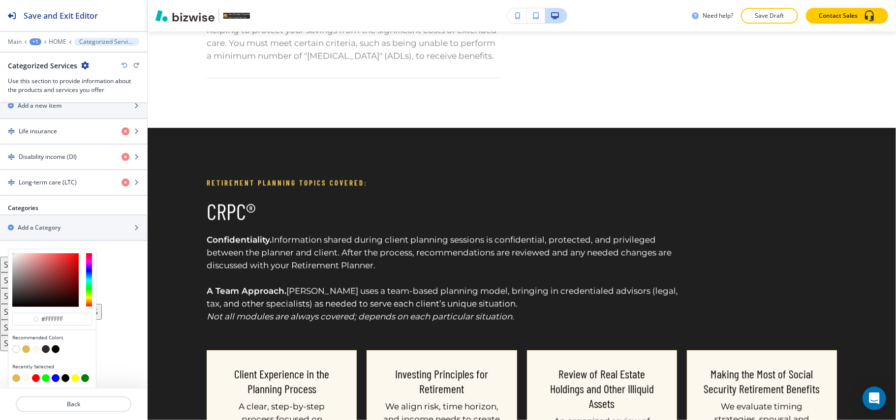
scroll to position [418, 0]
click at [30, 347] on button "button" at bounding box center [26, 349] width 8 height 8
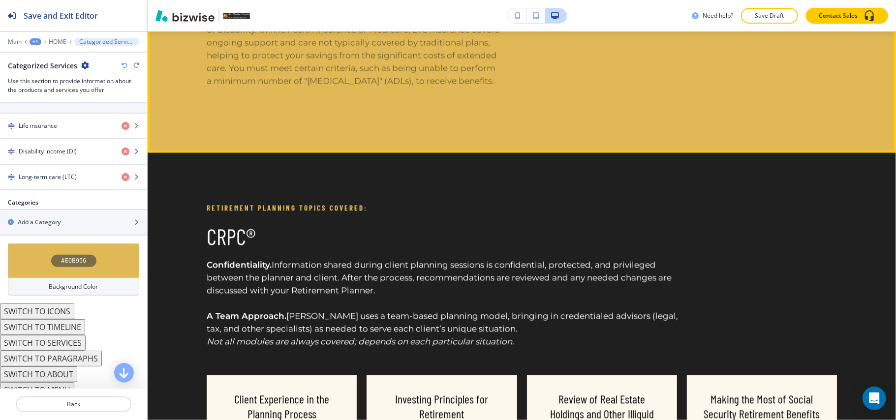
scroll to position [1134, 0]
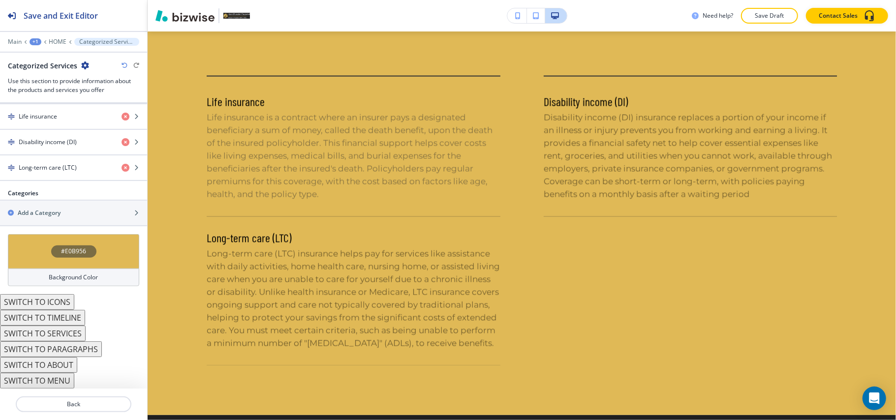
click at [11, 247] on div "#E0B956" at bounding box center [73, 251] width 131 height 34
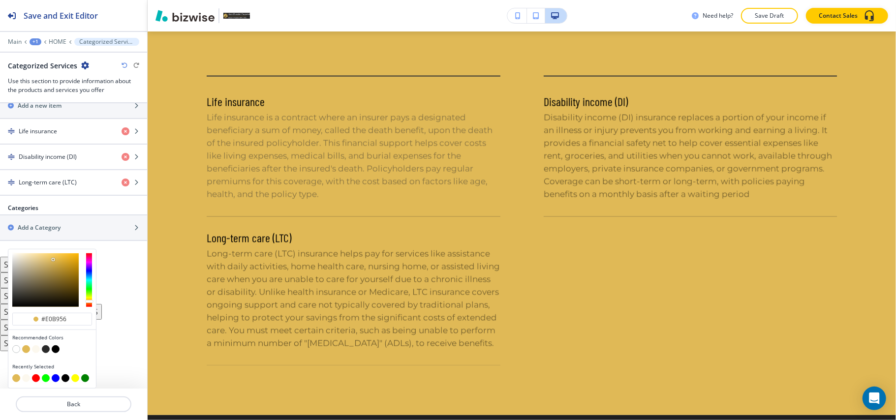
scroll to position [418, 0]
click at [33, 347] on button "button" at bounding box center [36, 349] width 8 height 8
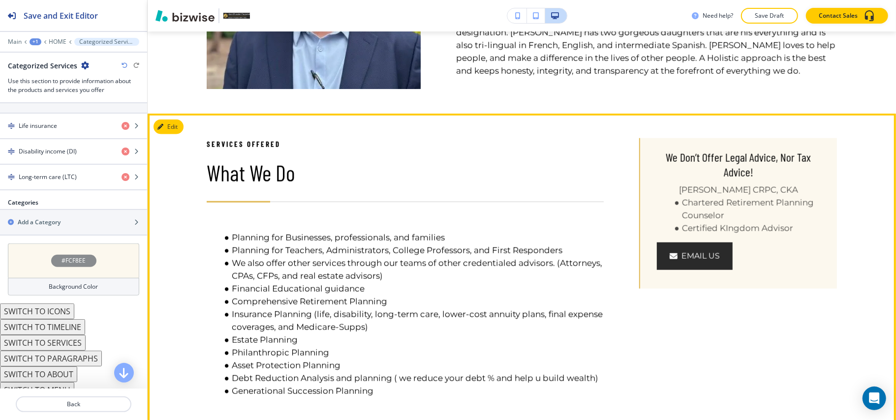
scroll to position [675, 0]
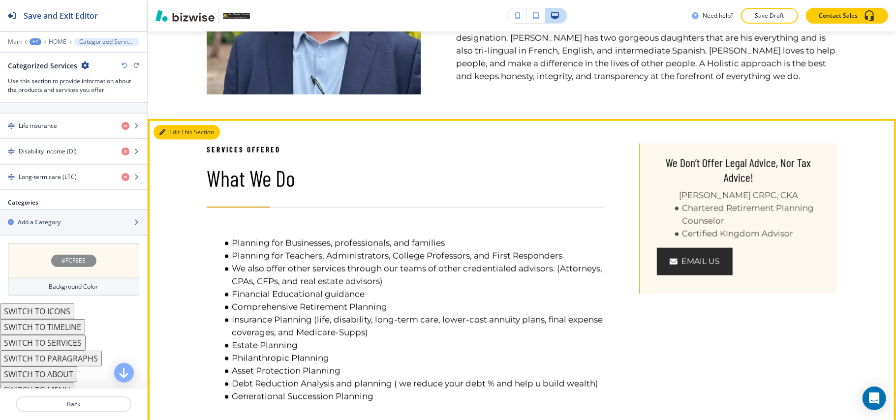
click at [170, 130] on button "Edit This Section" at bounding box center [186, 132] width 66 height 15
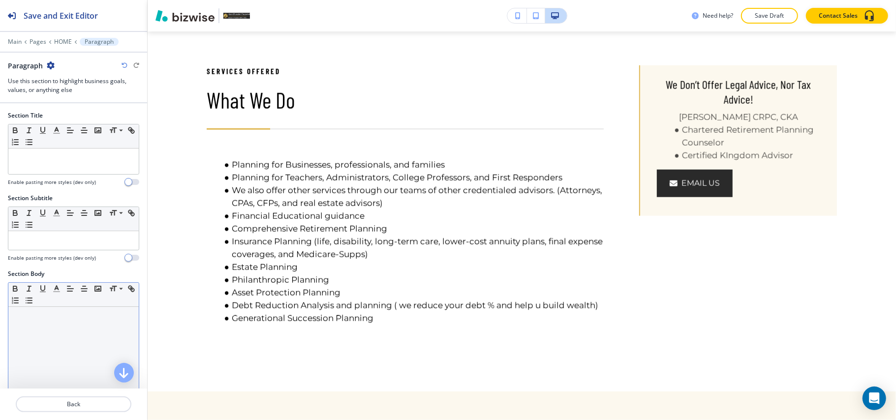
scroll to position [759, 0]
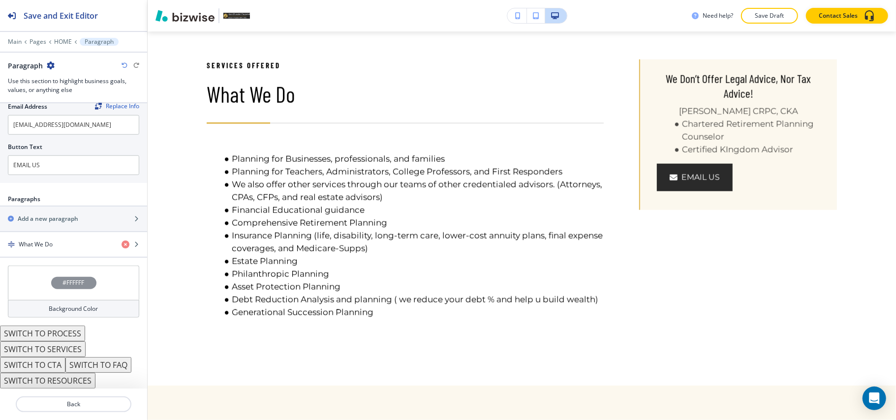
click at [33, 280] on div "#FFFFFF" at bounding box center [73, 283] width 131 height 34
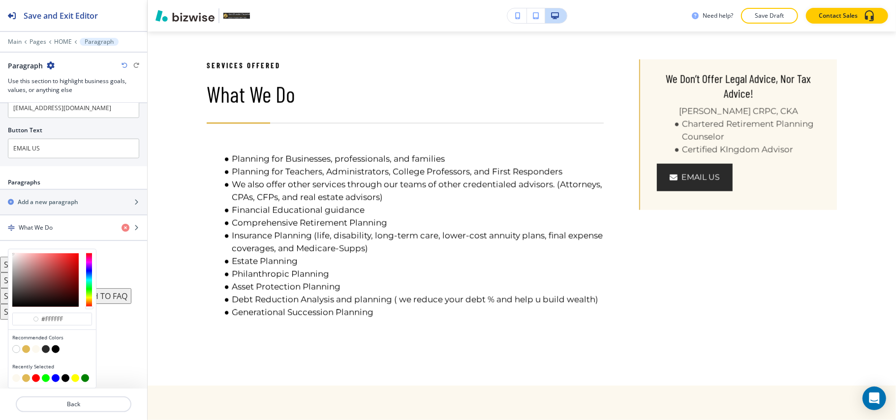
click at [28, 348] on button "button" at bounding box center [26, 349] width 8 height 8
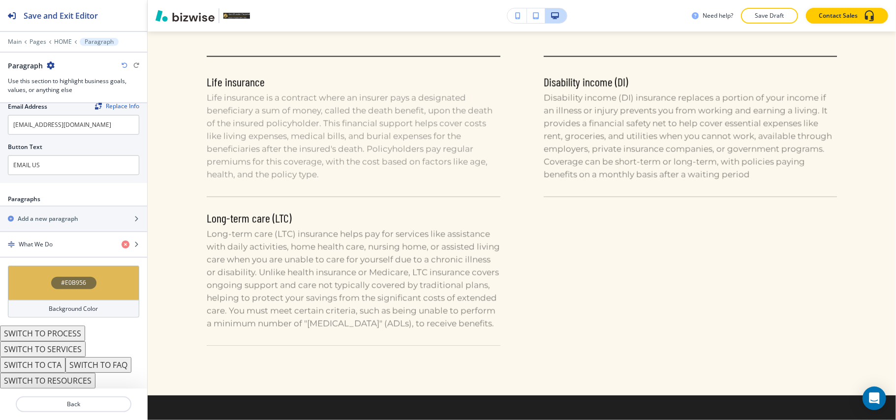
scroll to position [1101, 0]
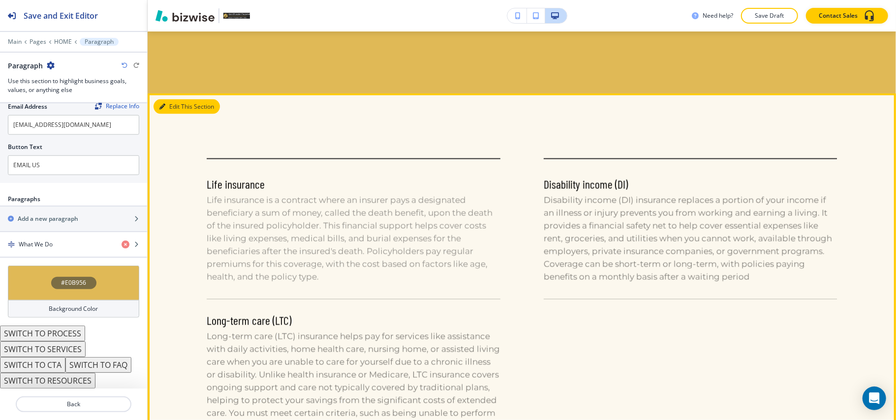
click at [179, 114] on button "Edit This Section" at bounding box center [186, 106] width 66 height 15
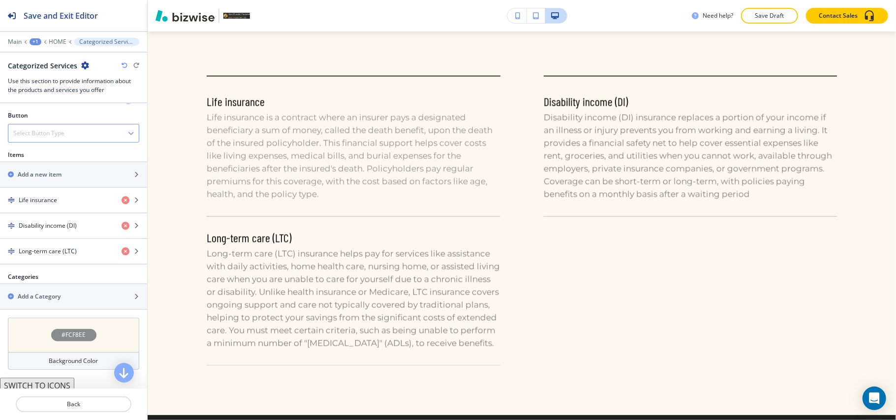
scroll to position [431, 0]
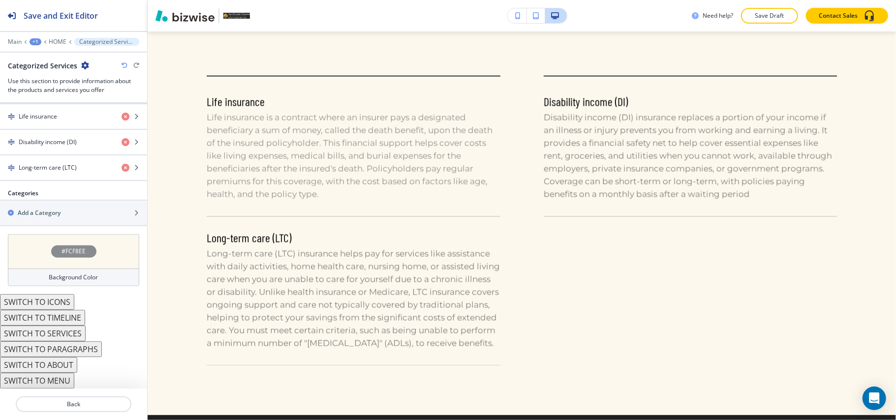
click at [76, 318] on button "SWITCH TO TIMELINE" at bounding box center [42, 318] width 85 height 16
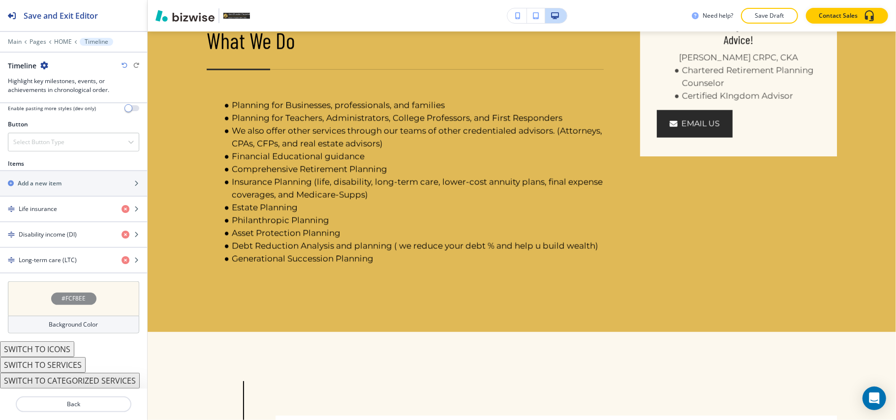
scroll to position [790, 0]
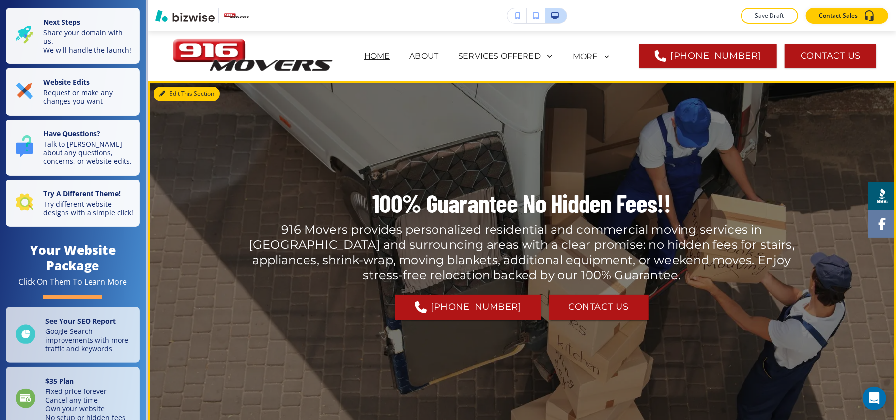
click at [176, 89] on button "Edit This Section" at bounding box center [186, 94] width 66 height 15
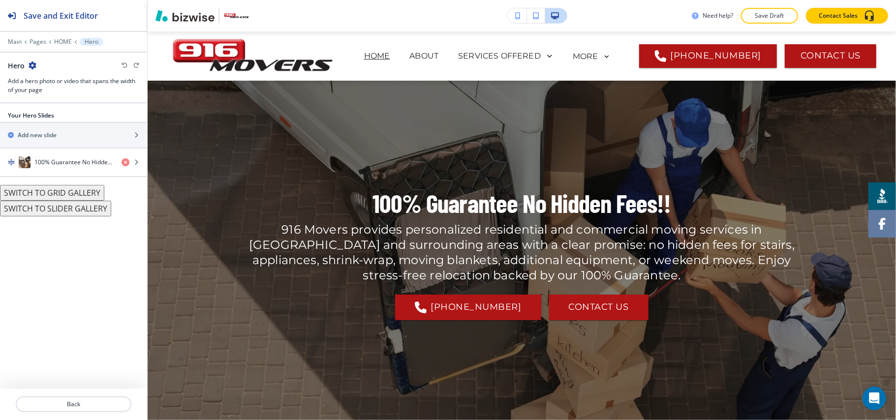
scroll to position [49, 0]
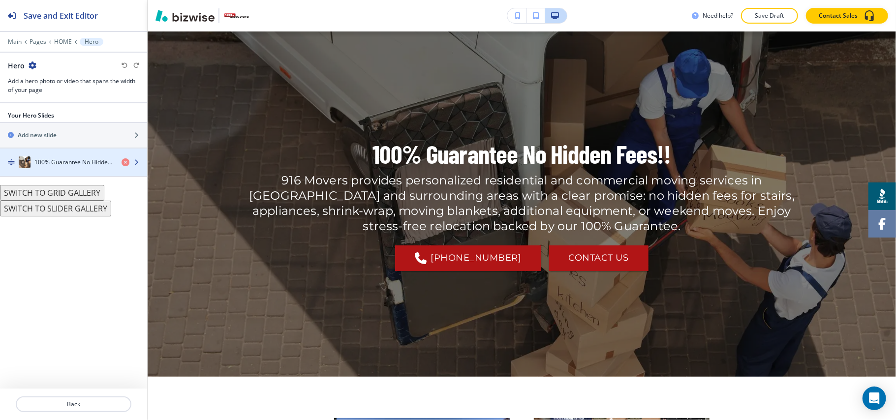
click at [64, 167] on h4 "100% Guarantee No Hidden Fees!!" at bounding box center [73, 162] width 79 height 9
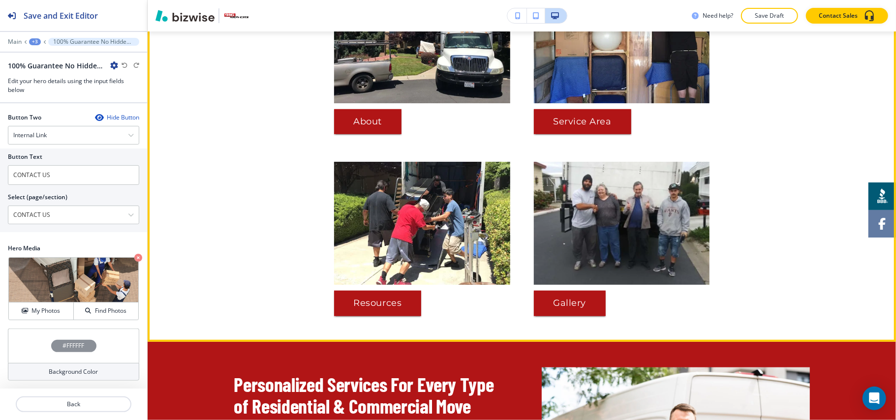
scroll to position [508, 0]
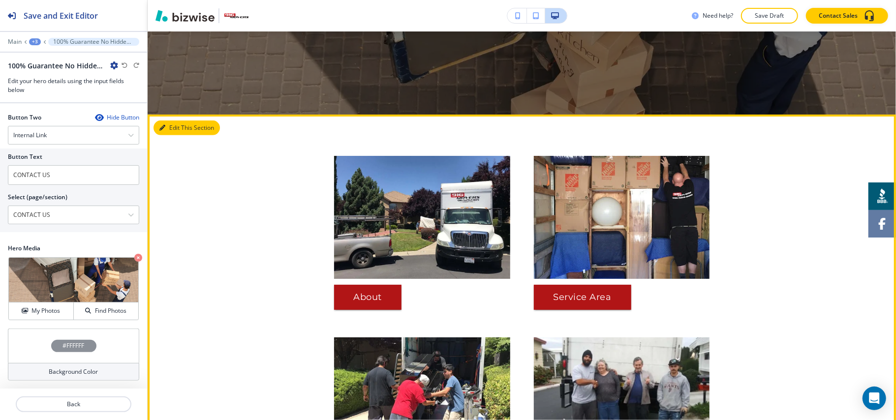
click at [174, 120] on button "Edit This Section" at bounding box center [186, 127] width 66 height 15
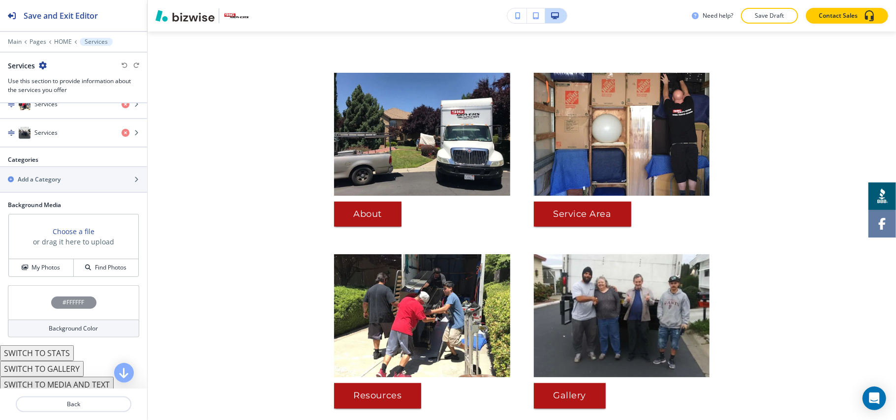
scroll to position [459, 0]
click at [50, 132] on h4 "Services" at bounding box center [45, 132] width 23 height 9
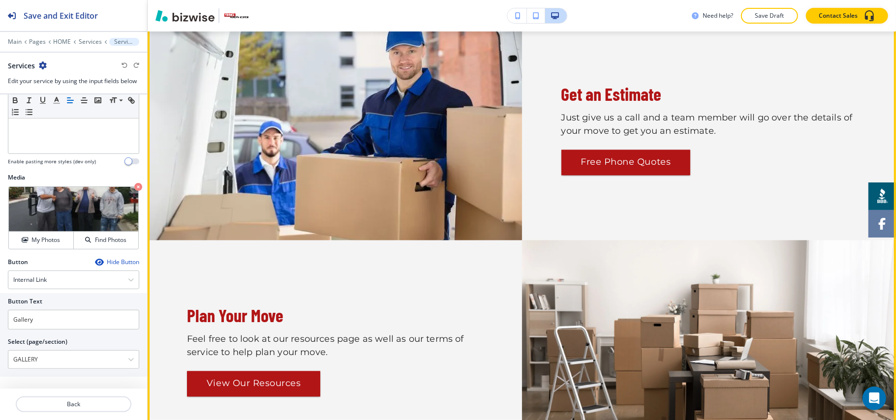
scroll to position [1339, 0]
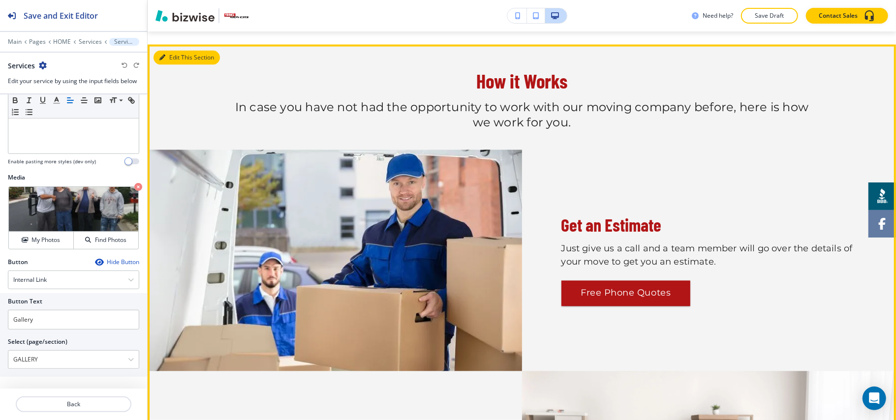
click at [181, 60] on button "Edit This Section" at bounding box center [186, 58] width 66 height 15
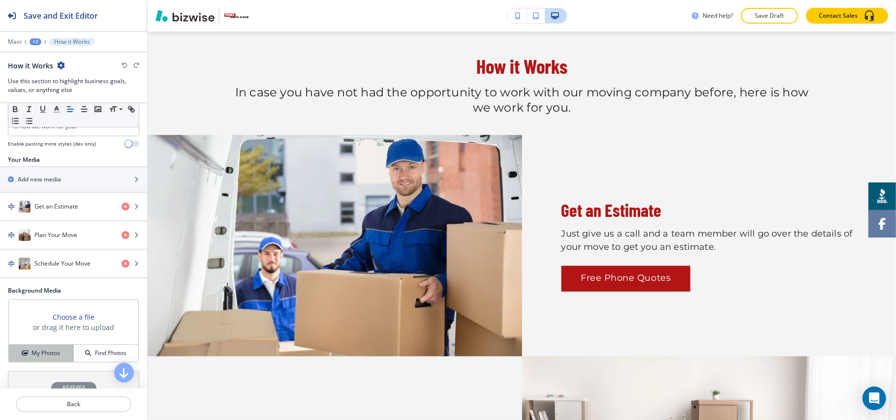
scroll to position [197, 0]
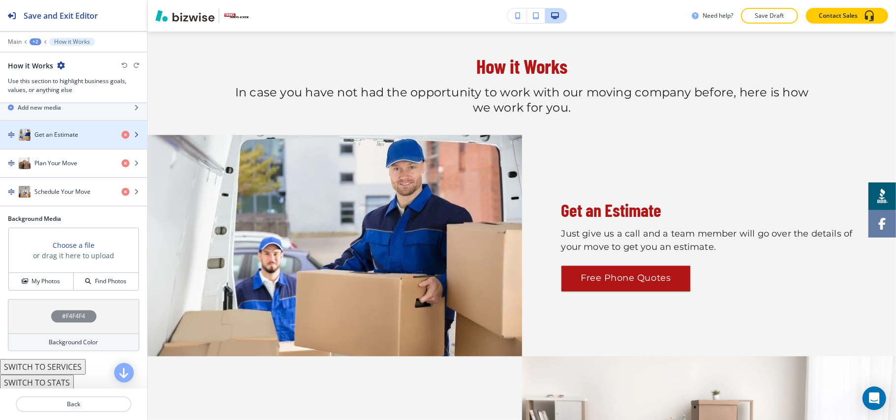
click at [51, 139] on h4 "Get an Estimate" at bounding box center [56, 134] width 44 height 9
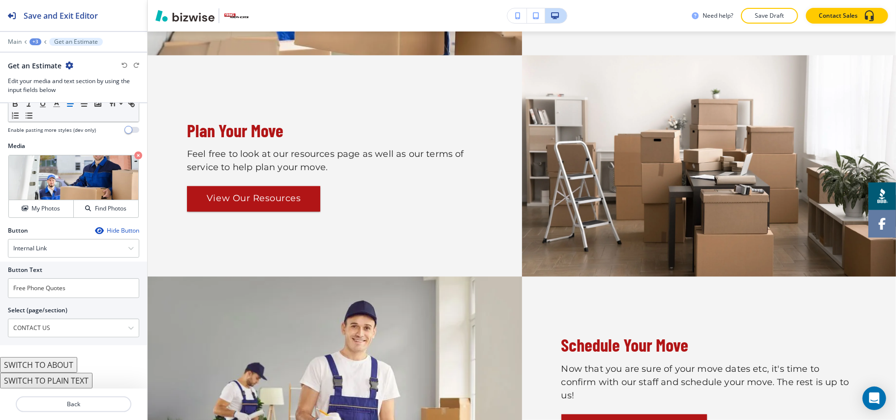
scroll to position [0, 0]
click at [80, 404] on p "Back" at bounding box center [74, 404] width 114 height 9
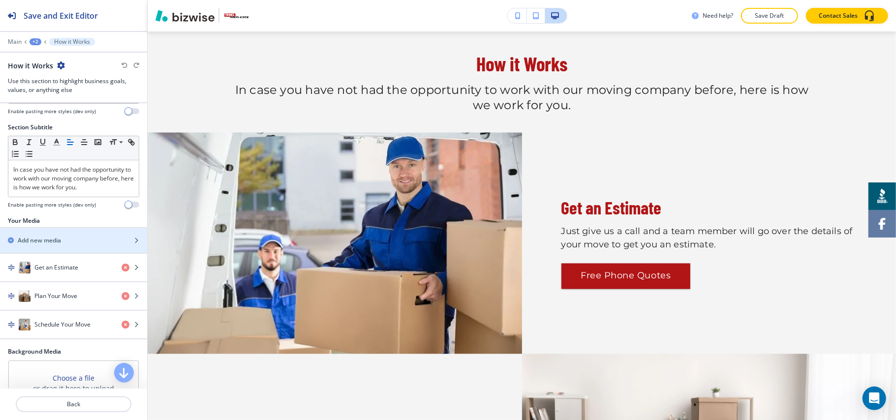
scroll to position [227, 0]
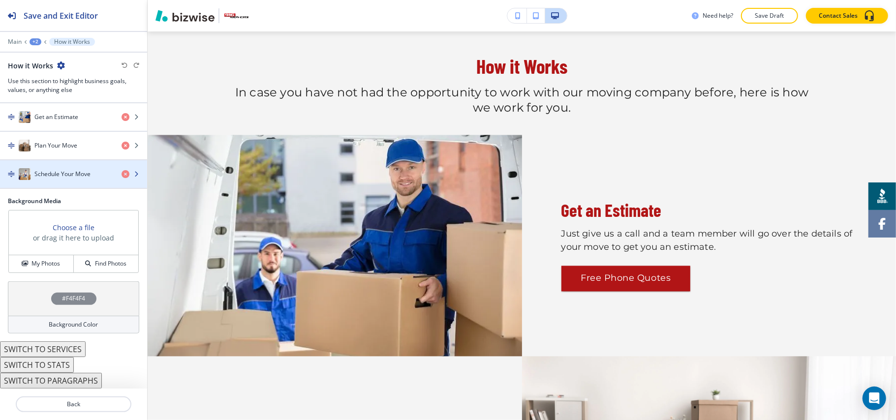
click at [57, 181] on div "button" at bounding box center [73, 184] width 147 height 8
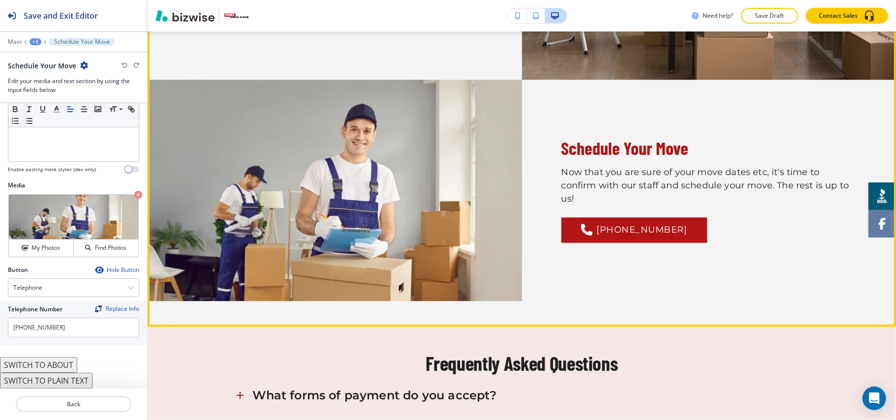
scroll to position [2032, 0]
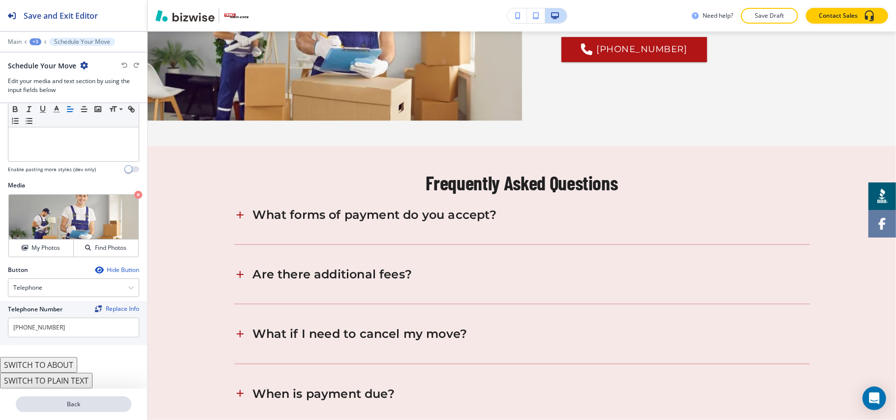
click at [74, 408] on button "Back" at bounding box center [74, 404] width 116 height 16
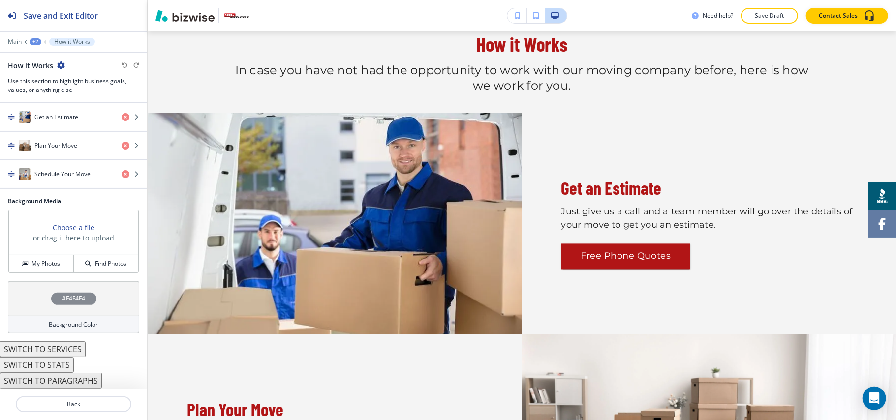
scroll to position [0, 0]
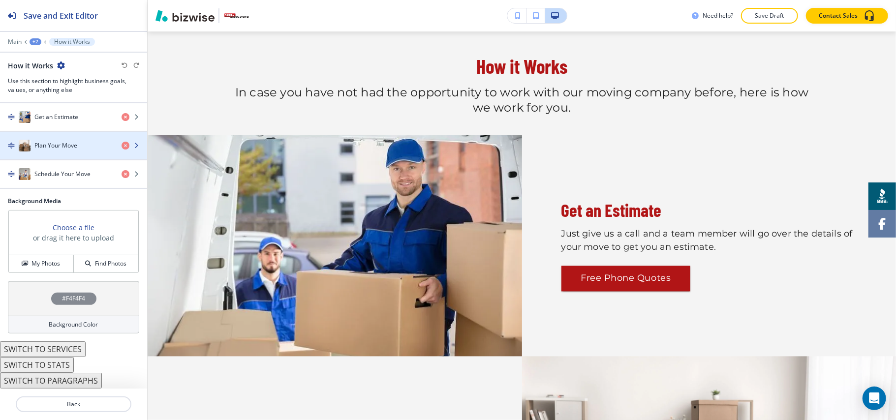
click at [73, 148] on h4 "Plan Your Move" at bounding box center [55, 145] width 43 height 9
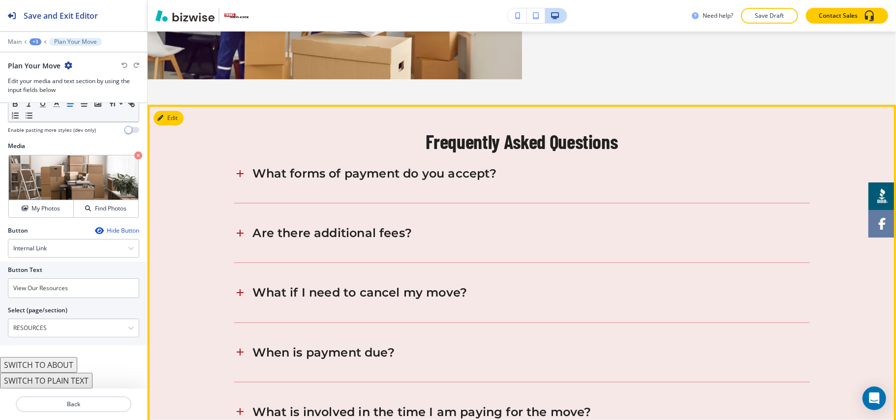
click at [241, 180] on div at bounding box center [241, 173] width 15 height 15
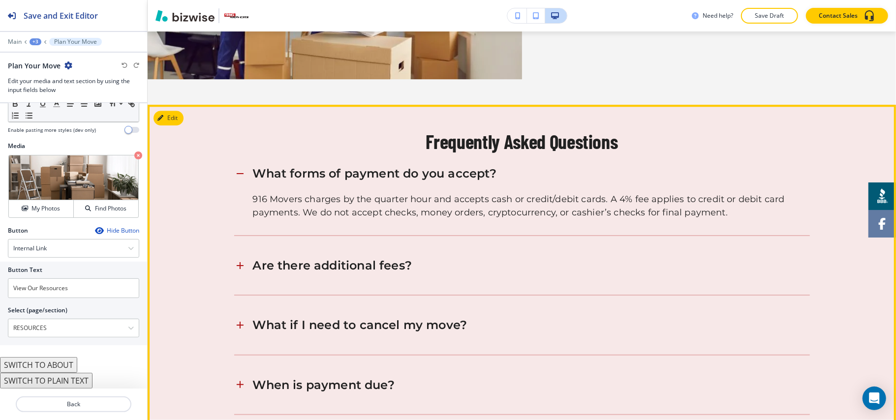
click at [241, 180] on div at bounding box center [241, 173] width 15 height 15
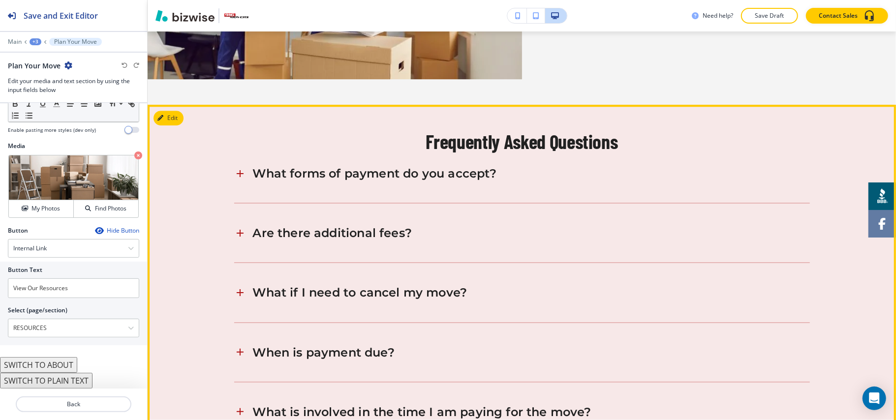
click at [239, 236] on icon at bounding box center [240, 233] width 12 height 12
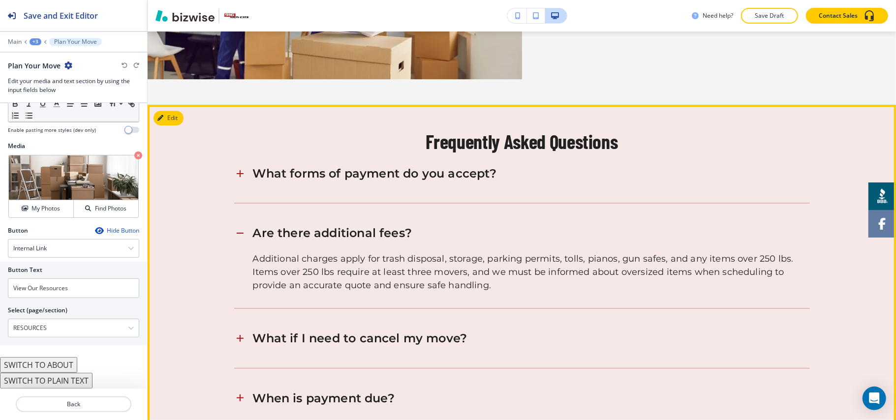
click at [239, 236] on icon at bounding box center [240, 233] width 12 height 12
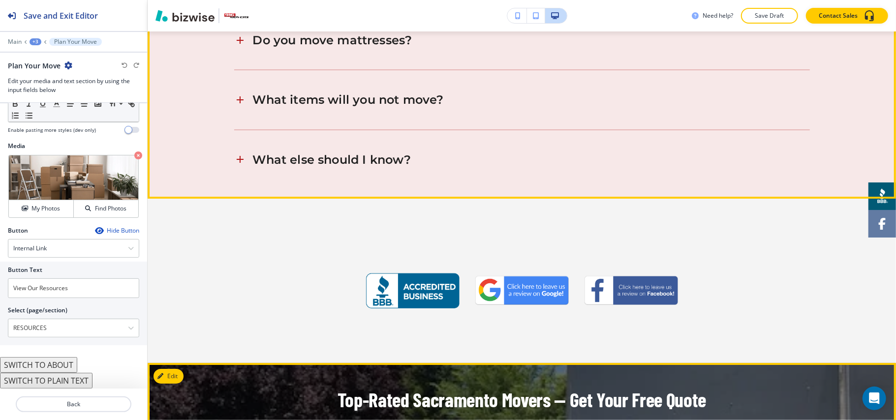
scroll to position [2504, 0]
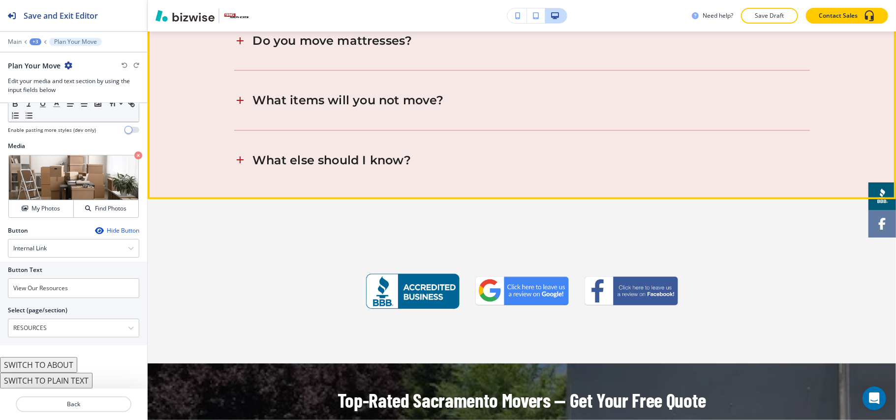
click at [40, 43] on div "+3" at bounding box center [36, 41] width 12 height 7
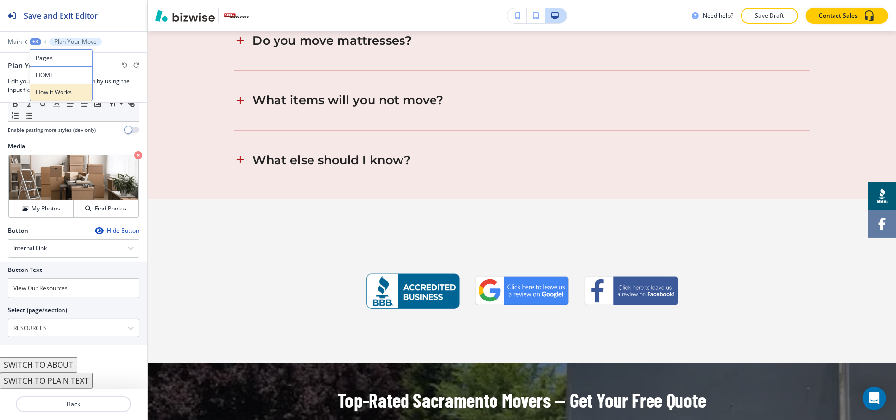
click at [55, 87] on button "How it Works" at bounding box center [61, 93] width 63 height 18
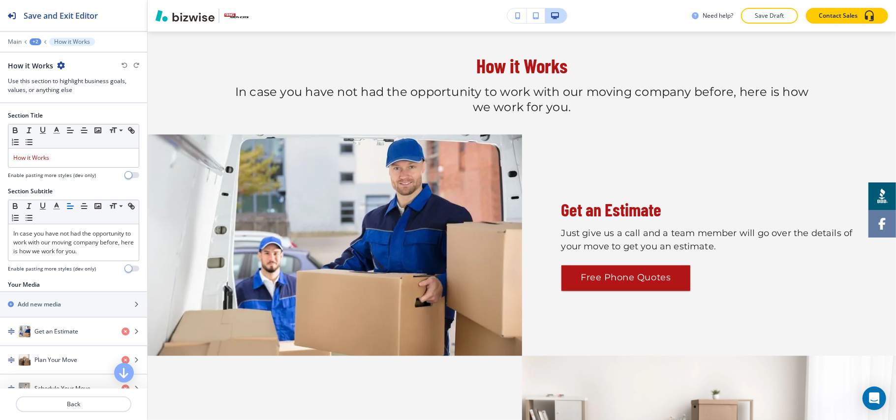
scroll to position [1354, 0]
click at [37, 42] on div "+2" at bounding box center [36, 41] width 12 height 7
click at [43, 78] on p "HOME" at bounding box center [61, 75] width 50 height 9
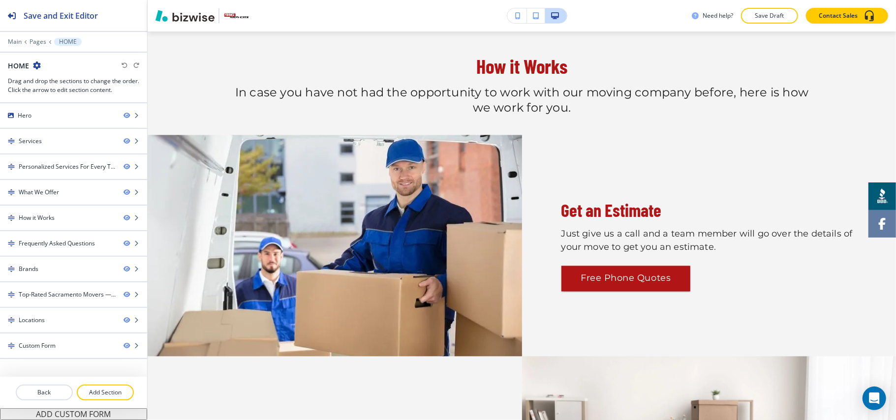
click at [93, 384] on div at bounding box center [73, 381] width 147 height 8
click at [95, 388] on button "Add Section" at bounding box center [105, 393] width 57 height 16
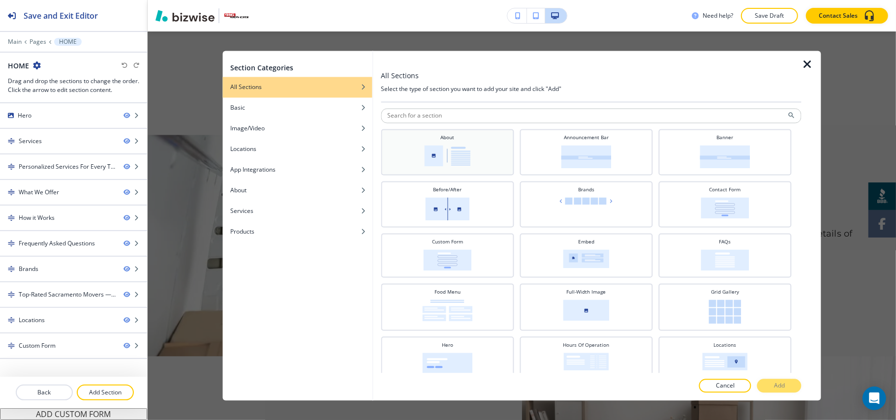
click at [453, 145] on div "About" at bounding box center [447, 151] width 123 height 34
click at [774, 382] on p "Add" at bounding box center [779, 386] width 11 height 9
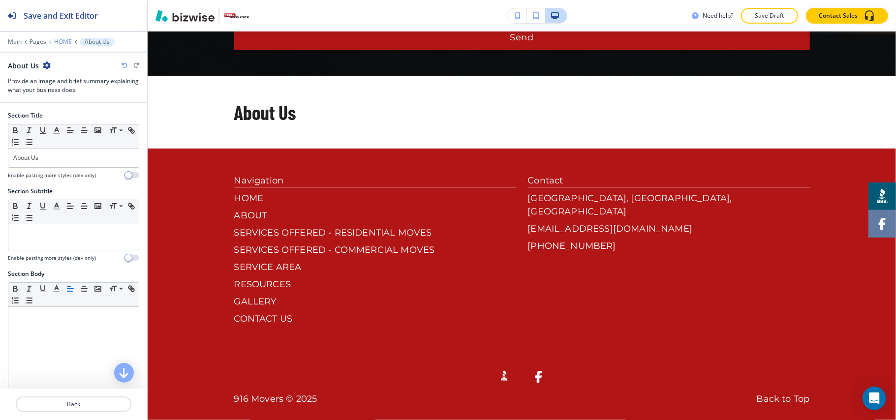
scroll to position [3626, 0]
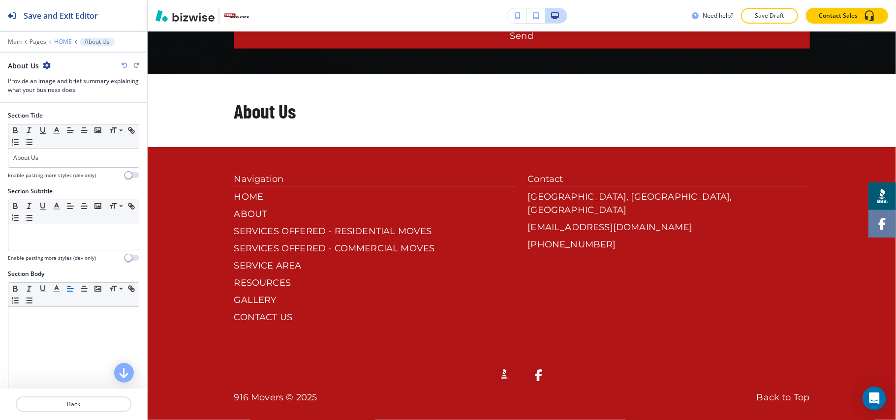
click at [63, 41] on p "HOME" at bounding box center [63, 41] width 18 height 7
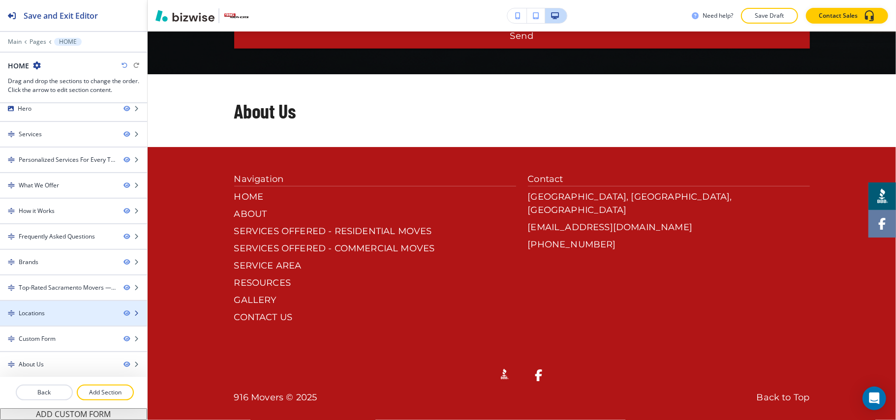
scroll to position [11, 0]
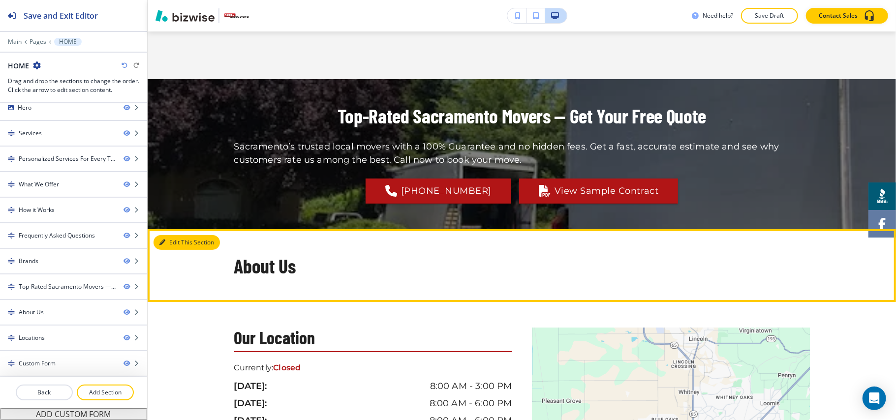
click at [172, 236] on button "Edit This Section" at bounding box center [186, 242] width 66 height 15
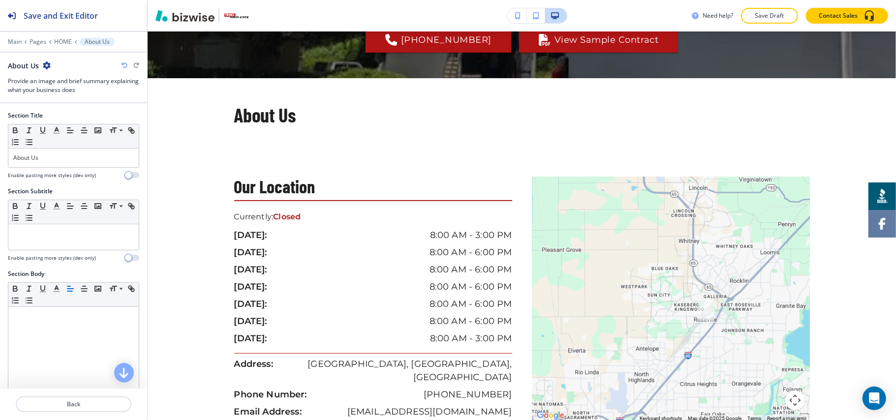
scroll to position [2985, 0]
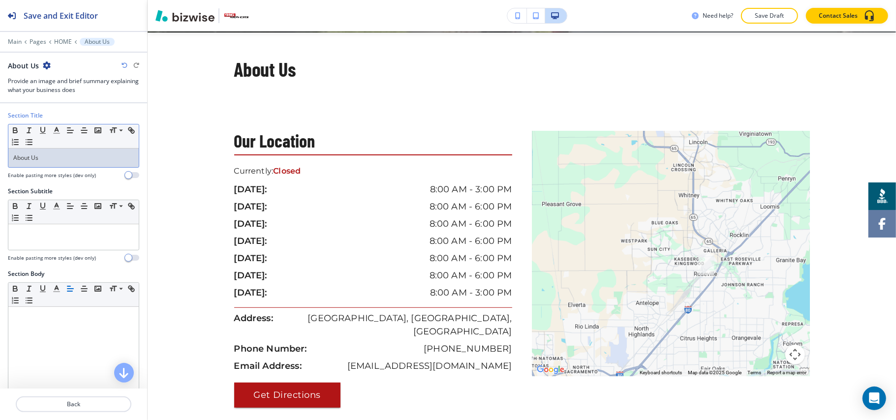
click at [60, 152] on div "About Us" at bounding box center [73, 158] width 130 height 19
click at [0, 158] on div "Section Title Small Normal Large Huge About Us Enable pasting more styles (dev …" at bounding box center [73, 149] width 147 height 76
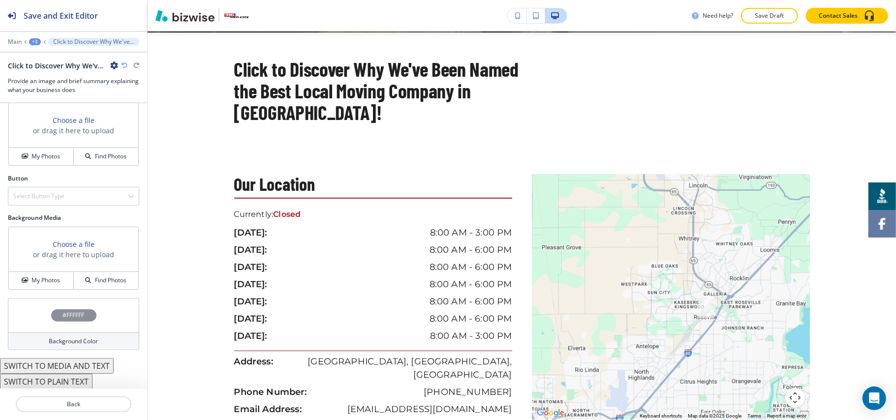
scroll to position [387, 0]
click at [31, 156] on h4 "My Photos" at bounding box center [45, 155] width 29 height 9
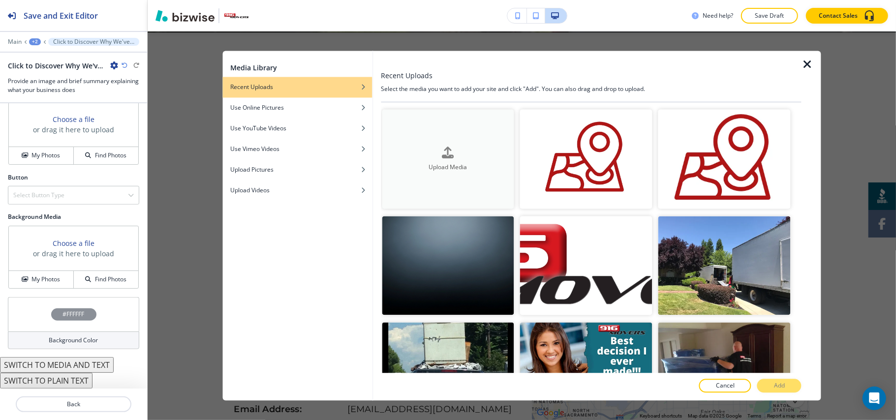
click at [484, 154] on div "Upload Media" at bounding box center [448, 159] width 132 height 25
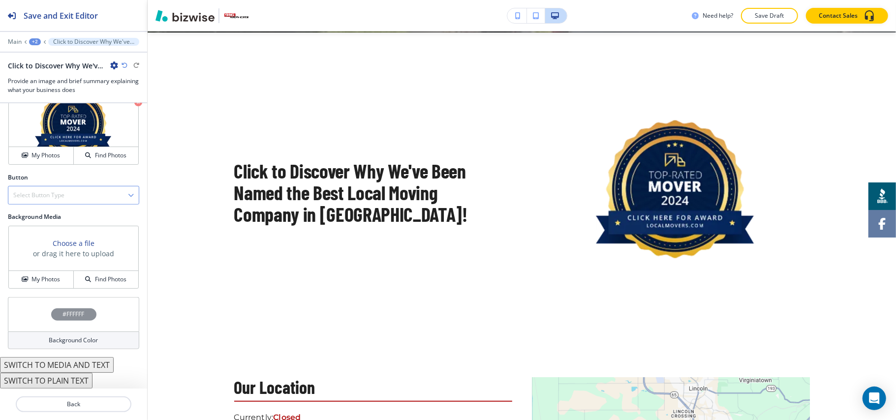
click at [42, 198] on h4 "Select Button Type" at bounding box center [38, 195] width 51 height 9
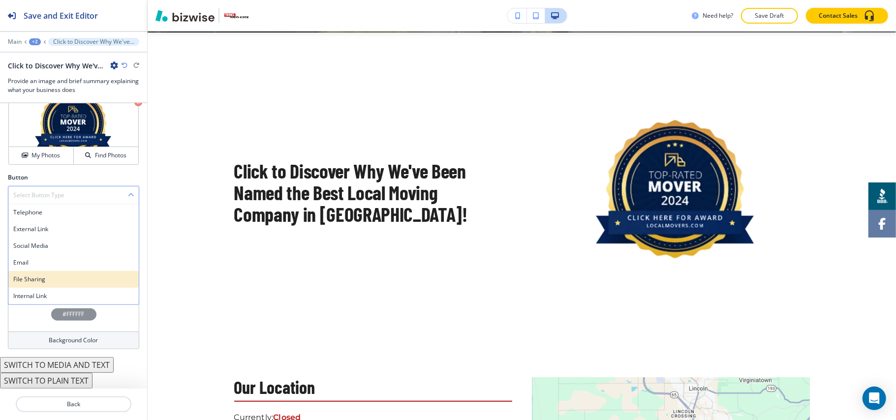
click at [40, 282] on h4 "File Sharing" at bounding box center [73, 279] width 120 height 9
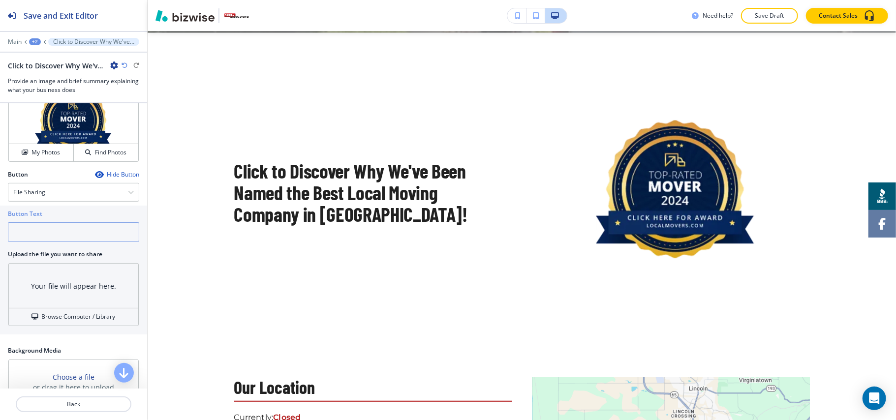
click at [50, 242] on input "text" at bounding box center [73, 232] width 131 height 20
paste input "Preview Contract"
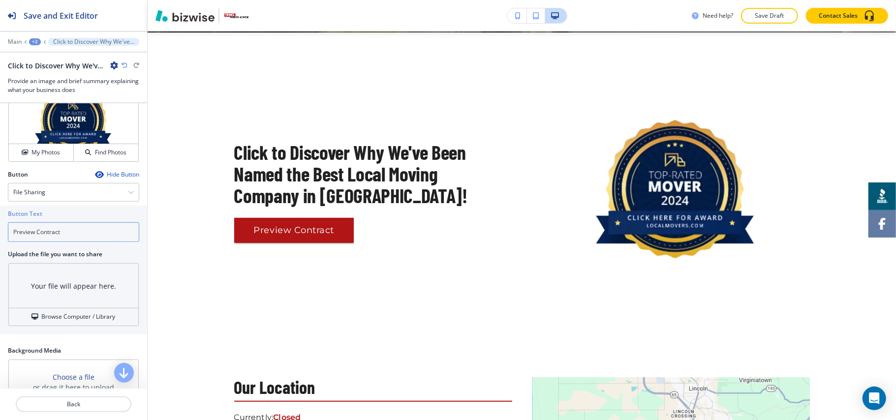
type input "Preview Contract"
click at [58, 321] on h4 "Browse Computer / Library" at bounding box center [79, 316] width 74 height 9
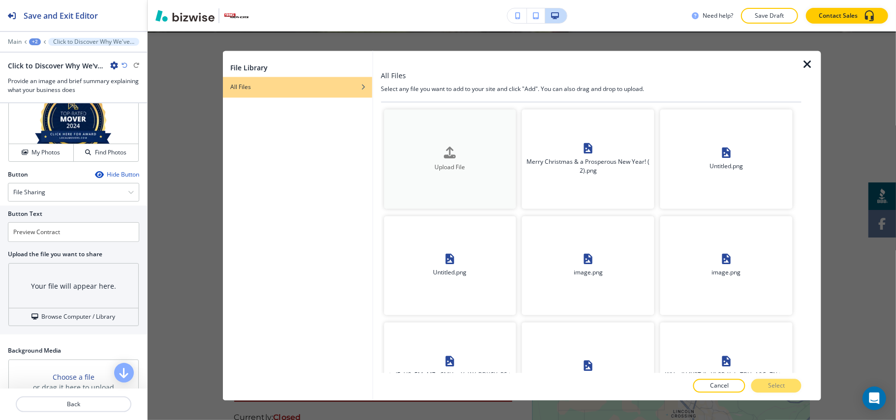
click at [431, 168] on h4 "Upload File" at bounding box center [450, 167] width 132 height 9
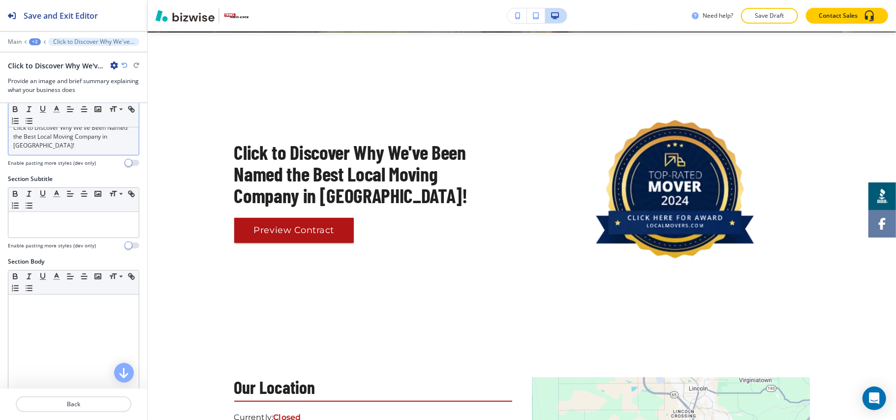
scroll to position [0, 0]
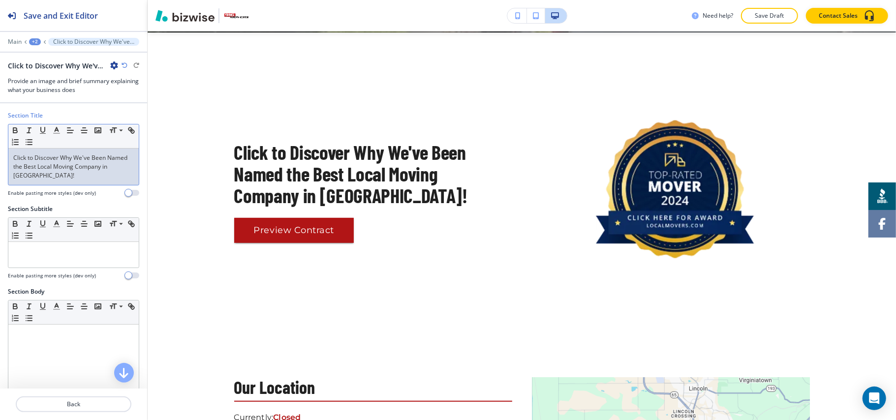
click at [77, 175] on p "Click to Discover Why We've Been Named the Best Local Moving Company in [GEOGRA…" at bounding box center [73, 166] width 120 height 27
click at [57, 130] on icon "button" at bounding box center [56, 130] width 9 height 9
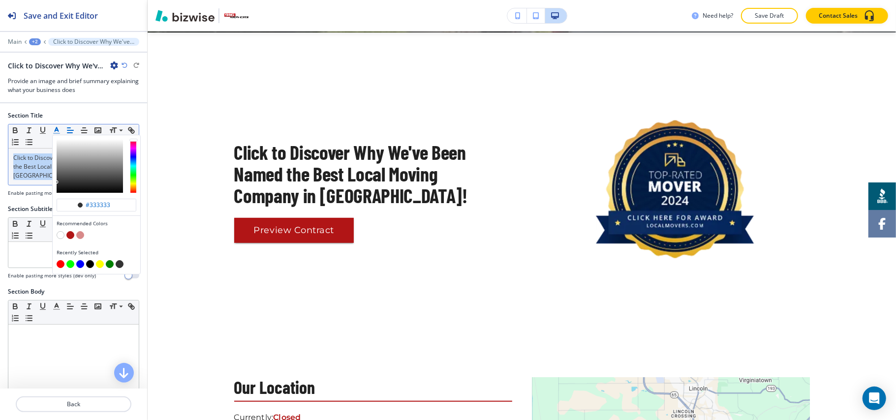
click at [70, 237] on button "button" at bounding box center [70, 235] width 8 height 8
type input "#b11516"
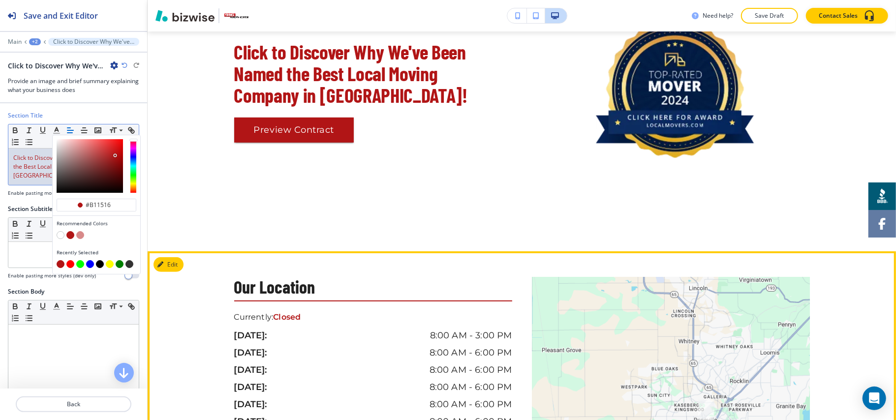
scroll to position [2985, 0]
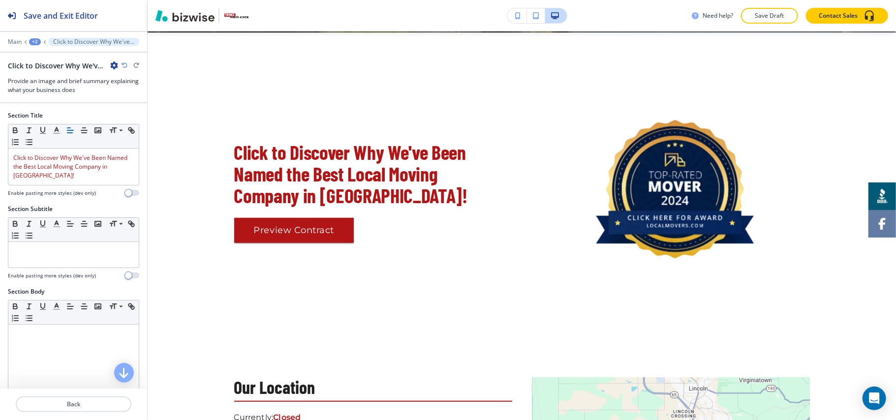
click at [31, 39] on div "+2" at bounding box center [35, 41] width 12 height 7
click at [48, 80] on button "HOME" at bounding box center [60, 75] width 63 height 18
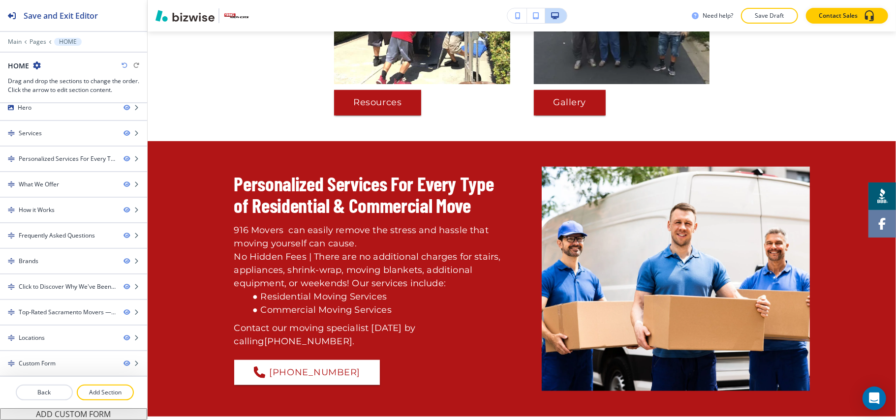
scroll to position [0, 0]
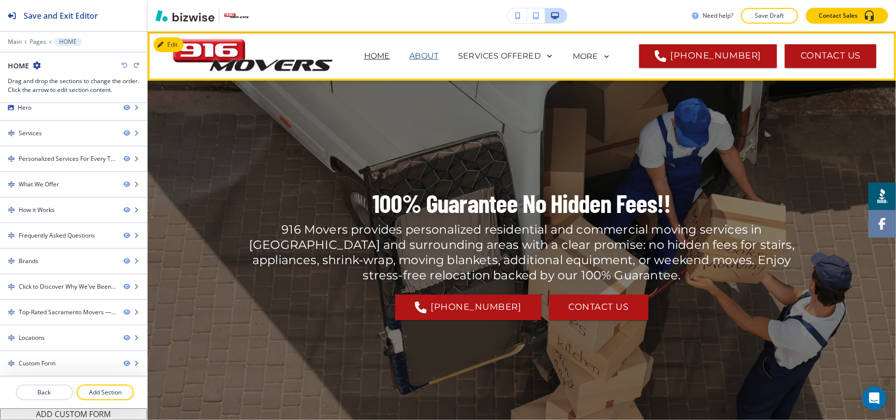
click at [435, 54] on p "ABOUT" at bounding box center [423, 56] width 29 height 12
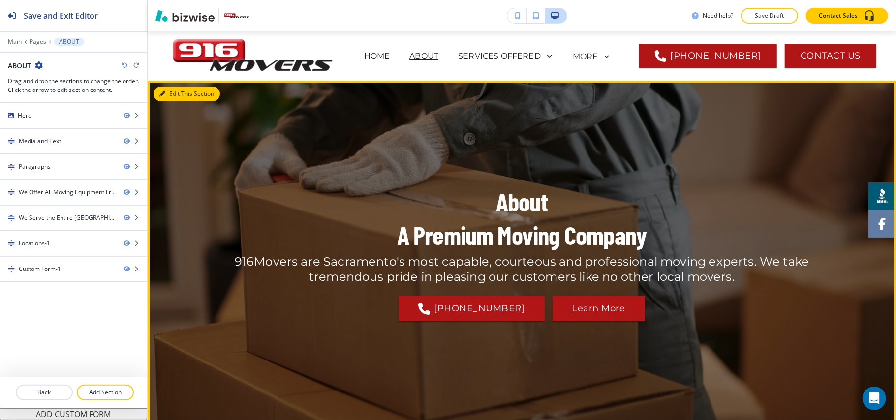
click at [180, 91] on button "Edit This Section" at bounding box center [186, 94] width 66 height 15
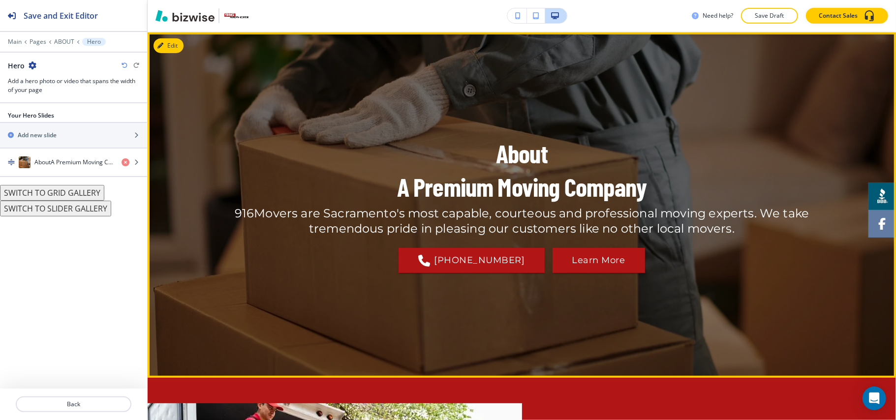
scroll to position [49, 0]
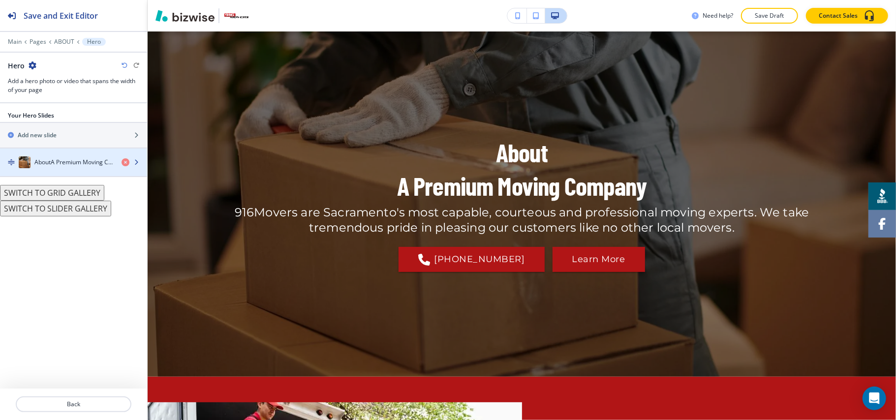
click at [60, 175] on div "button" at bounding box center [73, 172] width 147 height 8
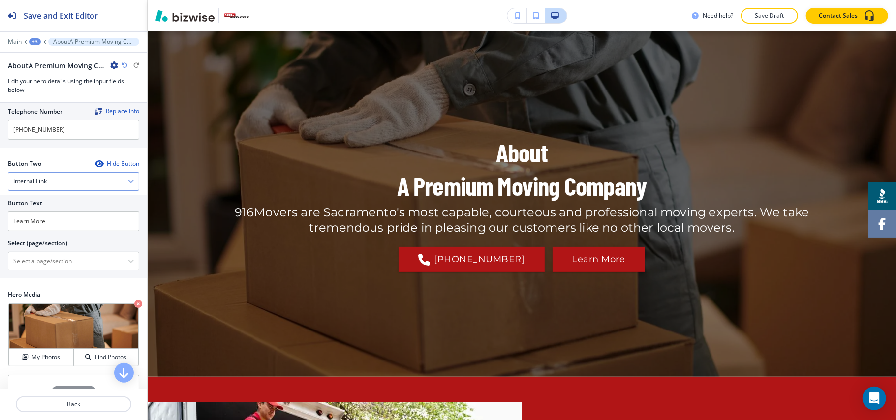
scroll to position [262, 0]
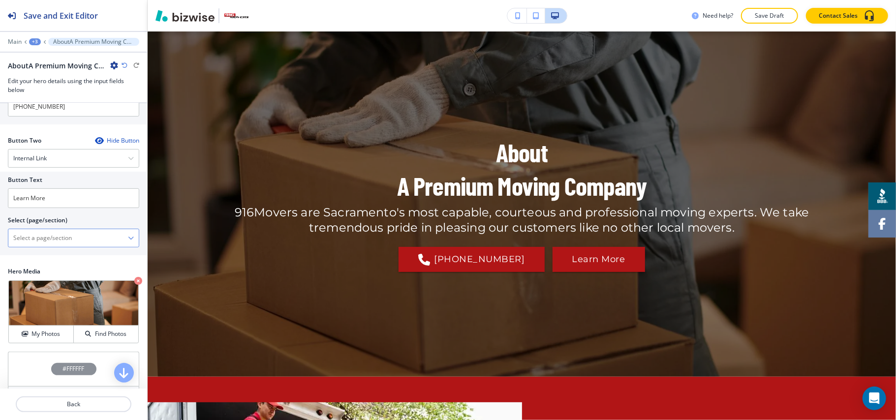
click at [71, 239] on \(page\/section\) "Manual Input" at bounding box center [68, 238] width 120 height 17
type \(page\/section\) "CONTACT US"
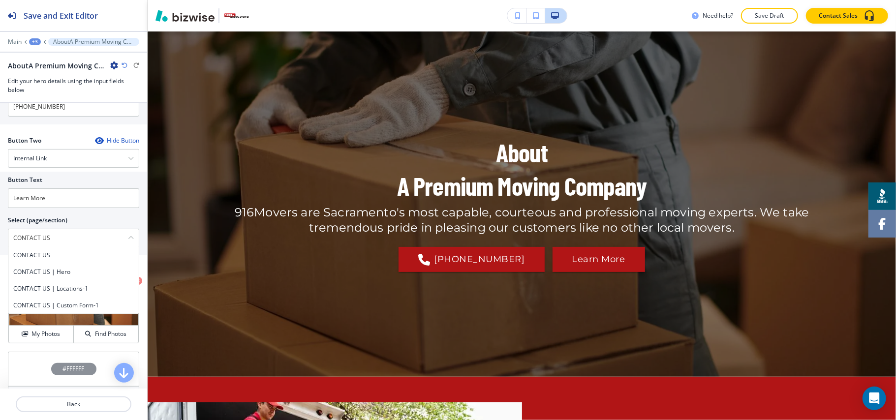
drag, startPoint x: 65, startPoint y: 239, endPoint x: 55, endPoint y: 237, distance: 10.0
click at [1, 232] on div "Button Text Learn More Select (page/section) CONTACT US CONTACT US CONTACT US |…" at bounding box center [73, 214] width 147 height 84
click at [38, 254] on h4 "CONTACT US" at bounding box center [73, 255] width 120 height 9
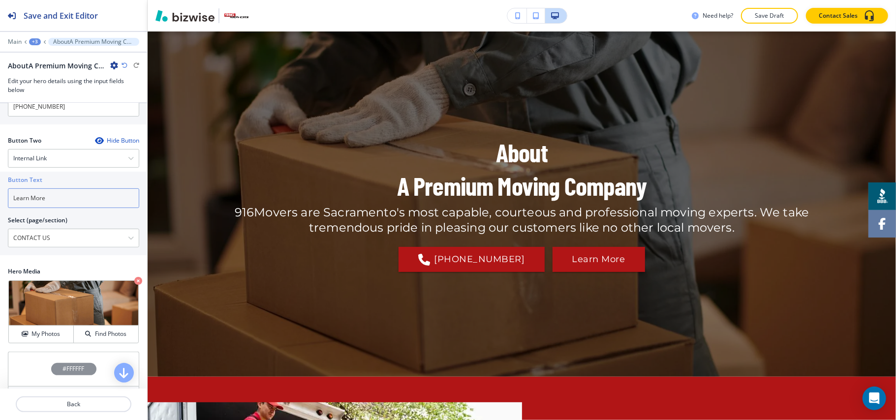
drag, startPoint x: 60, startPoint y: 198, endPoint x: 0, endPoint y: 191, distance: 59.9
click at [0, 191] on div "Button Text Learn More Select (page/section) CONTACT US CONTACT US CONTACT US |…" at bounding box center [73, 214] width 147 height 84
paste input "CONTACT US"
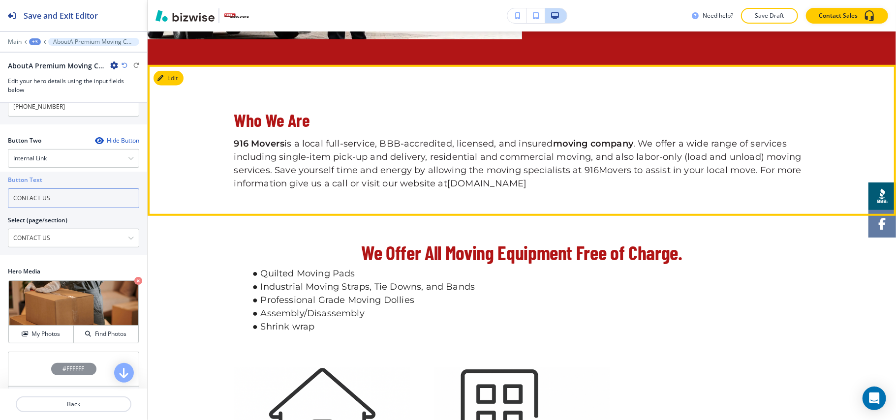
scroll to position [639, 0]
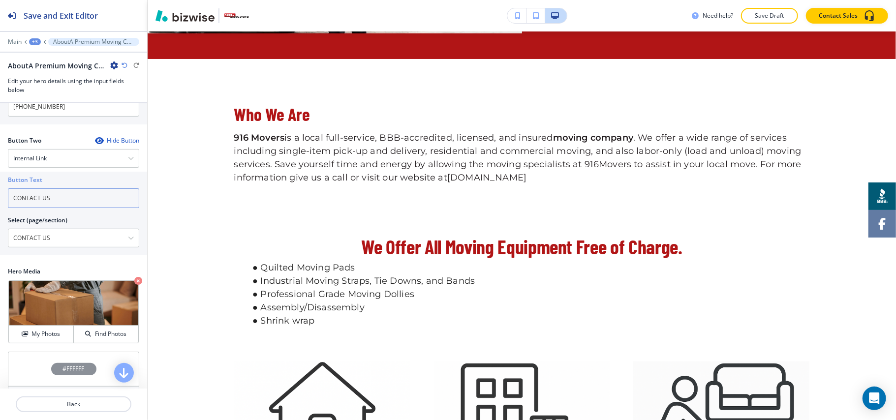
type input "CONTACT US"
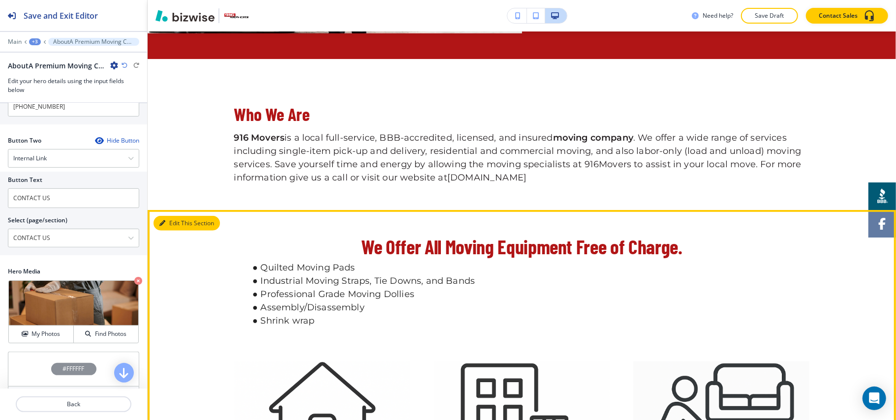
click at [178, 225] on button "Edit This Section" at bounding box center [186, 223] width 66 height 15
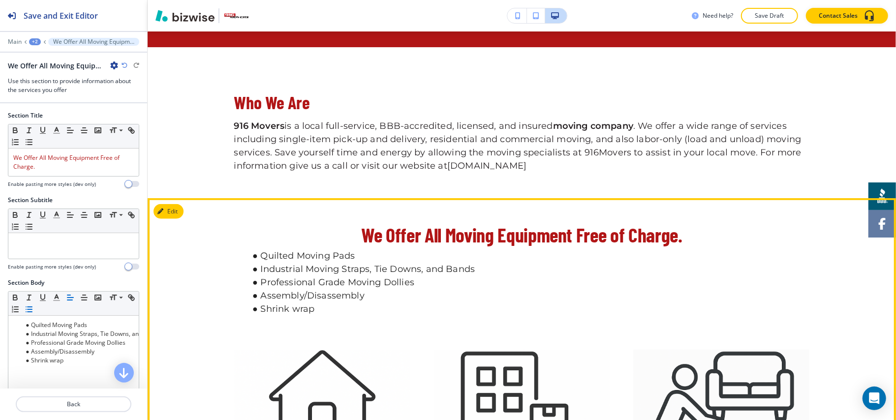
scroll to position [622, 0]
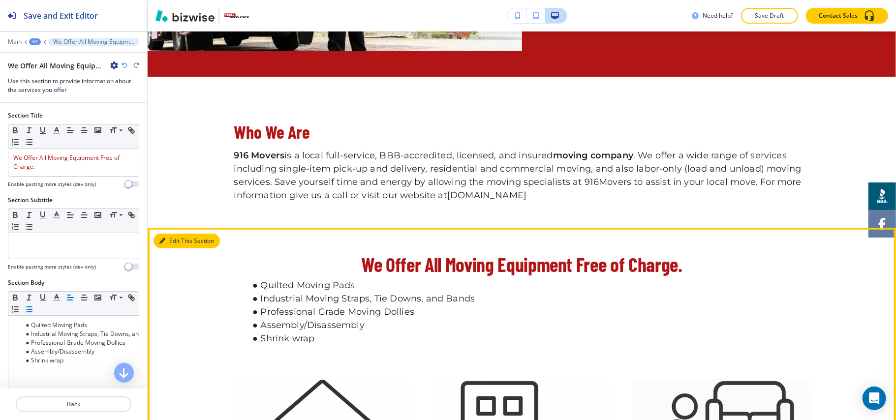
click at [164, 244] on button "Edit This Section" at bounding box center [186, 241] width 66 height 15
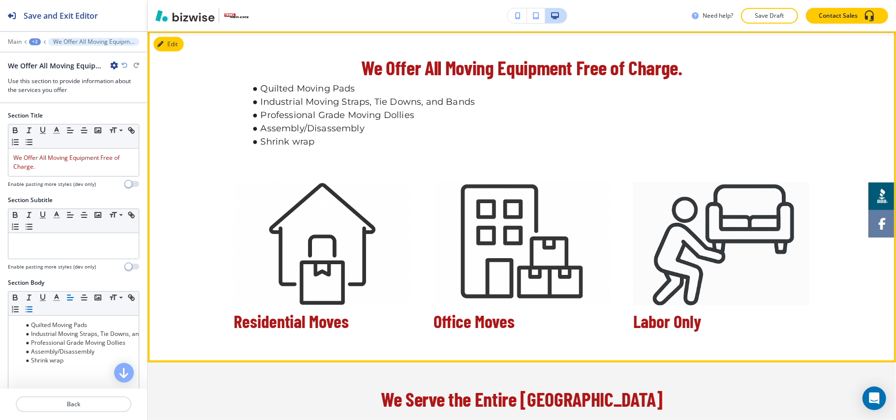
scroll to position [1081, 0]
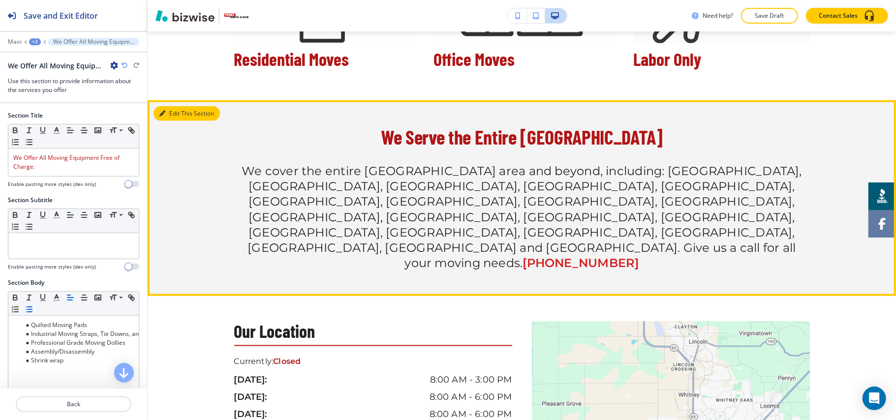
click at [172, 121] on button "Edit This Section" at bounding box center [186, 113] width 66 height 15
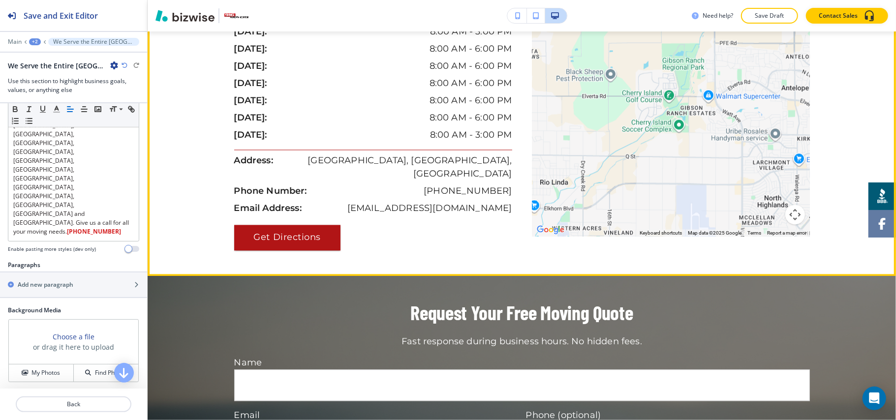
scroll to position [1556, 0]
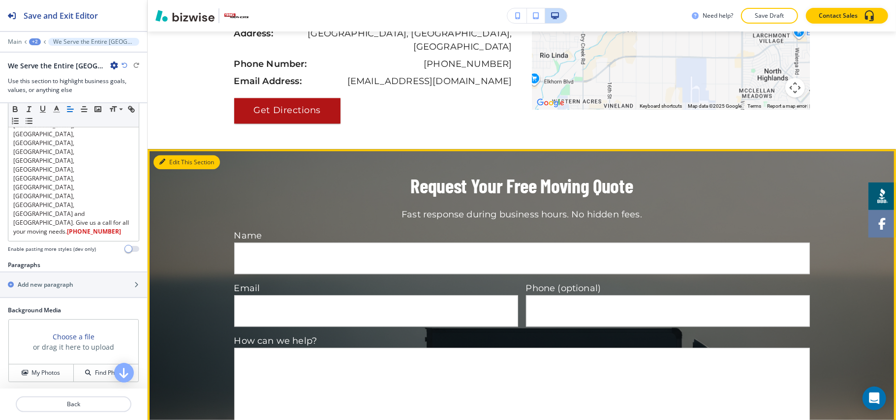
click at [170, 155] on button "Edit This Section" at bounding box center [186, 162] width 66 height 15
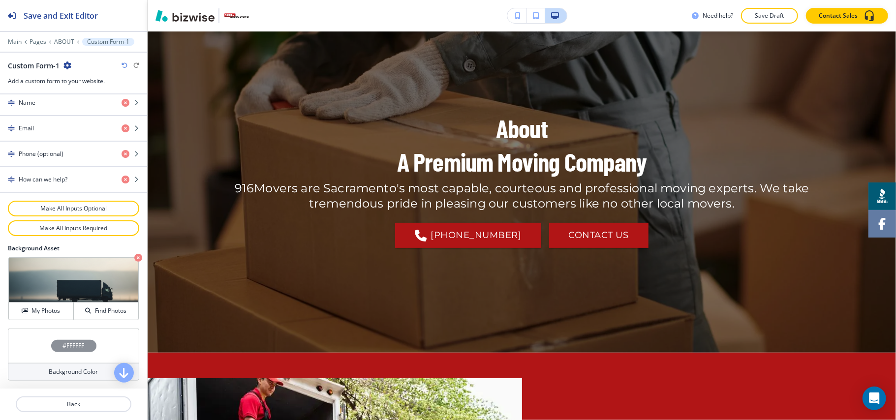
scroll to position [0, 0]
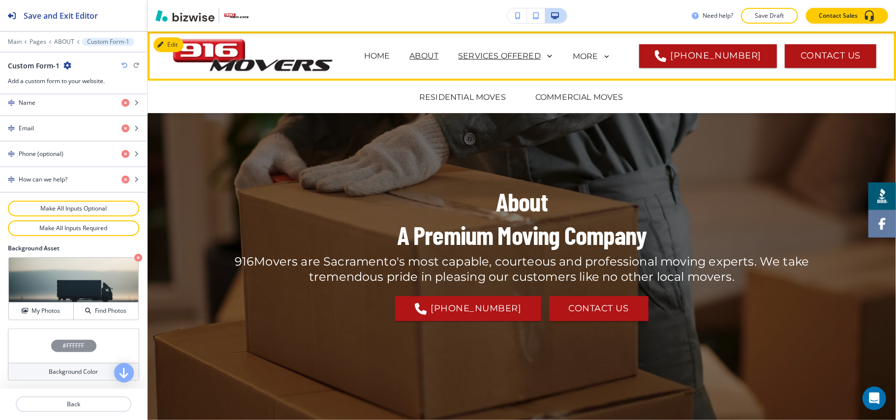
click at [488, 56] on p "SERVICES OFFERED" at bounding box center [499, 56] width 83 height 12
click at [469, 96] on p "RESIDENTIAL MOVES" at bounding box center [462, 97] width 87 height 12
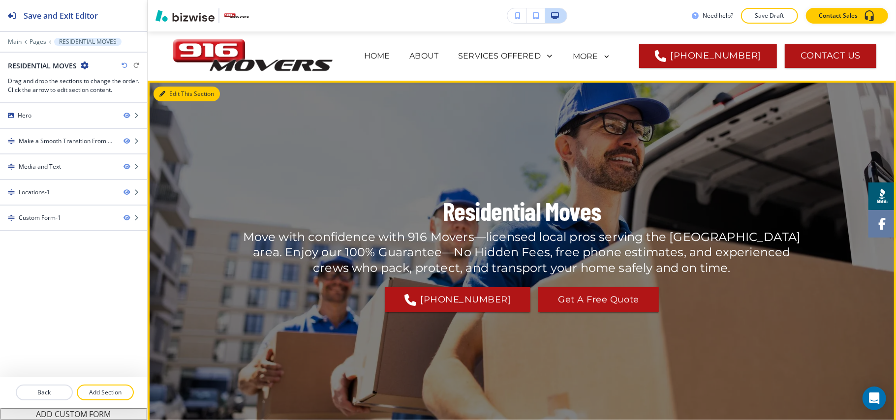
click at [156, 97] on button "Edit This Section" at bounding box center [186, 94] width 66 height 15
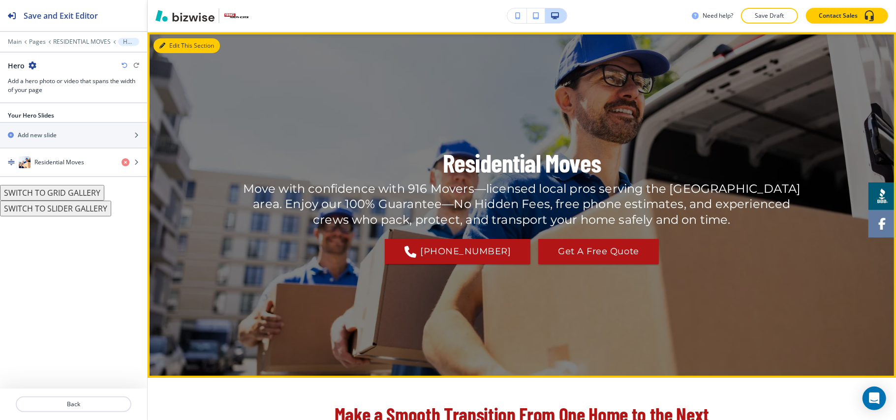
scroll to position [49, 0]
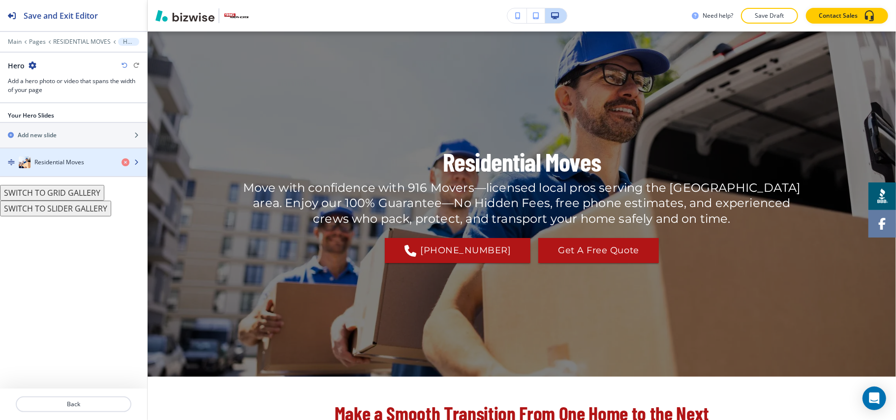
click at [86, 172] on div "button" at bounding box center [73, 172] width 147 height 8
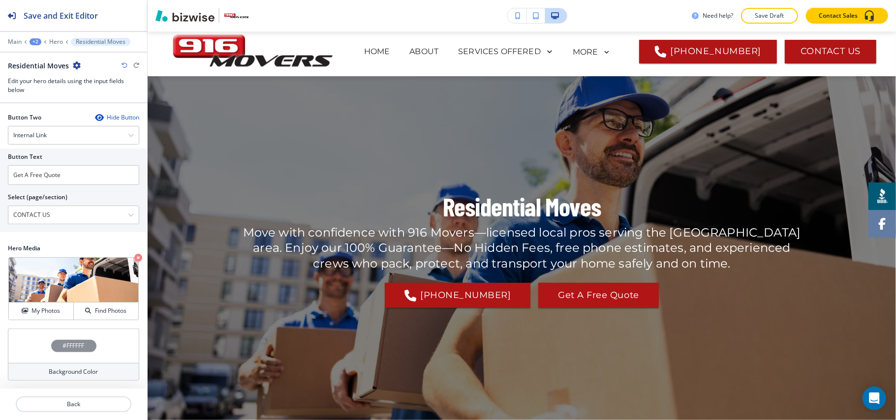
scroll to position [0, 0]
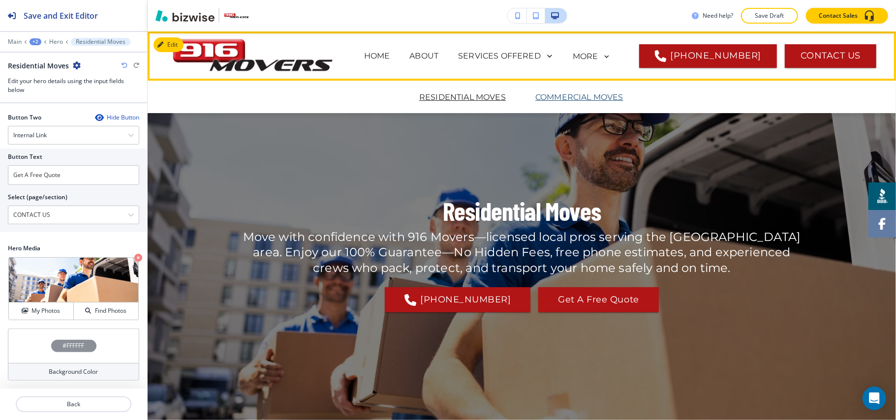
click at [565, 91] on p "COMMERCIAL MOVES" at bounding box center [579, 97] width 88 height 12
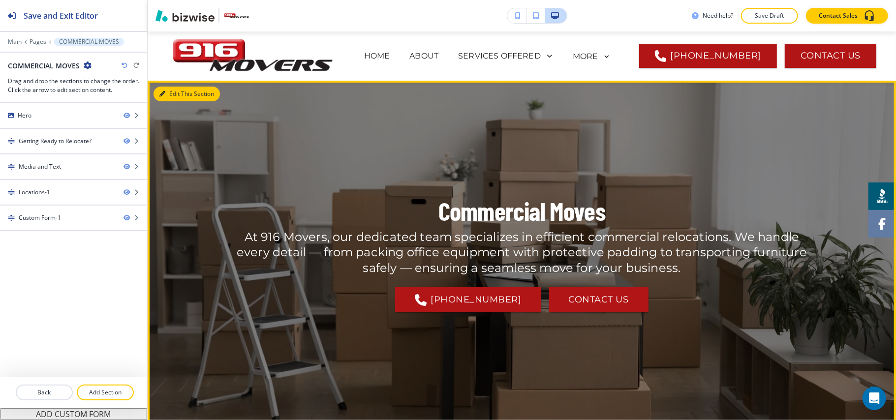
click at [172, 92] on button "Edit This Section" at bounding box center [186, 94] width 66 height 15
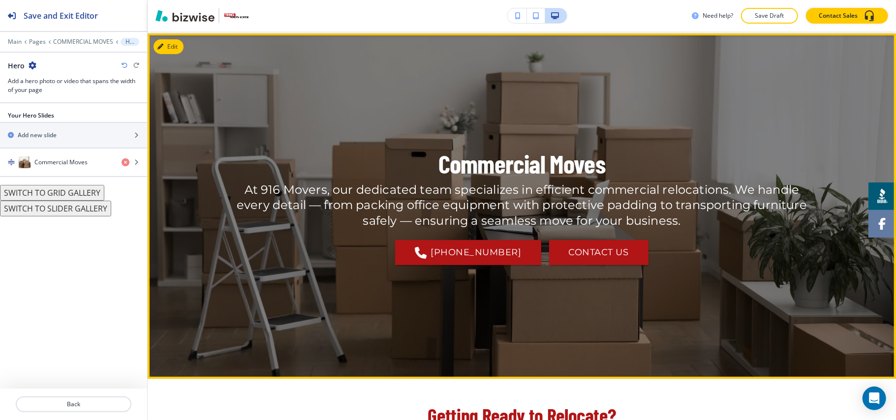
scroll to position [49, 0]
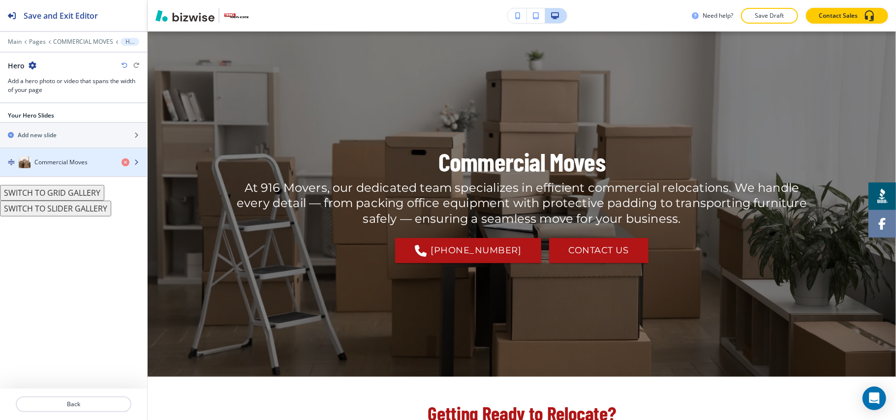
click at [67, 160] on h4 "Commercial Moves" at bounding box center [60, 162] width 53 height 9
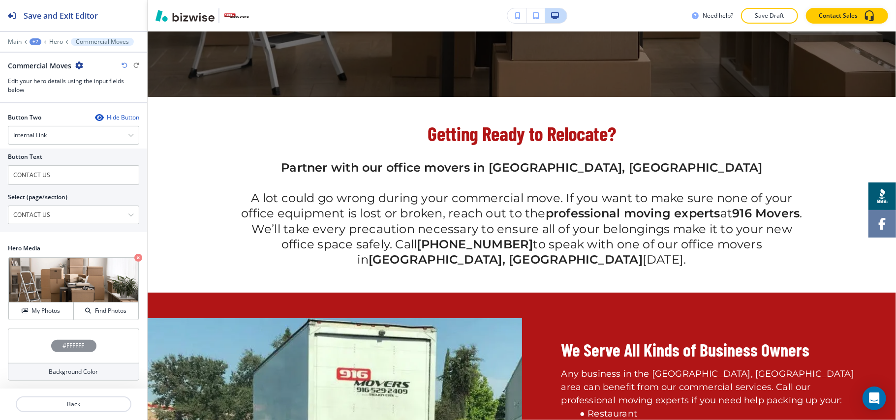
scroll to position [0, 0]
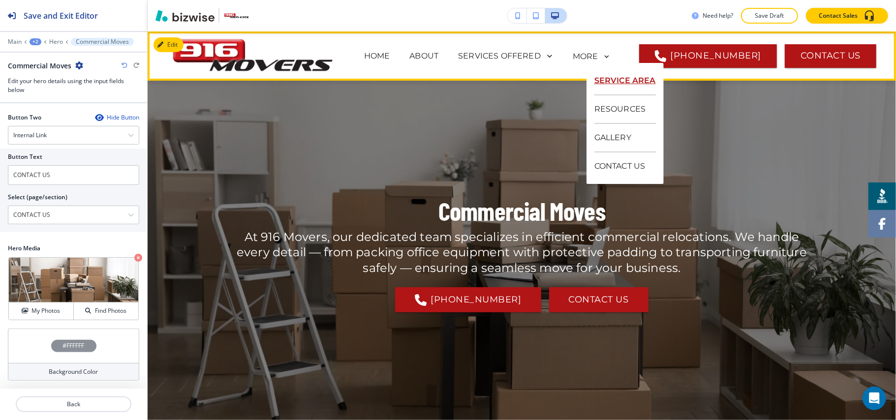
click at [609, 77] on p "SERVICE AREA" at bounding box center [624, 81] width 61 height 29
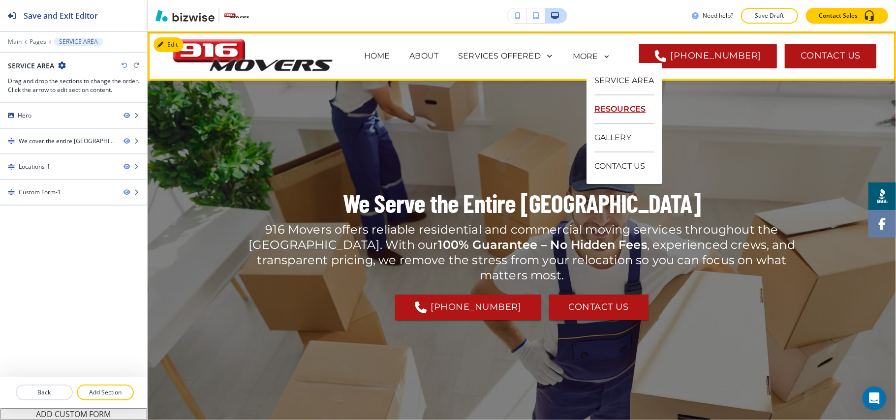
click at [616, 109] on p "RESOURCES" at bounding box center [624, 109] width 60 height 29
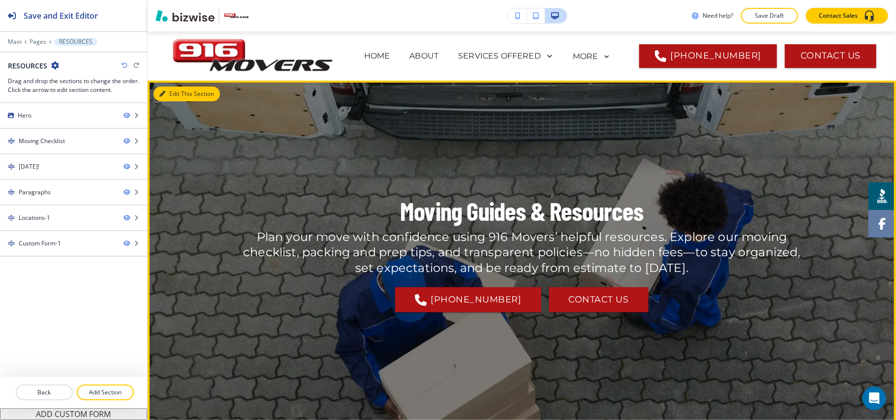
click at [170, 95] on button "Edit This Section" at bounding box center [186, 94] width 66 height 15
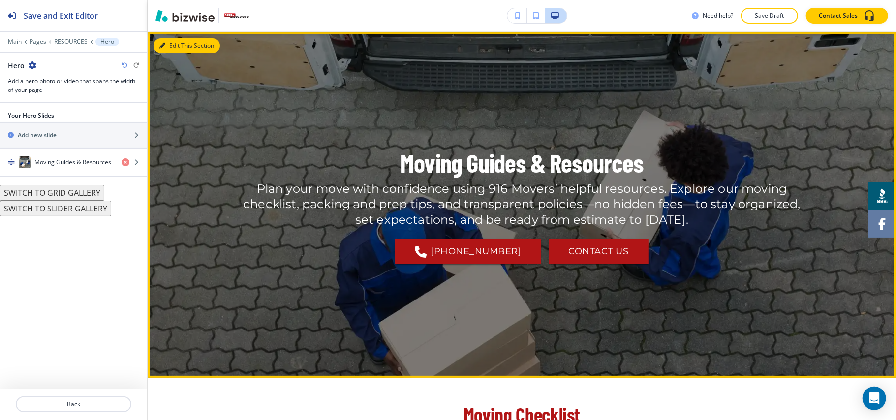
scroll to position [49, 0]
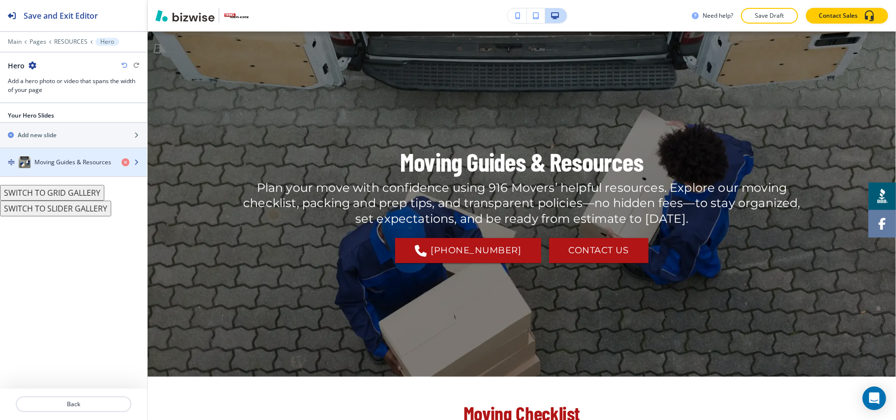
click at [58, 164] on h4 "Moving Guides & Resources" at bounding box center [72, 162] width 77 height 9
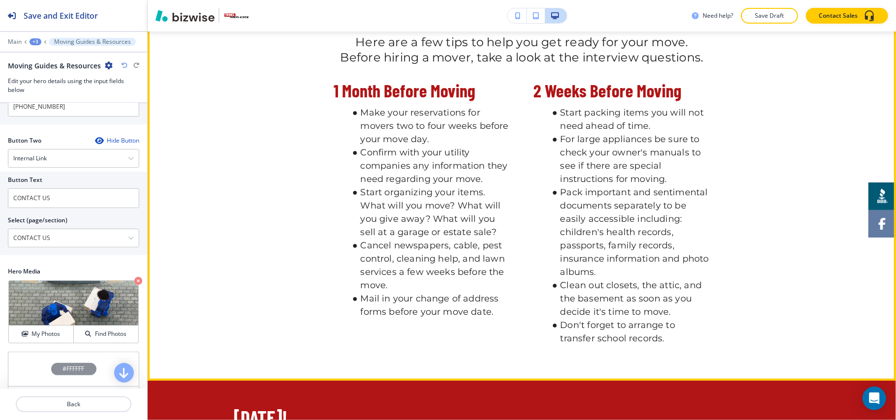
scroll to position [246, 0]
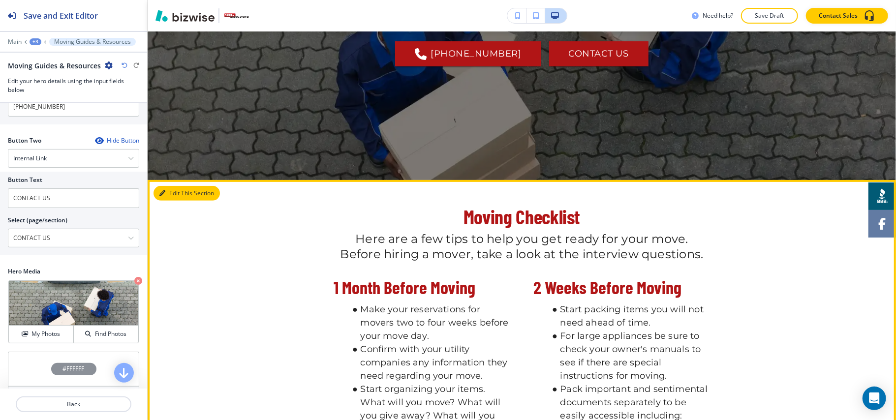
click at [162, 197] on button "Edit This Section" at bounding box center [186, 193] width 66 height 15
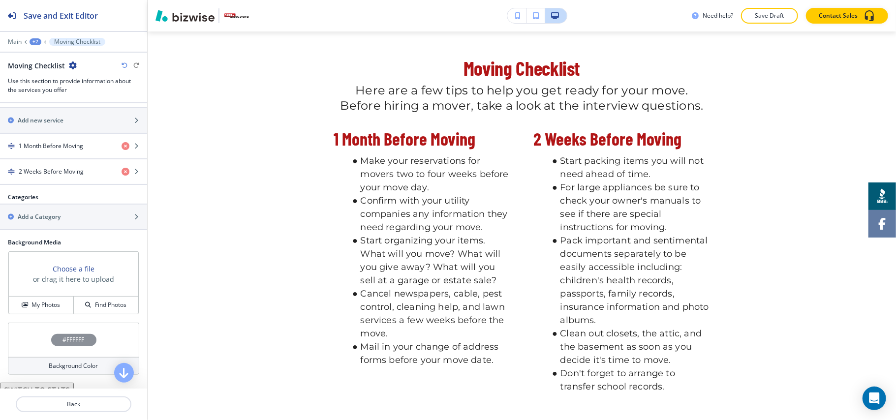
scroll to position [439, 0]
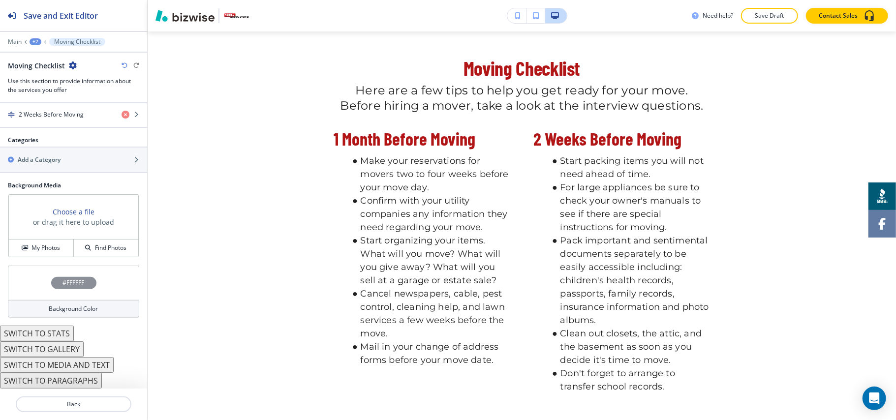
click at [71, 380] on button "SWITCH TO PARAGRAPHS" at bounding box center [51, 381] width 102 height 16
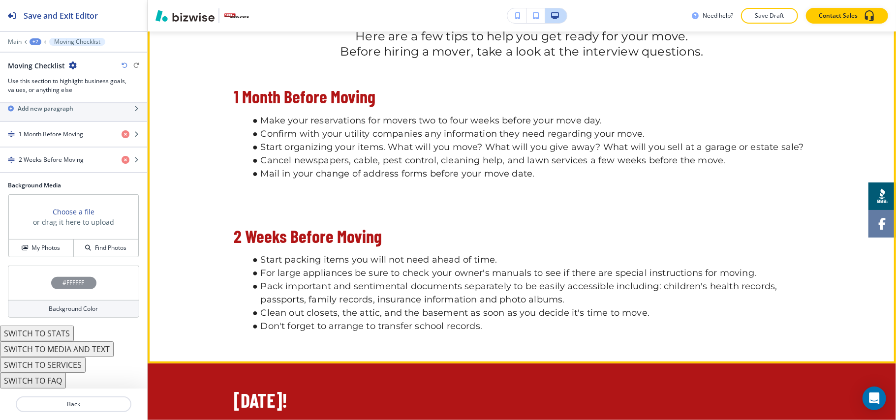
scroll to position [264, 0]
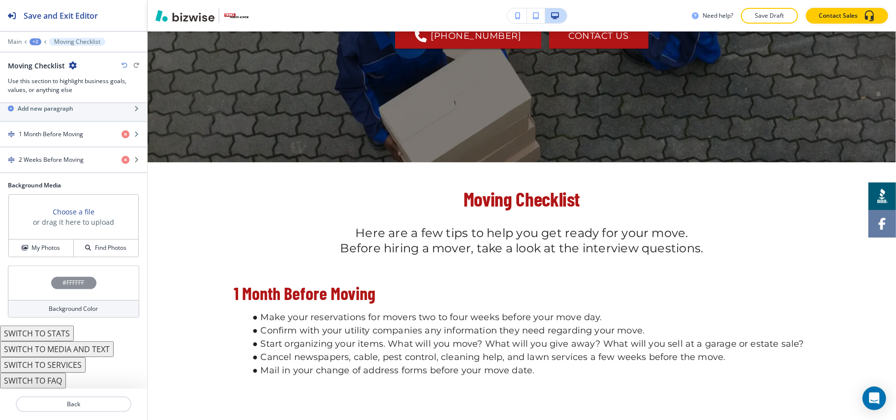
click at [122, 63] on icon "button" at bounding box center [124, 65] width 6 height 6
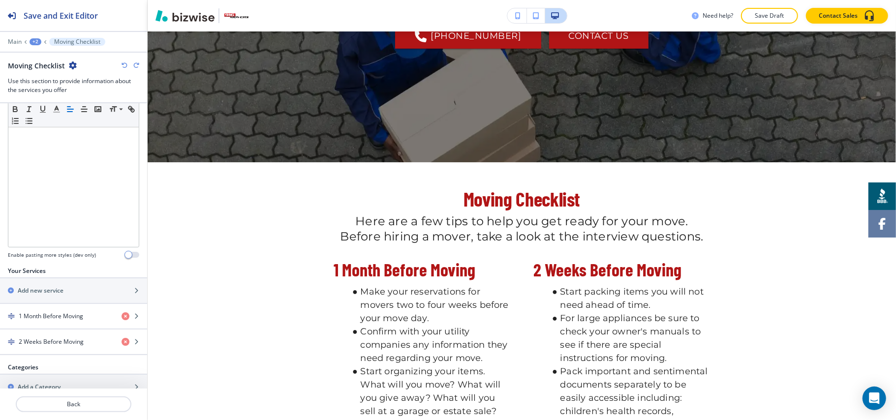
scroll to position [439, 0]
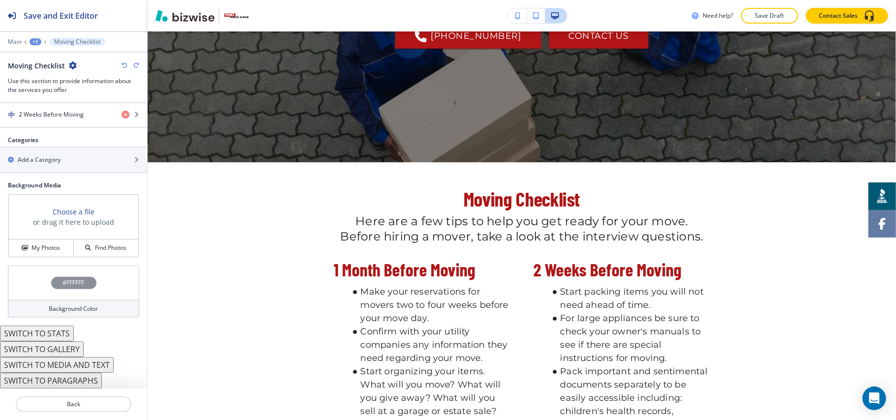
click at [42, 333] on button "SWITCH TO STATS" at bounding box center [37, 334] width 74 height 16
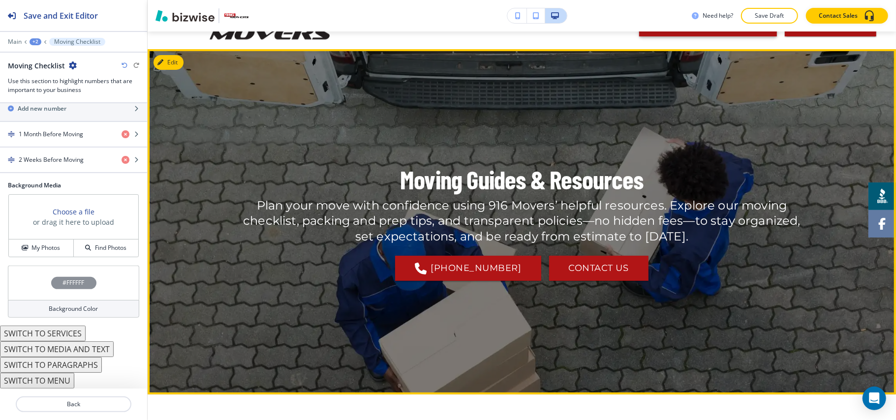
scroll to position [0, 0]
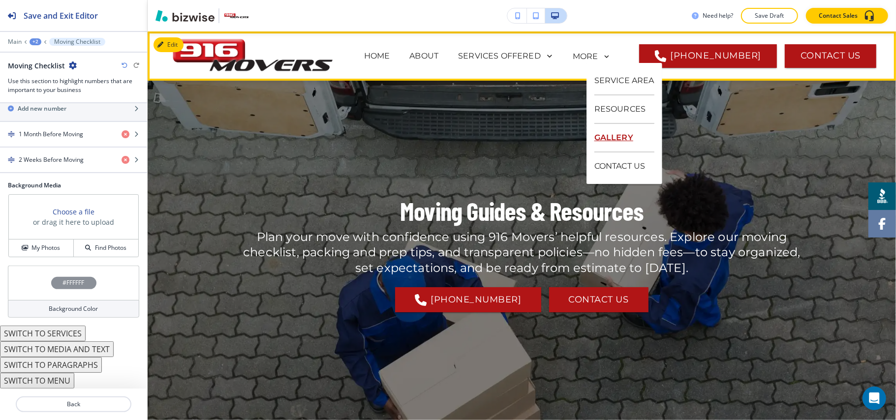
click at [608, 137] on p "GALLERY" at bounding box center [624, 138] width 60 height 29
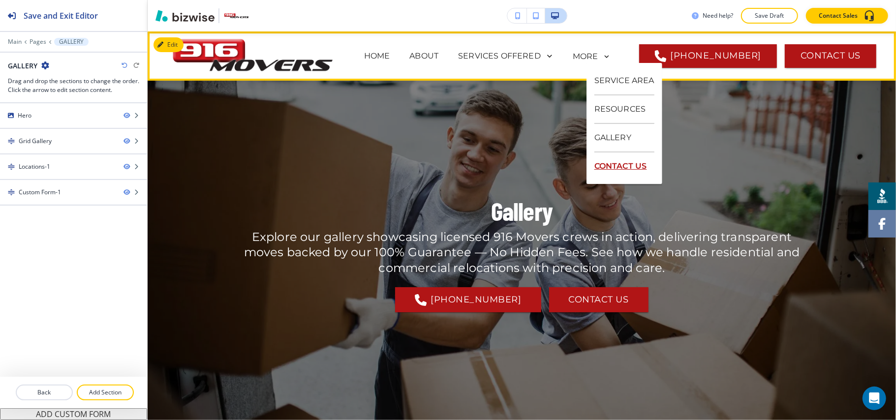
click at [606, 166] on p "CONTACT US" at bounding box center [624, 166] width 60 height 28
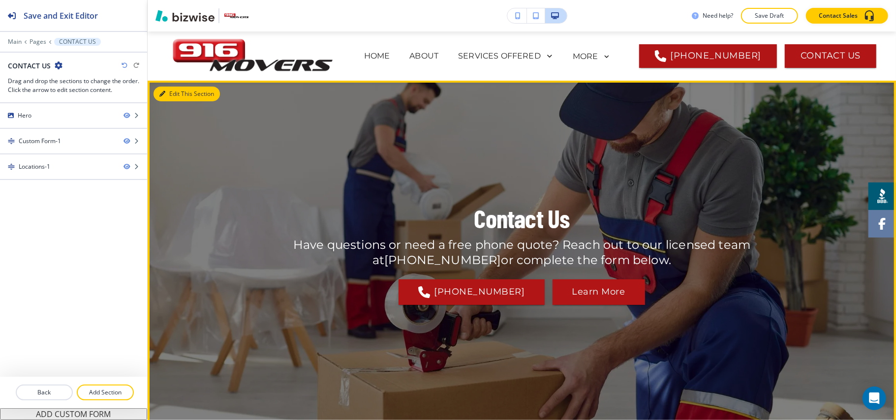
click at [162, 95] on icon "button" at bounding box center [162, 94] width 6 height 6
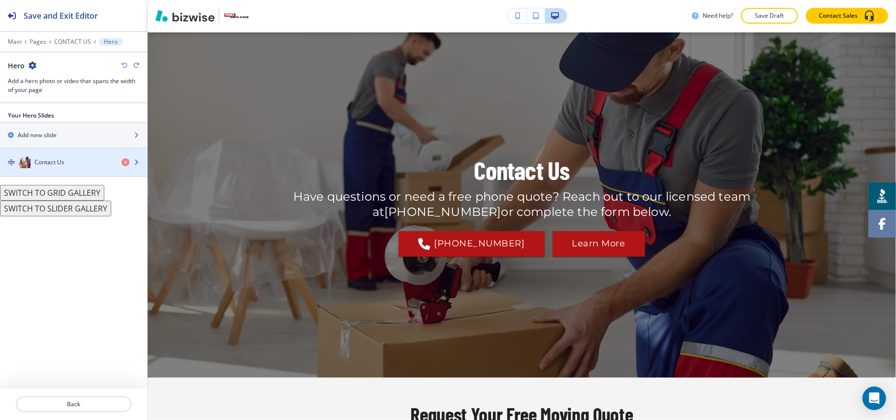
scroll to position [49, 0]
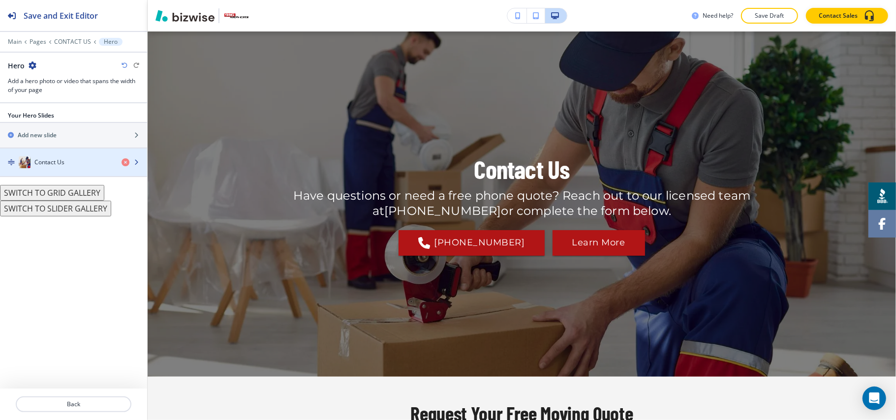
click at [56, 163] on h4 "Contact Us" at bounding box center [49, 162] width 30 height 9
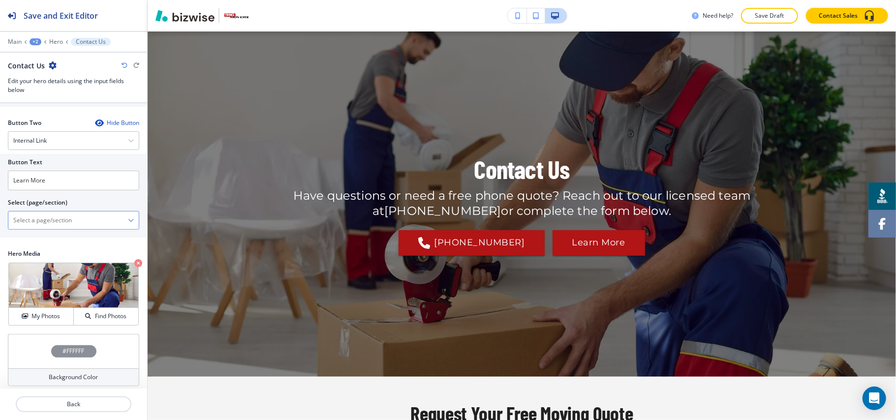
scroll to position [271, 0]
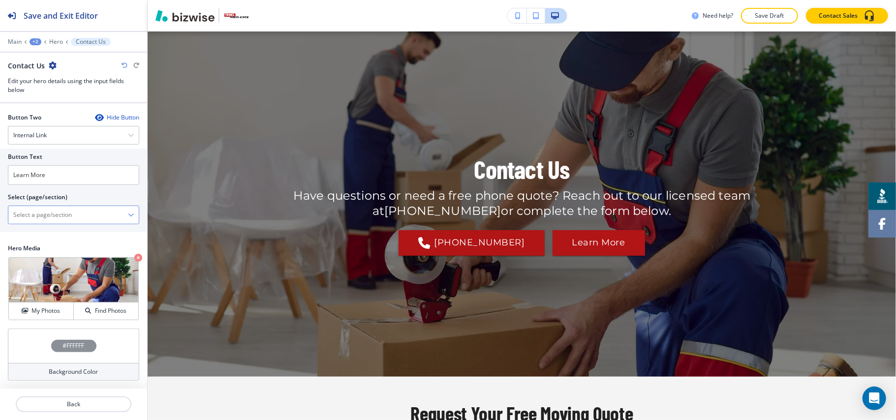
click at [50, 215] on \(page\/section\) "Manual Input" at bounding box center [68, 215] width 120 height 17
click at [30, 217] on \(page\/section\) "Manual Input" at bounding box center [68, 215] width 120 height 17
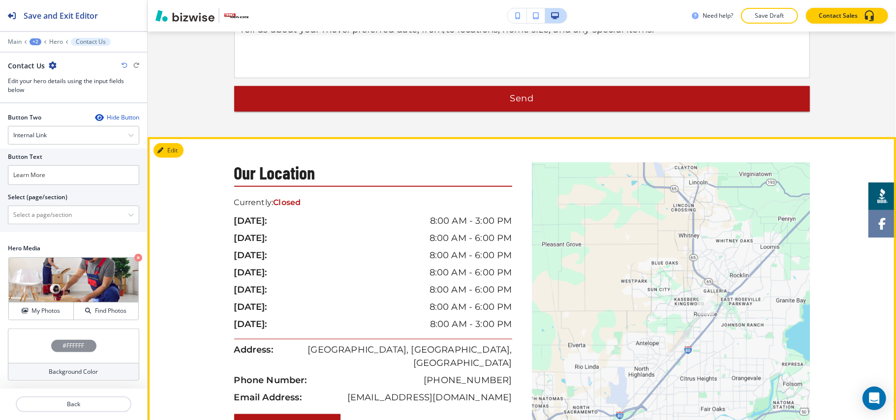
scroll to position [770, 0]
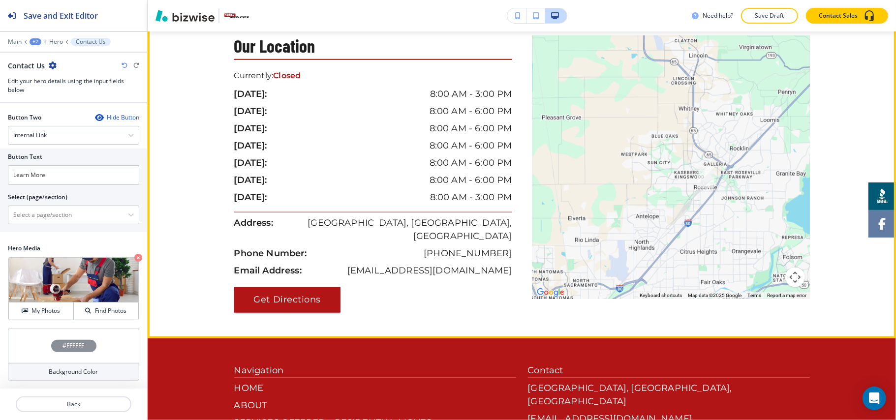
drag, startPoint x: 437, startPoint y: 256, endPoint x: 392, endPoint y: 292, distance: 57.0
click at [392, 293] on div "Our Location Currently: Closed [DATE]: 8:00 AM - 3:00 PM [DATE]: 8:00 AM - 6:00…" at bounding box center [378, 174] width 288 height 277
drag, startPoint x: 396, startPoint y: 253, endPoint x: 496, endPoint y: 254, distance: 99.4
click at [496, 264] on div "Email Address: [EMAIL_ADDRESS][DOMAIN_NAME]" at bounding box center [373, 272] width 278 height 17
drag, startPoint x: 504, startPoint y: 256, endPoint x: 400, endPoint y: 256, distance: 104.3
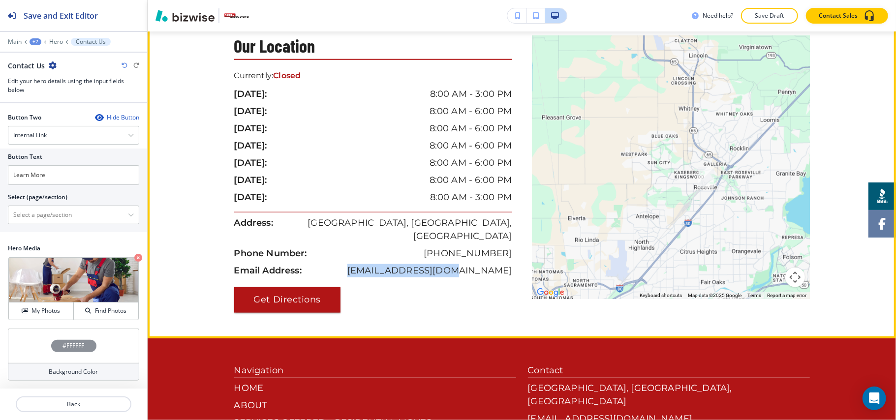
click at [400, 264] on div "Email Address: [EMAIL_ADDRESS][DOMAIN_NAME]" at bounding box center [373, 272] width 278 height 17
copy p "[EMAIL_ADDRESS][DOMAIN_NAME]"
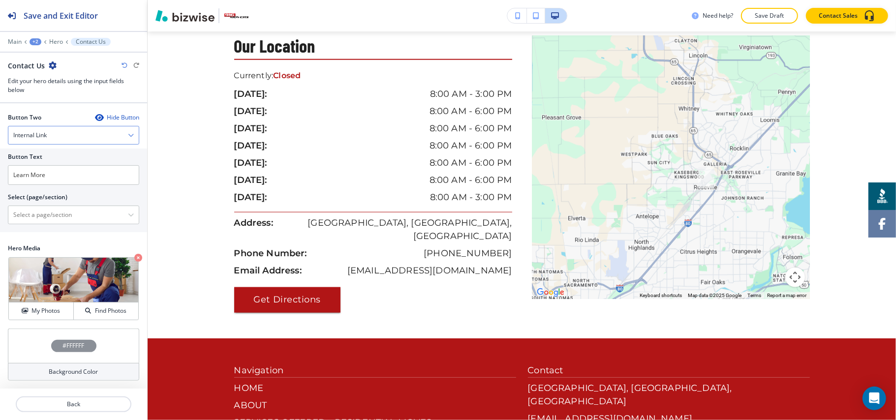
click at [52, 136] on div "Internal Link" at bounding box center [73, 135] width 130 height 18
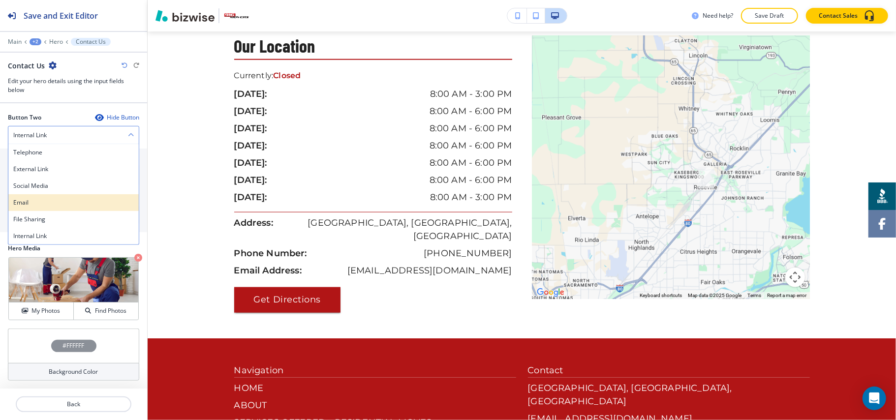
click at [47, 198] on h4 "Email" at bounding box center [73, 202] width 120 height 9
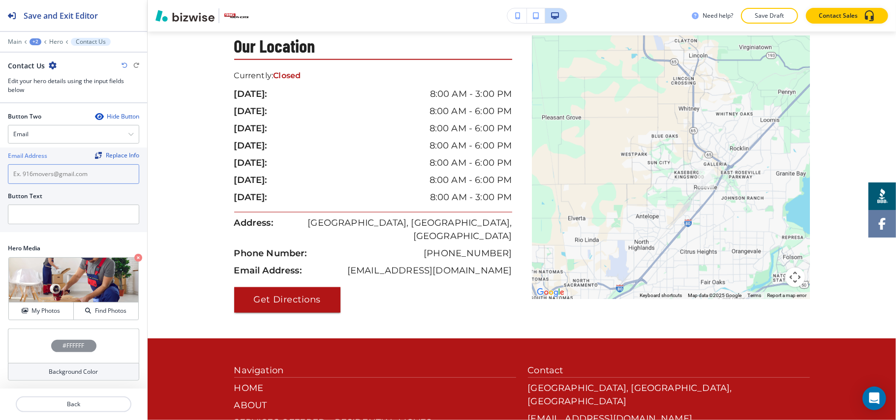
paste input "[EMAIL_ADDRESS][DOMAIN_NAME]"
type input "[EMAIL_ADDRESS][DOMAIN_NAME]"
click at [52, 215] on input "text" at bounding box center [73, 215] width 131 height 20
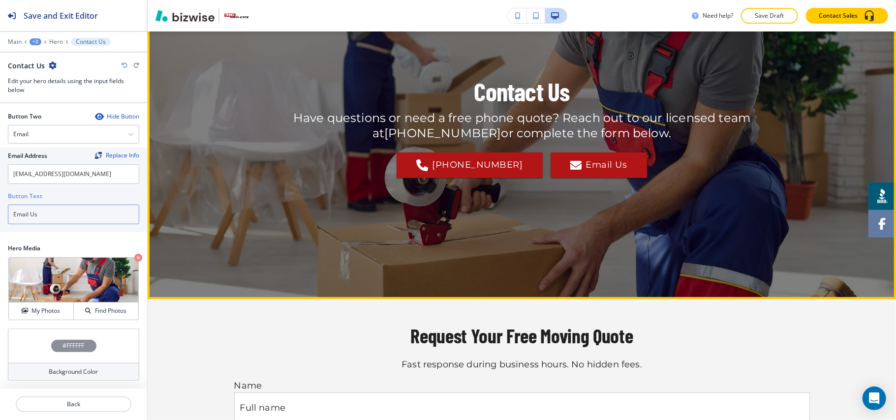
scroll to position [0, 0]
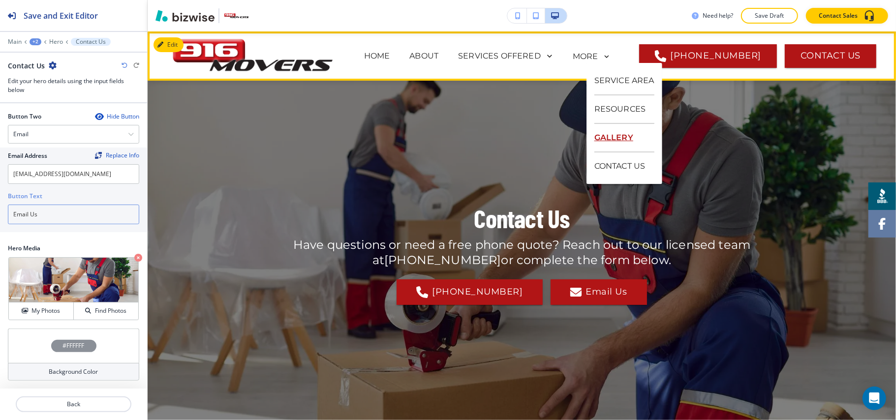
type input "Email Us"
click at [608, 132] on p "GALLERY" at bounding box center [624, 138] width 60 height 29
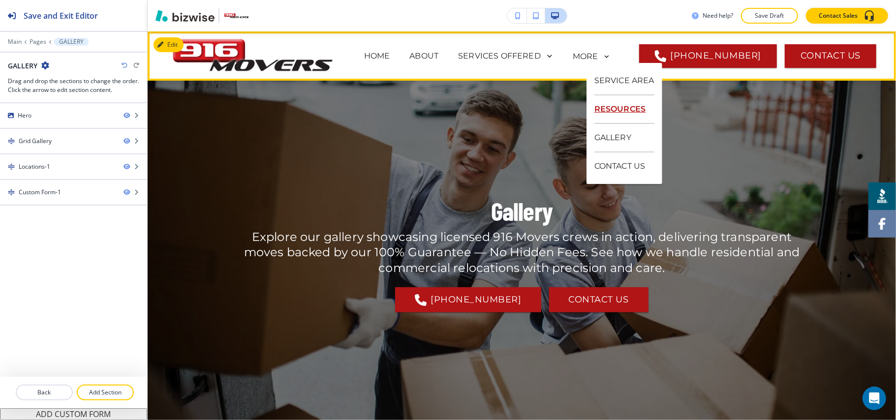
click at [614, 111] on p "RESOURCES" at bounding box center [624, 109] width 60 height 29
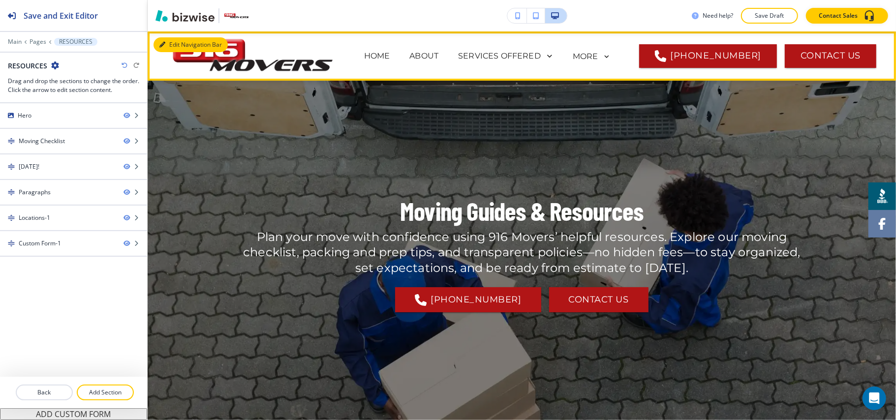
click at [158, 44] on button "Edit Navigation Bar" at bounding box center [190, 44] width 74 height 15
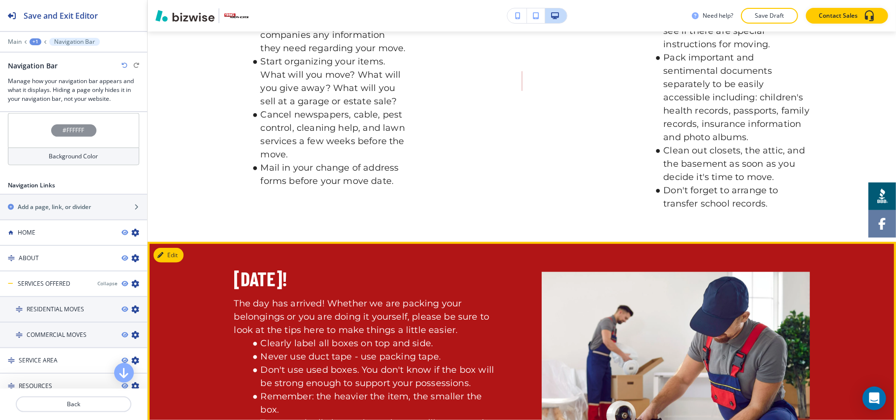
scroll to position [590, 0]
